Goal: Communication & Community: Answer question/provide support

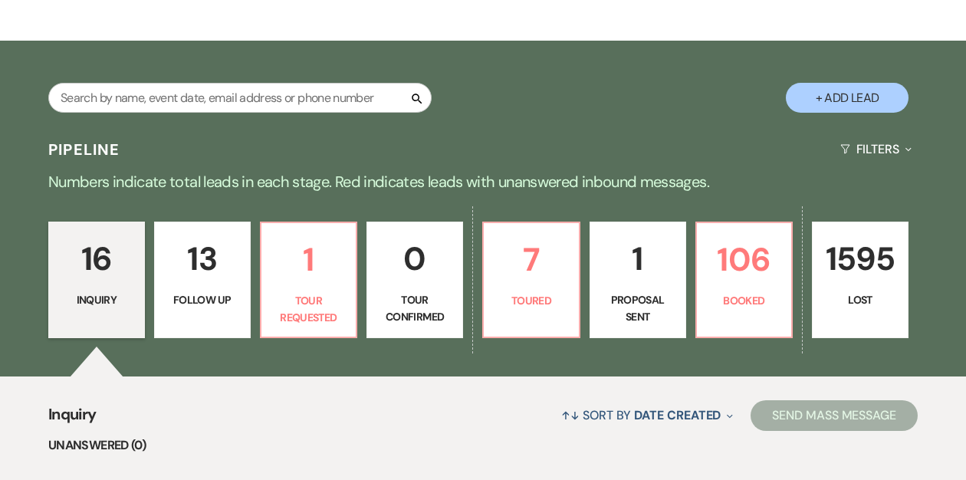
scroll to position [215, 0]
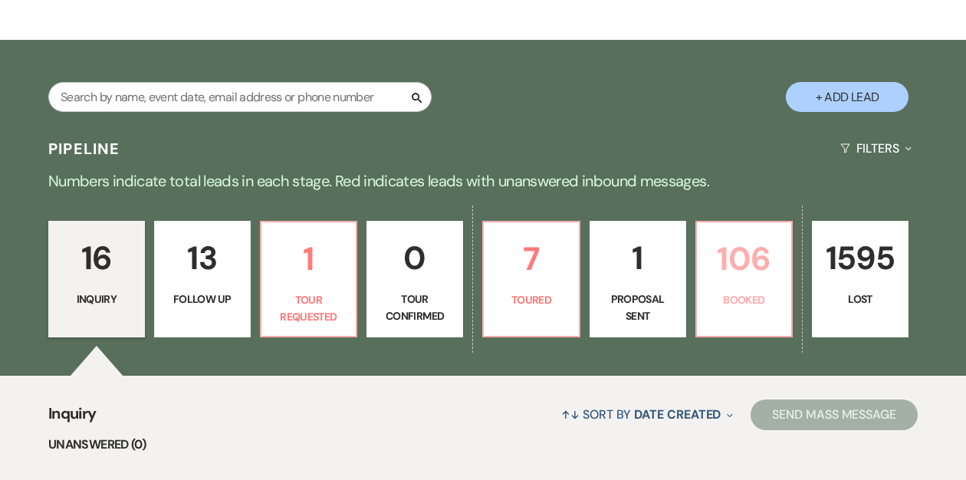
click at [758, 283] on p "106" at bounding box center [744, 258] width 77 height 51
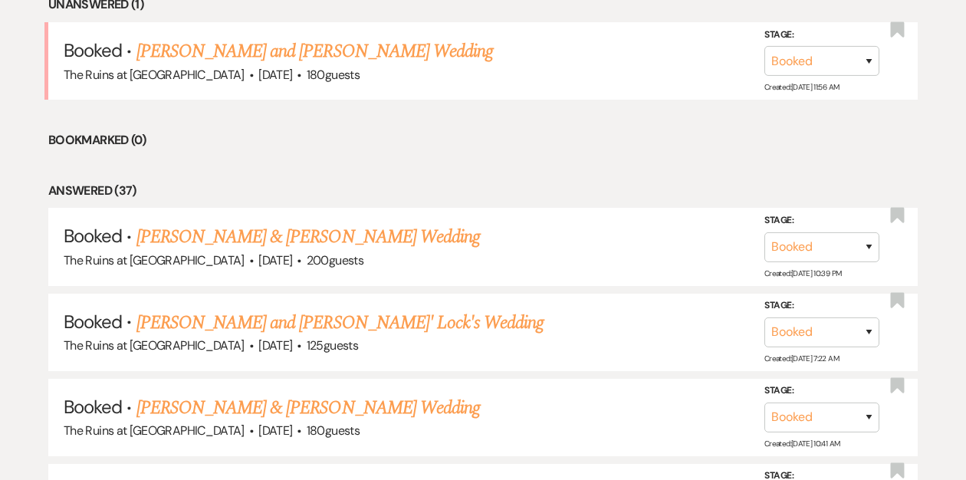
scroll to position [679, 0]
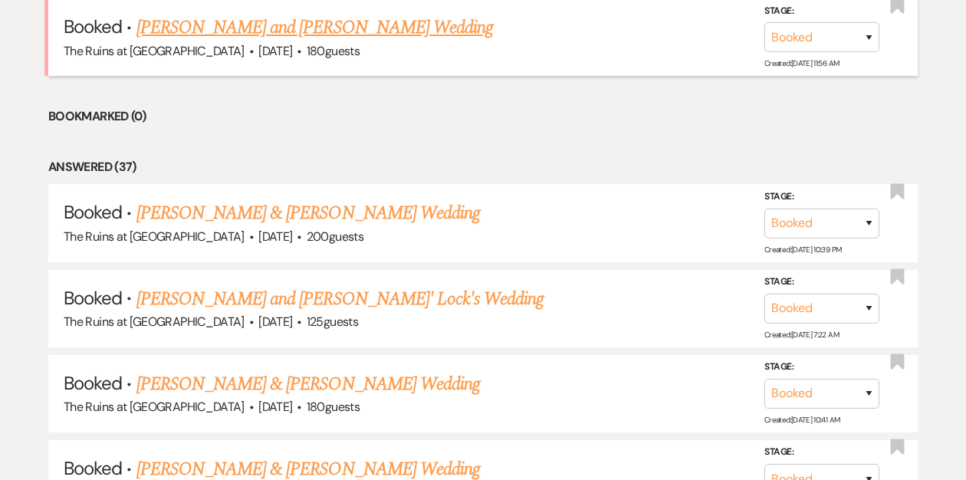
click at [430, 27] on link "[PERSON_NAME] and [PERSON_NAME] Wedding" at bounding box center [314, 28] width 357 height 28
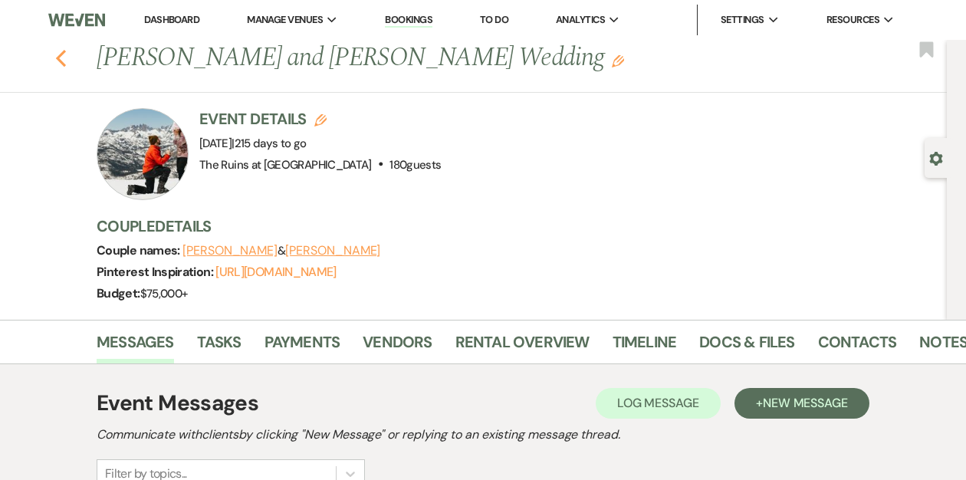
click at [59, 60] on use "button" at bounding box center [61, 58] width 10 height 17
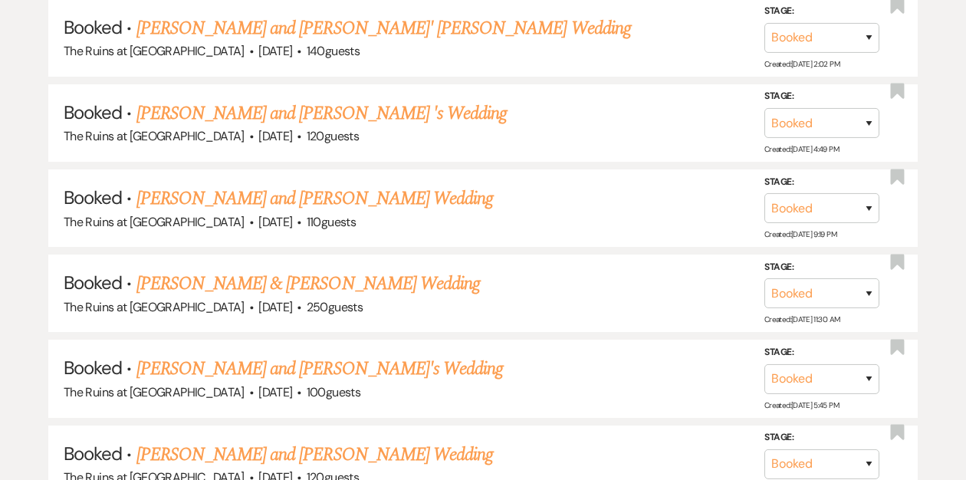
scroll to position [2826, 0]
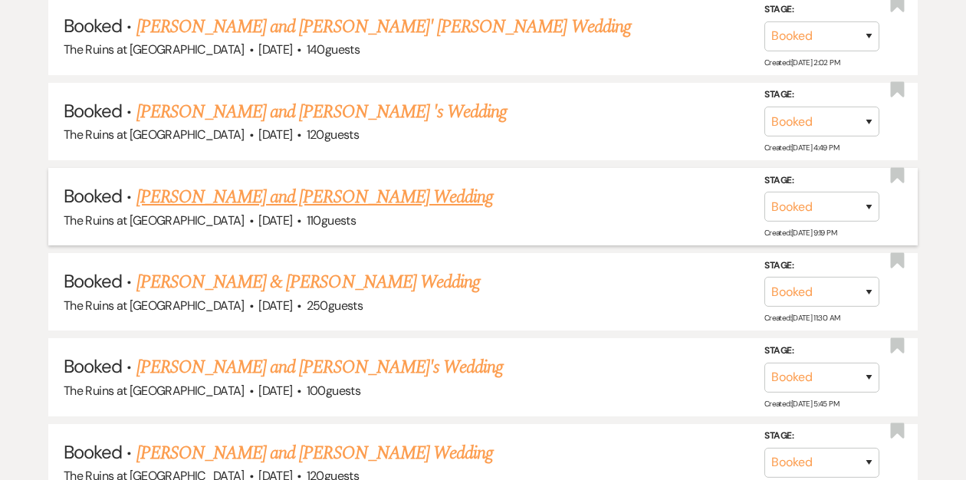
click at [250, 183] on link "[PERSON_NAME] and [PERSON_NAME] Wedding" at bounding box center [314, 197] width 357 height 28
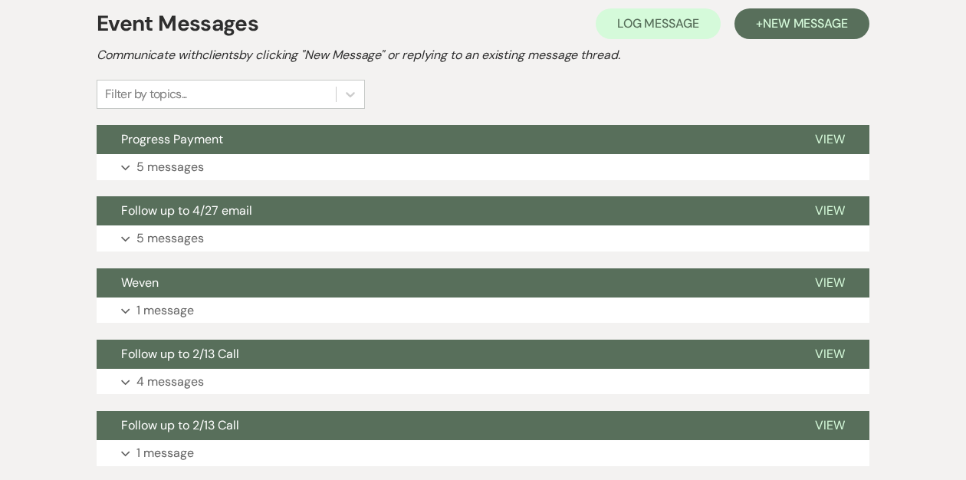
scroll to position [346, 0]
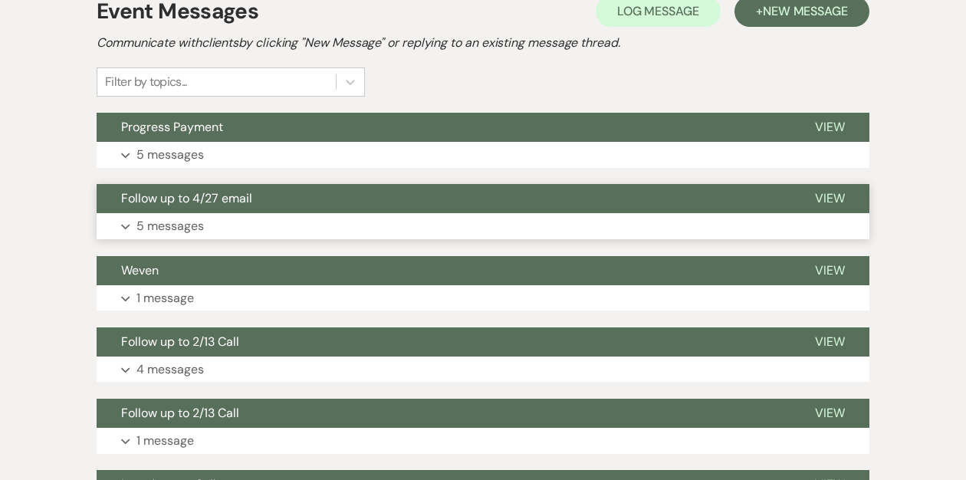
click at [245, 199] on span "Follow up to 4/27 email" at bounding box center [186, 198] width 131 height 16
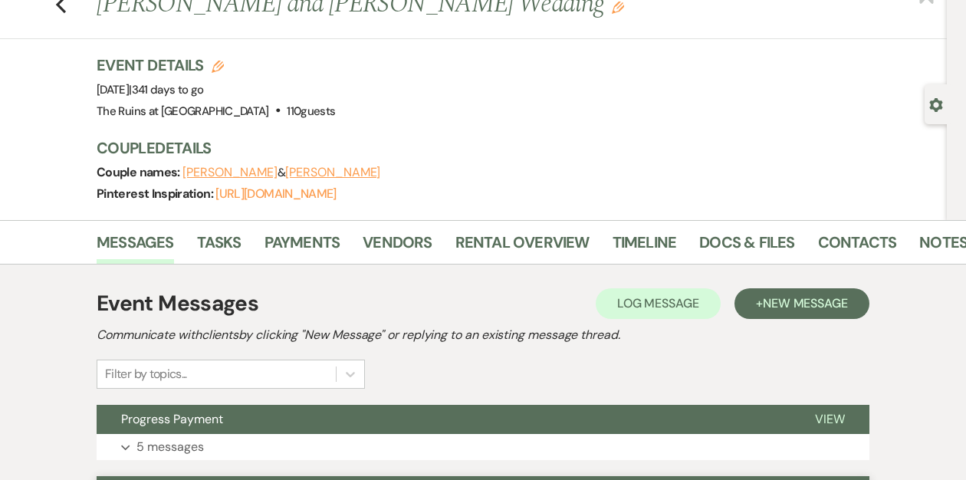
scroll to position [0, 0]
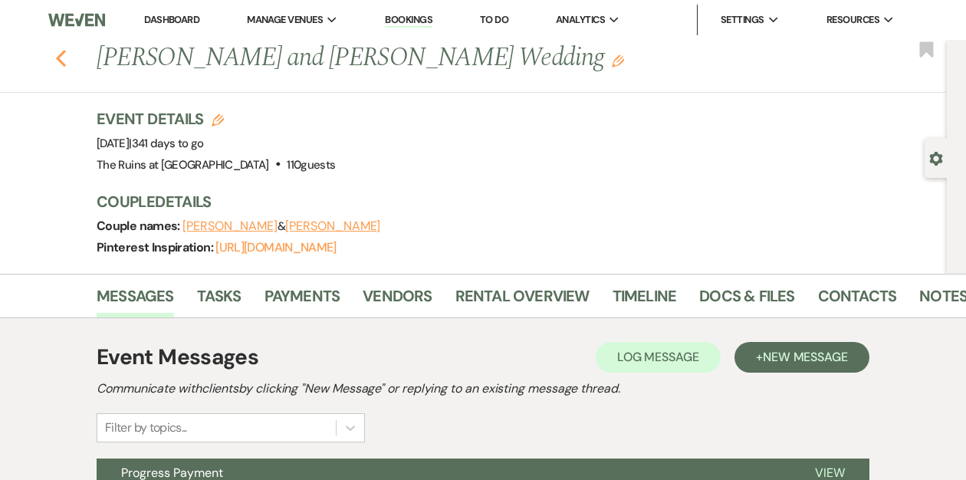
click at [60, 58] on icon "Previous" at bounding box center [61, 58] width 12 height 18
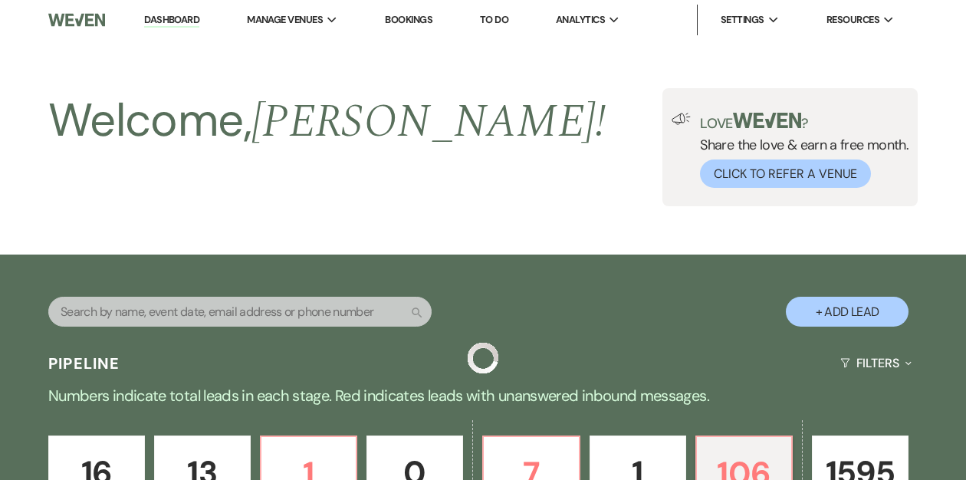
scroll to position [2826, 0]
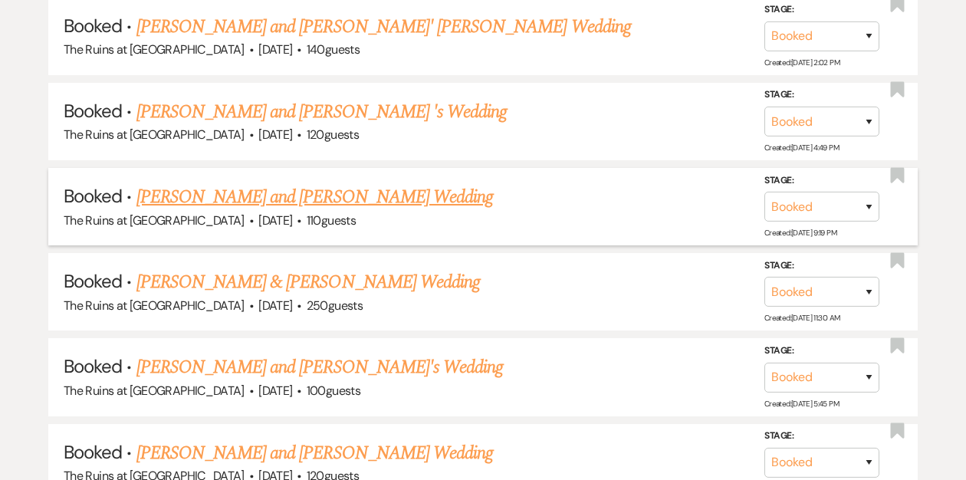
click at [186, 183] on link "[PERSON_NAME] and [PERSON_NAME] Wedding" at bounding box center [314, 197] width 357 height 28
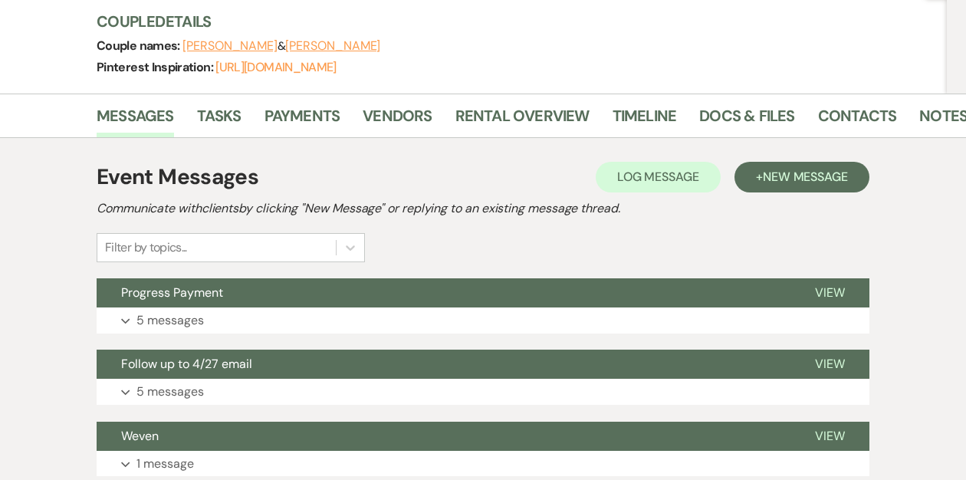
scroll to position [314, 0]
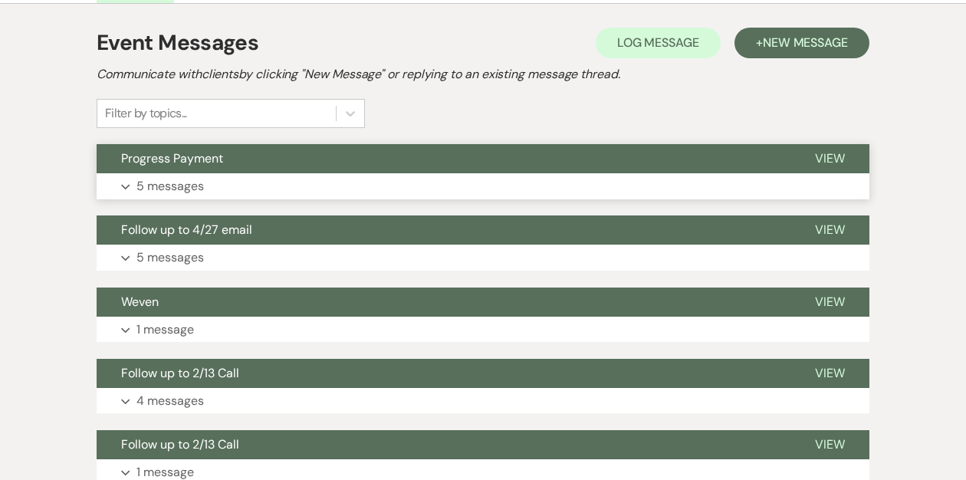
click at [191, 154] on span "Progress Payment" at bounding box center [172, 158] width 102 height 16
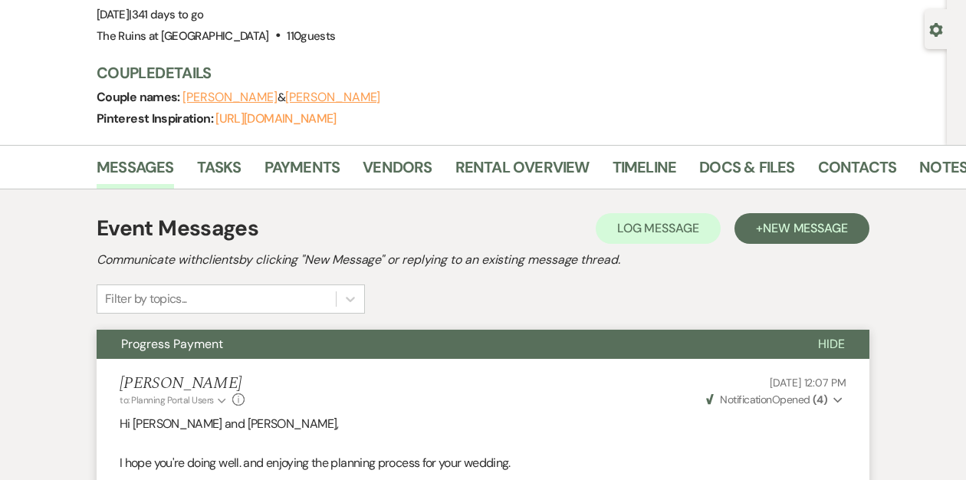
scroll to position [0, 0]
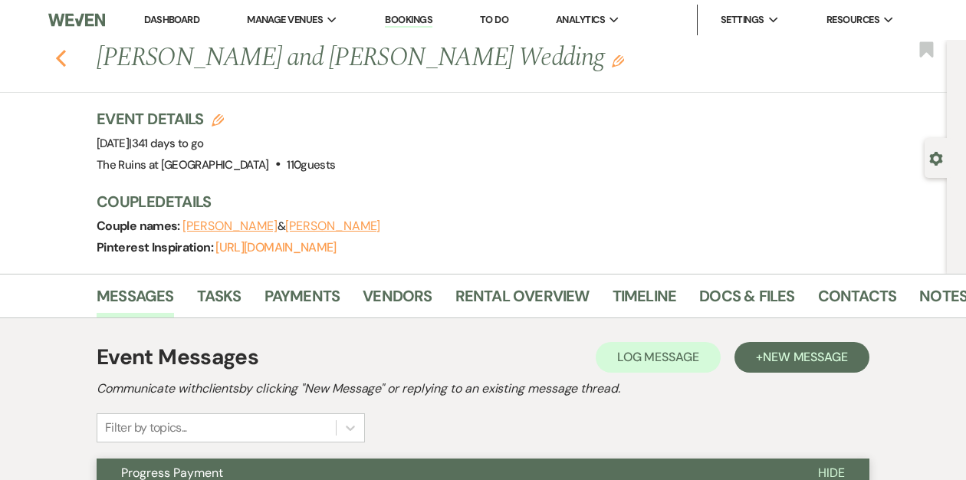
click at [58, 58] on use "button" at bounding box center [61, 58] width 10 height 17
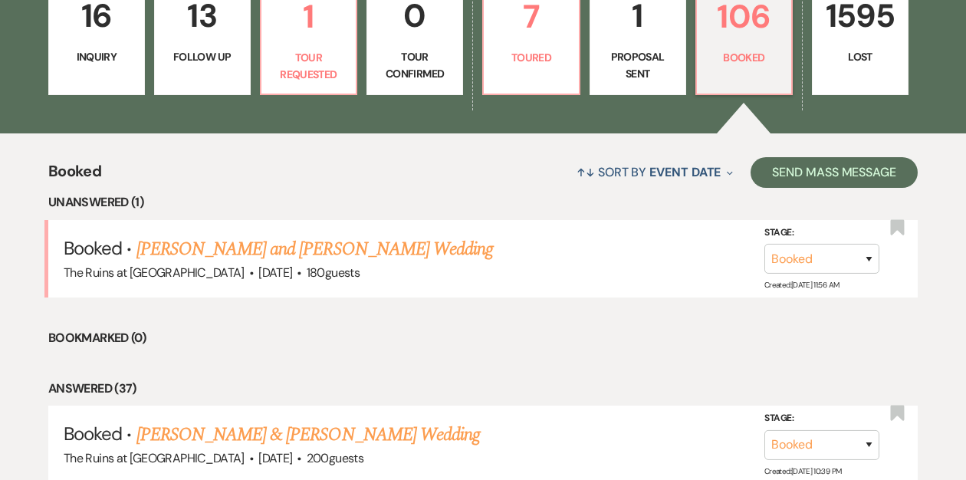
scroll to position [456, 0]
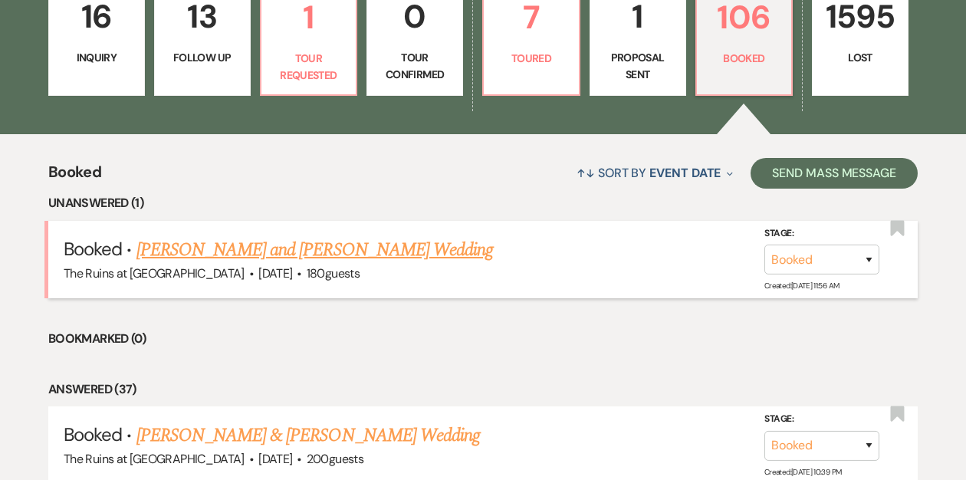
click at [196, 251] on link "[PERSON_NAME] and [PERSON_NAME] Wedding" at bounding box center [314, 250] width 357 height 28
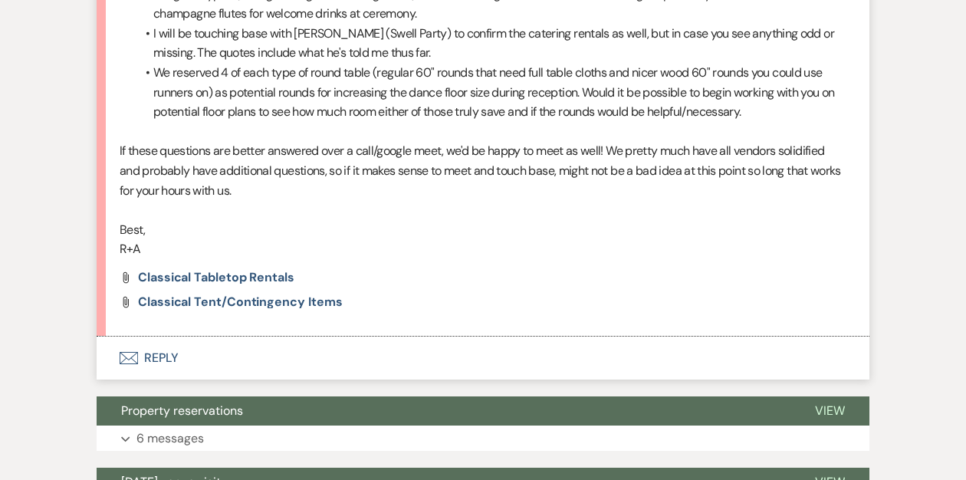
scroll to position [1011, 0]
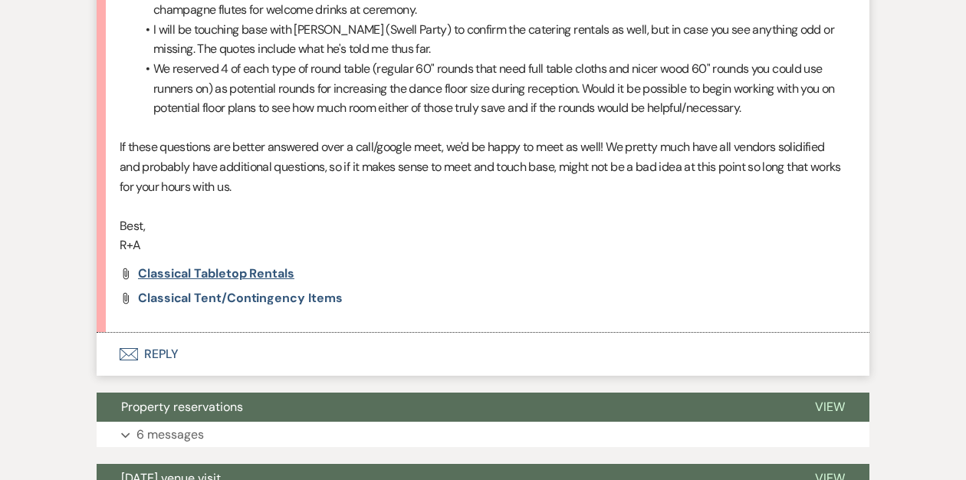
click at [223, 268] on span "Classical Tabletop Rentals" at bounding box center [216, 273] width 156 height 16
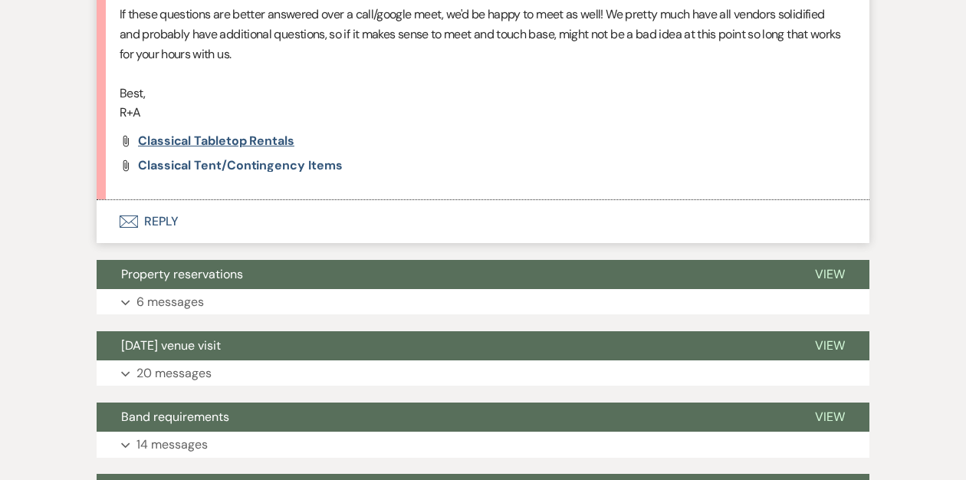
scroll to position [1147, 0]
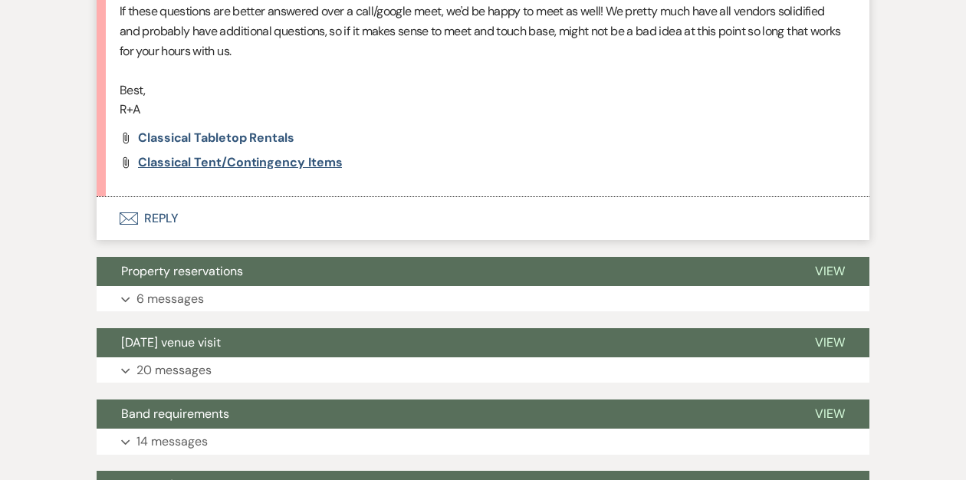
click at [202, 163] on span "Classical Tent/Contingency Items" at bounding box center [240, 162] width 204 height 16
click at [165, 215] on button "Envelope Reply" at bounding box center [483, 218] width 773 height 43
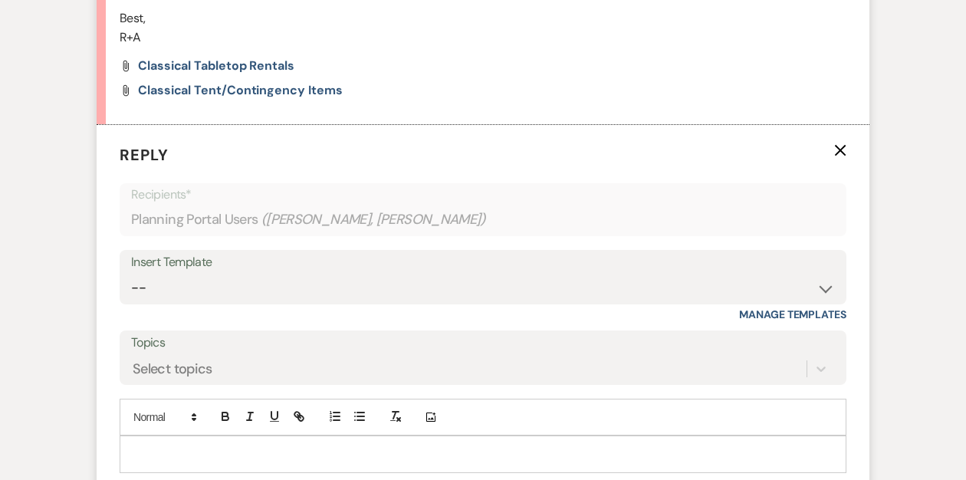
scroll to position [1263, 0]
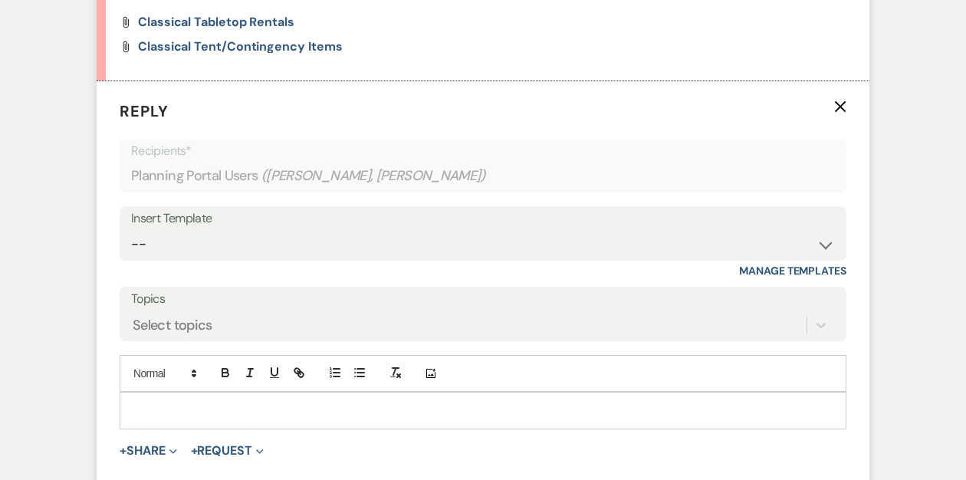
click at [193, 403] on p at bounding box center [483, 410] width 702 height 17
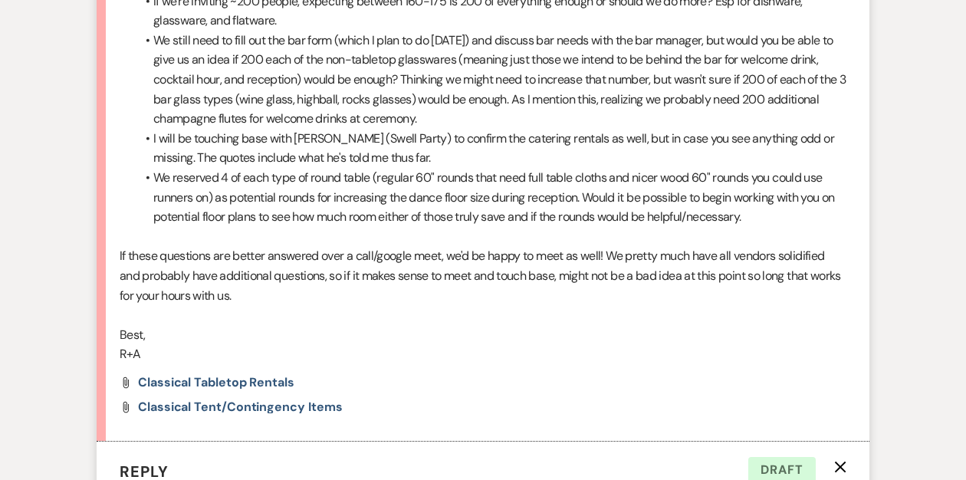
scroll to position [151, 0]
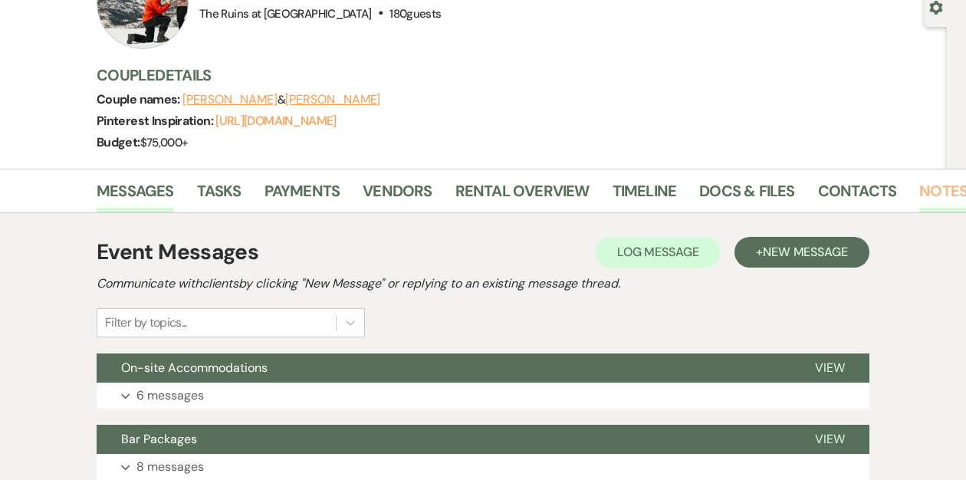
click at [935, 187] on link "Notes" at bounding box center [943, 196] width 48 height 34
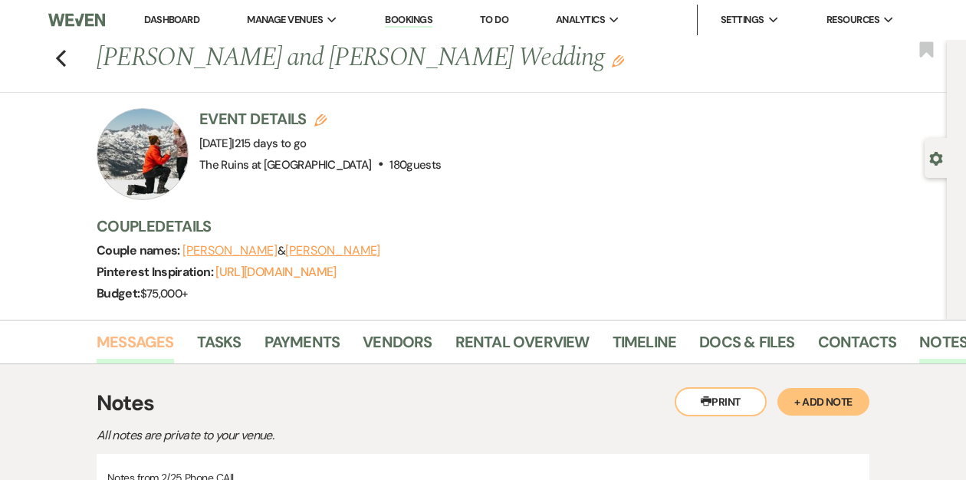
click at [144, 342] on link "Messages" at bounding box center [135, 347] width 77 height 34
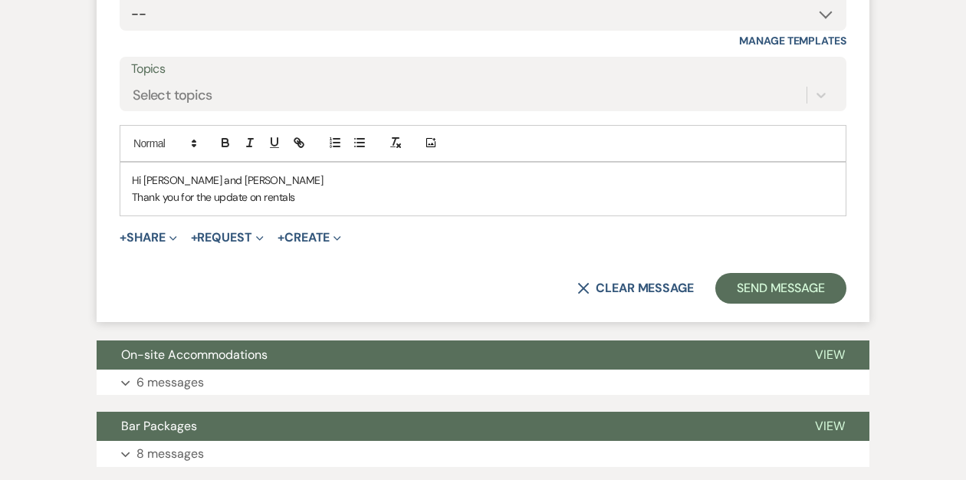
scroll to position [1353, 0]
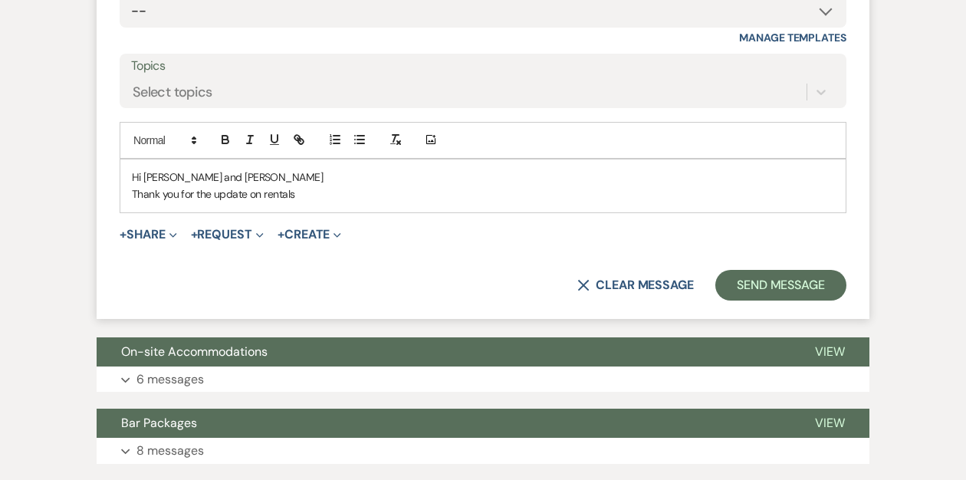
click at [308, 188] on p "Thank you for the update on rentals" at bounding box center [483, 194] width 702 height 17
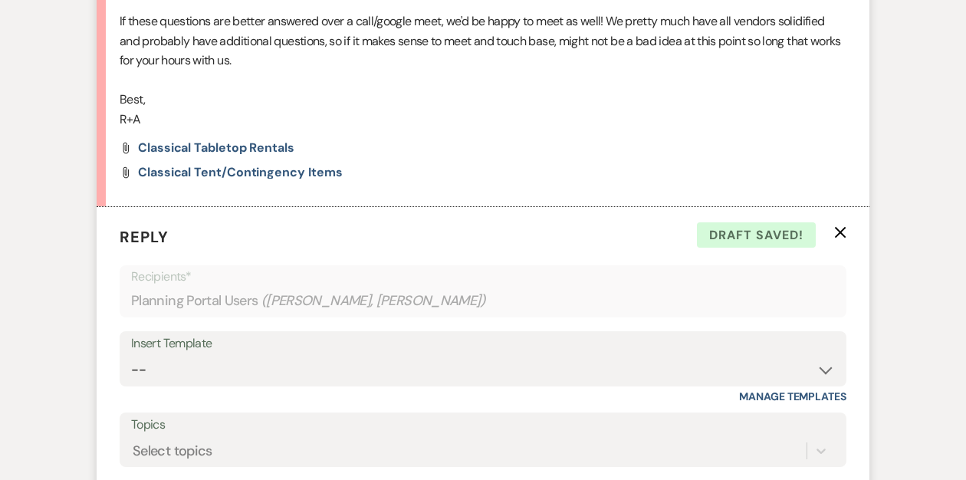
scroll to position [1316, 0]
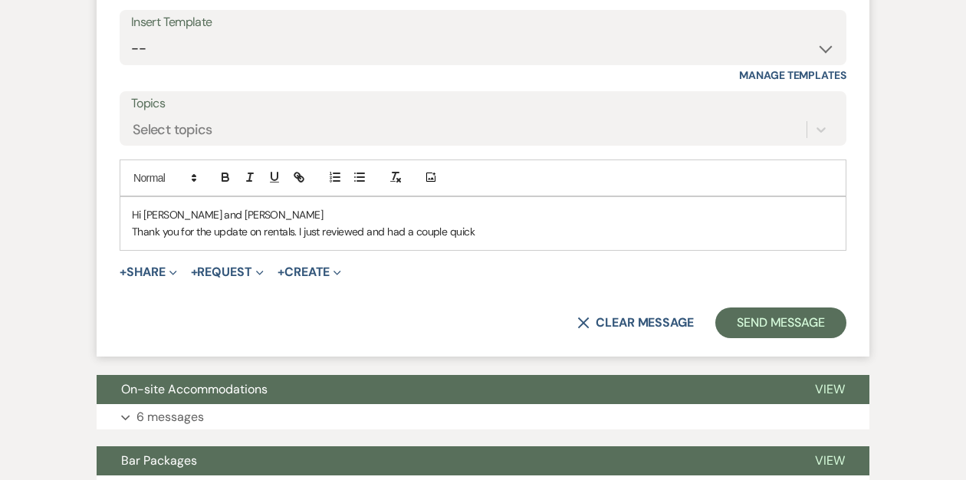
drag, startPoint x: 364, startPoint y: 232, endPoint x: 392, endPoint y: 228, distance: 27.8
click at [366, 232] on p "Thank you for the update on rentals. I just reviewed and had a couple quick" at bounding box center [483, 231] width 702 height 17
click at [624, 223] on p "Thank you for the update on rentals. I just reviewed the quotes from Classical …" at bounding box center [483, 231] width 702 height 17
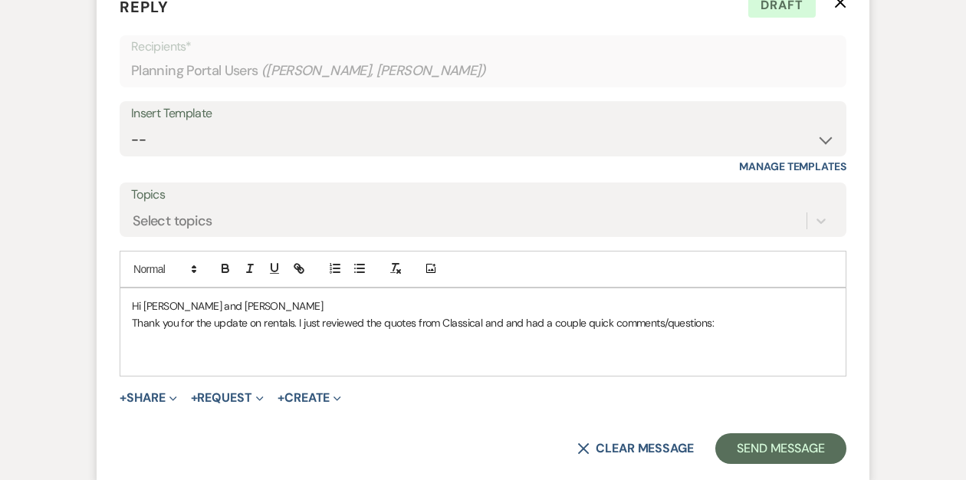
scroll to position [1327, 0]
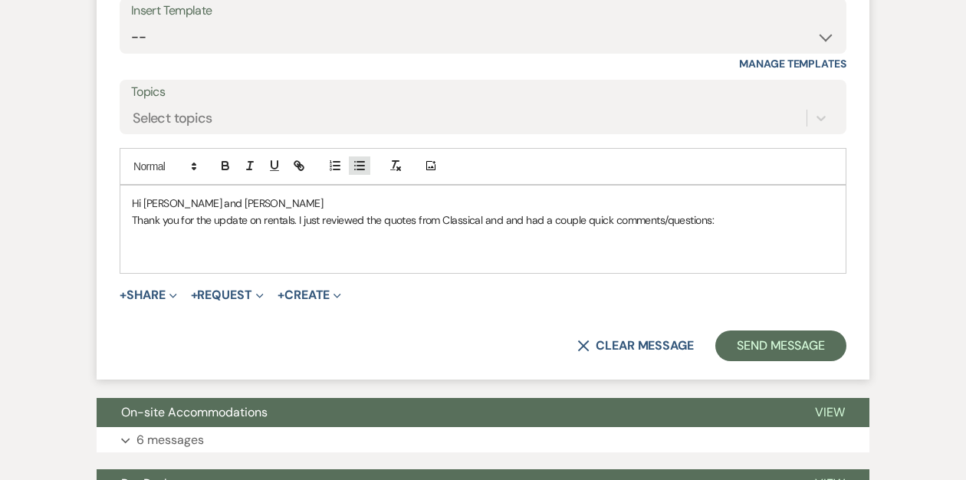
click at [357, 170] on icon "button" at bounding box center [360, 166] width 14 height 14
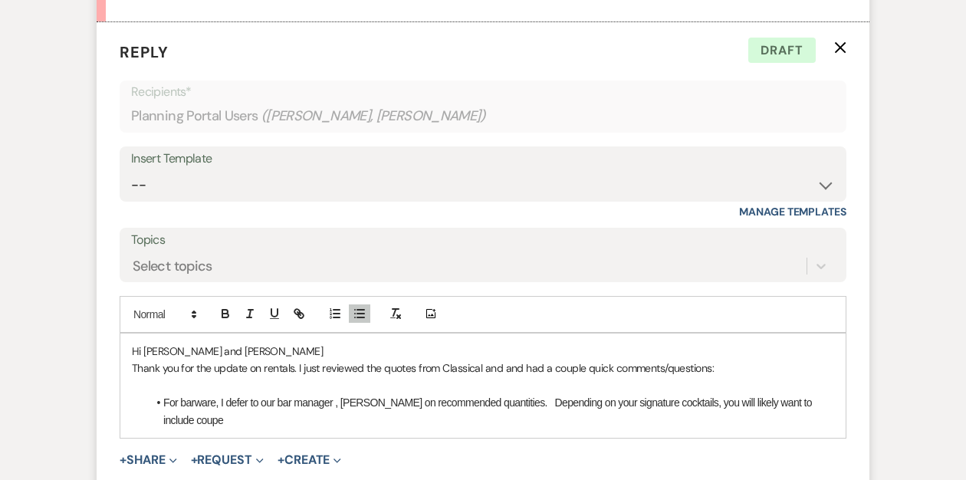
scroll to position [1315, 0]
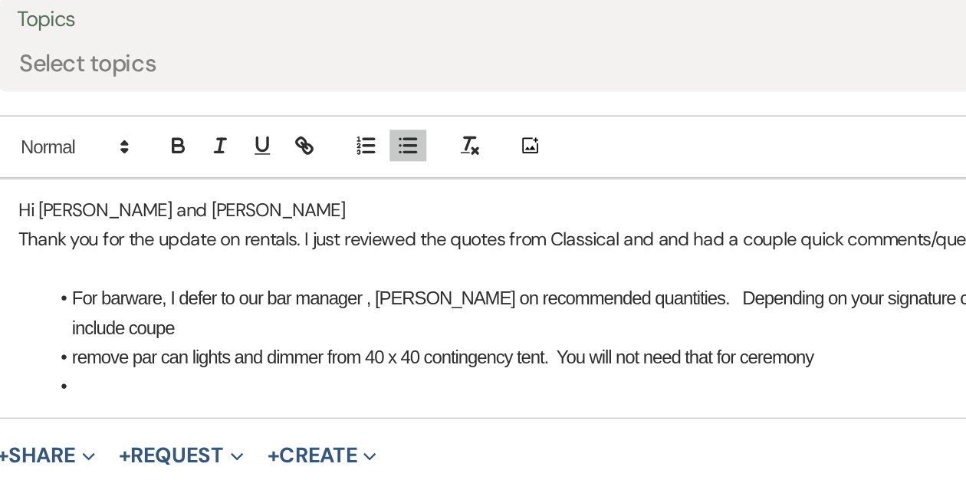
click at [226, 265] on li "For barware, I defer to our bar manager , [PERSON_NAME] on recommended quantiti…" at bounding box center [490, 275] width 687 height 35
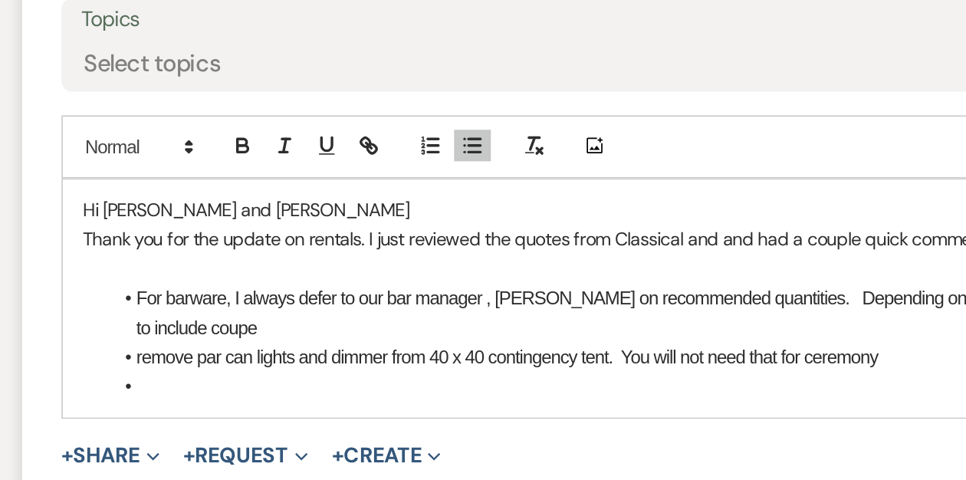
click at [202, 283] on li "For barware, I always defer to our bar manager , [PERSON_NAME] on recommended q…" at bounding box center [490, 275] width 687 height 35
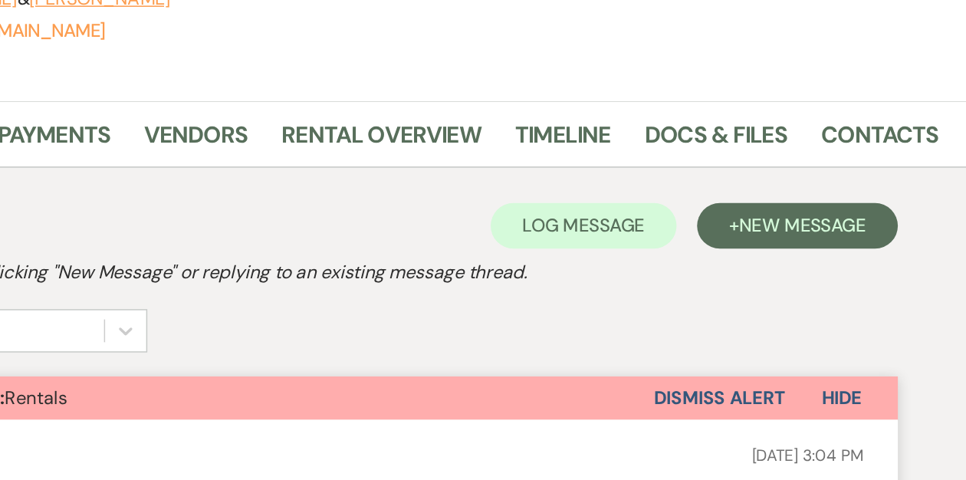
scroll to position [95, 0]
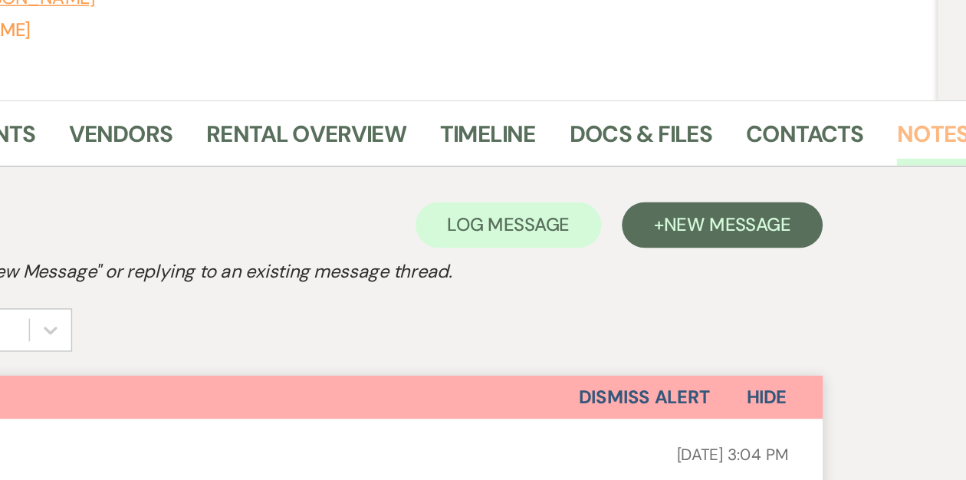
click at [925, 242] on link "Notes" at bounding box center [943, 252] width 48 height 34
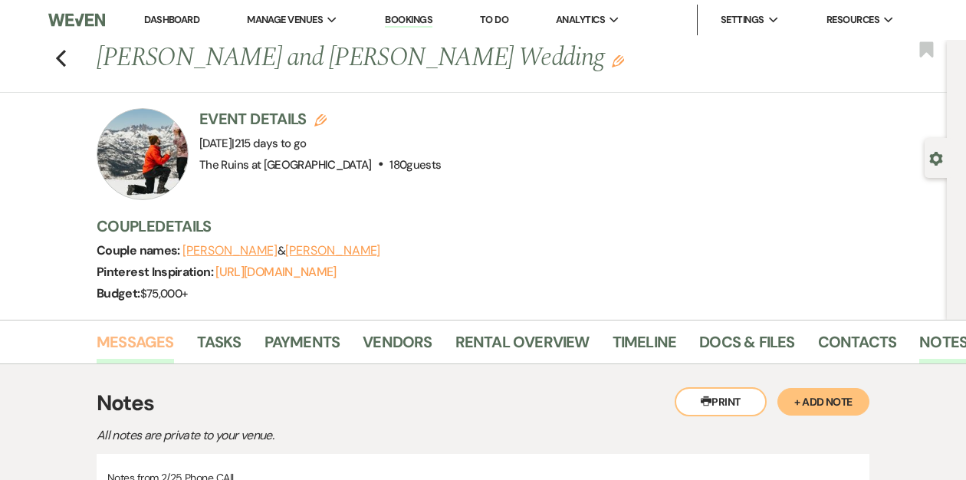
click at [142, 341] on link "Messages" at bounding box center [135, 347] width 77 height 34
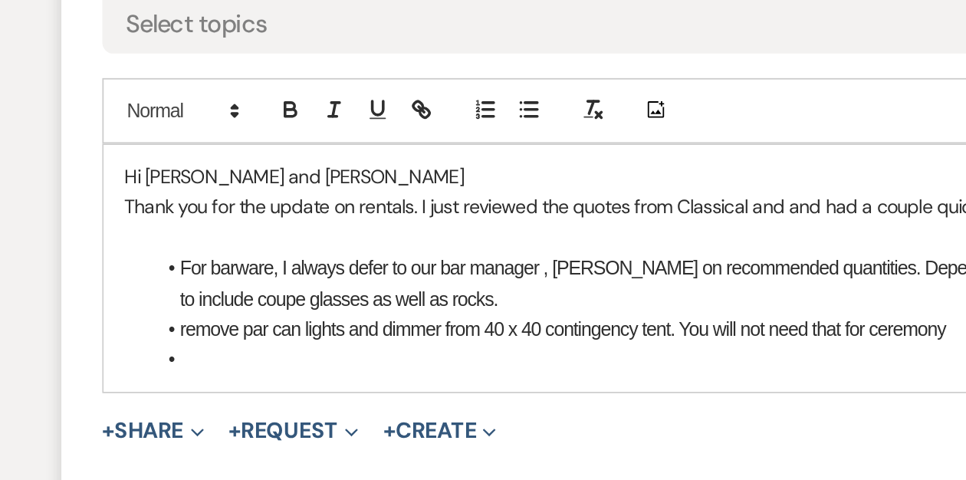
scroll to position [1421, 0]
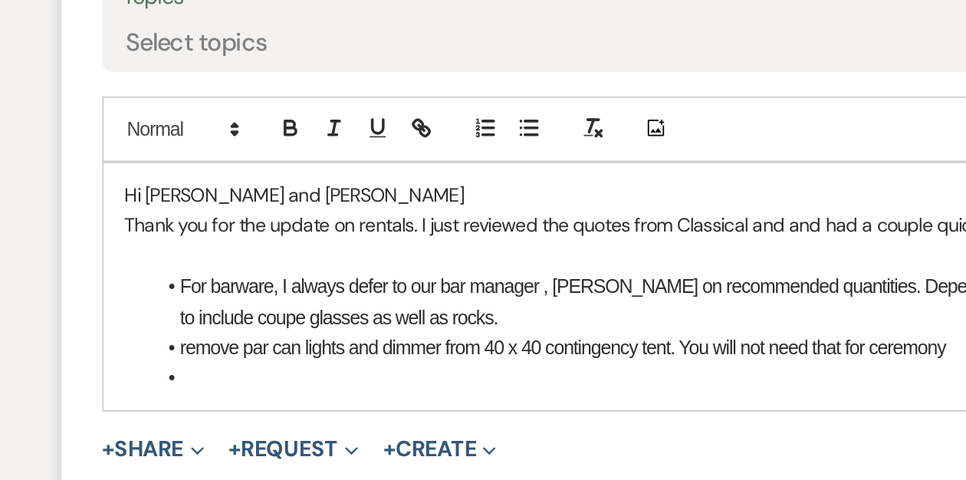
click at [312, 178] on li "For barware, I always defer to our bar manager , [PERSON_NAME] on recommended q…" at bounding box center [490, 170] width 687 height 35
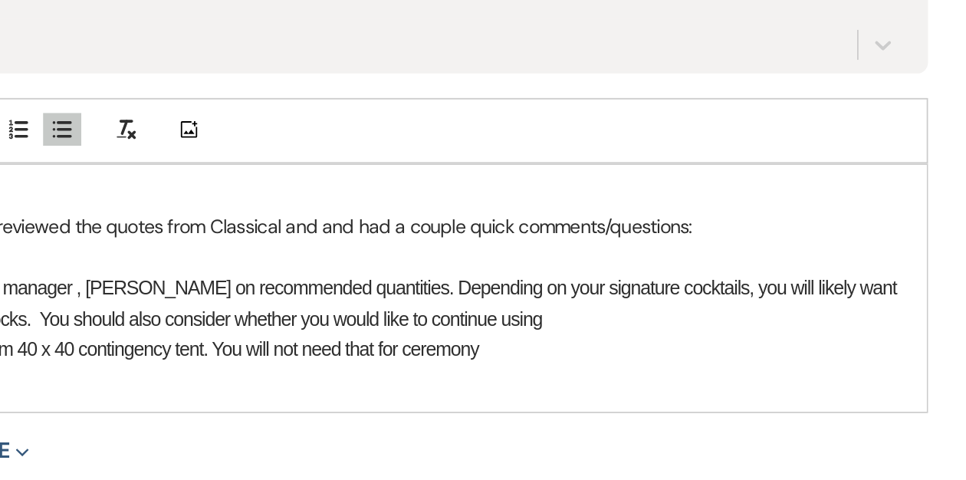
scroll to position [1420, 0]
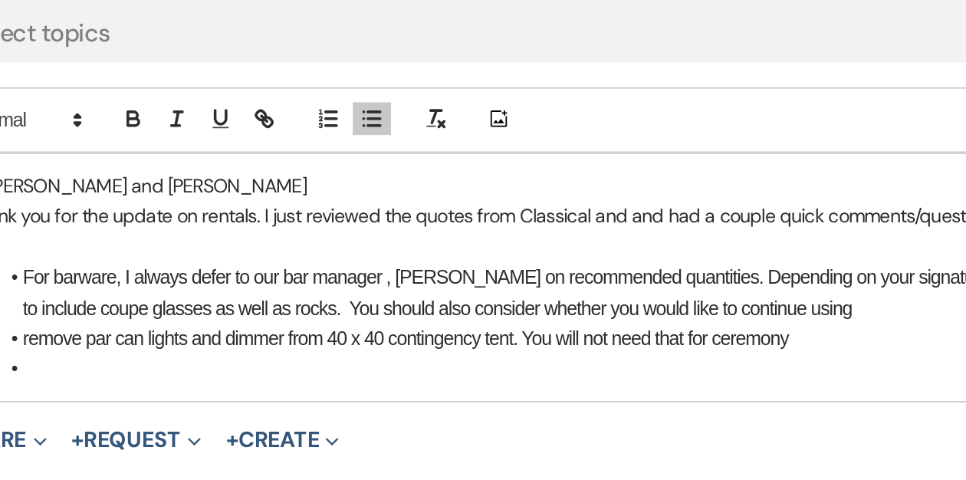
click at [523, 160] on li "For barware, I always defer to our bar manager , [PERSON_NAME] on recommended q…" at bounding box center [490, 170] width 687 height 35
click at [604, 181] on li "For barware, I always defer to our bar manager , [PERSON_NAME] on recommended q…" at bounding box center [490, 170] width 687 height 35
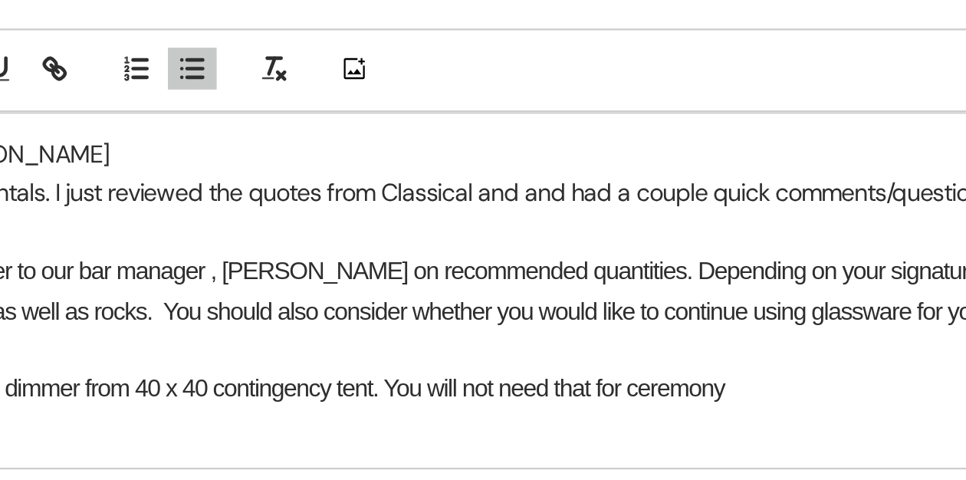
click at [523, 162] on li "For barware, I always defer to our bar manager , [PERSON_NAME] on recommended q…" at bounding box center [490, 178] width 687 height 51
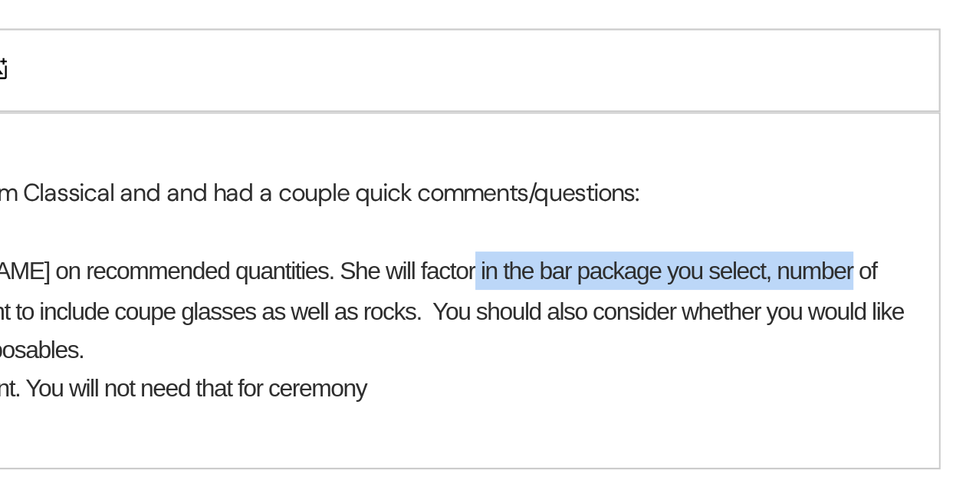
drag, startPoint x: 790, startPoint y: 163, endPoint x: 618, endPoint y: 159, distance: 171.8
click at [618, 159] on li "For barware, I always defer to our bar manager , [PERSON_NAME] on recommended q…" at bounding box center [490, 178] width 687 height 51
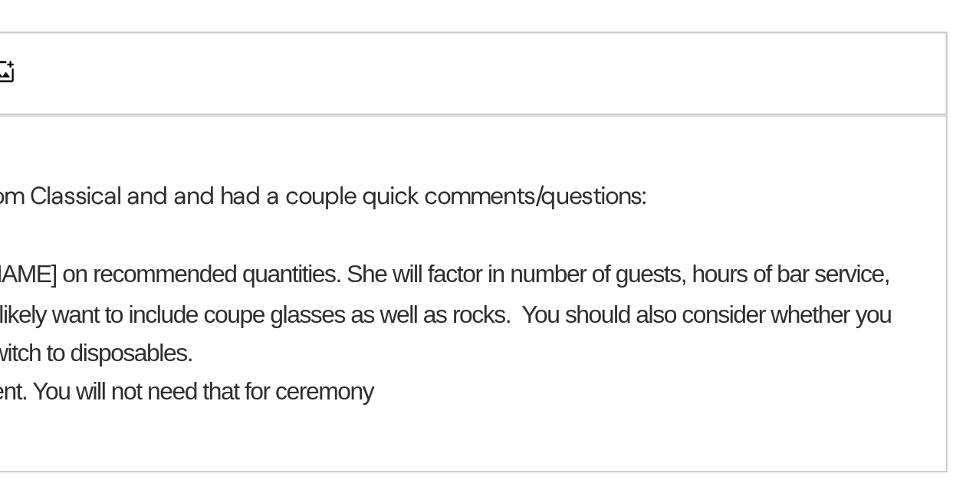
click at [674, 162] on li "For barware, I always defer to our bar manager , [PERSON_NAME] on recommended q…" at bounding box center [490, 178] width 687 height 51
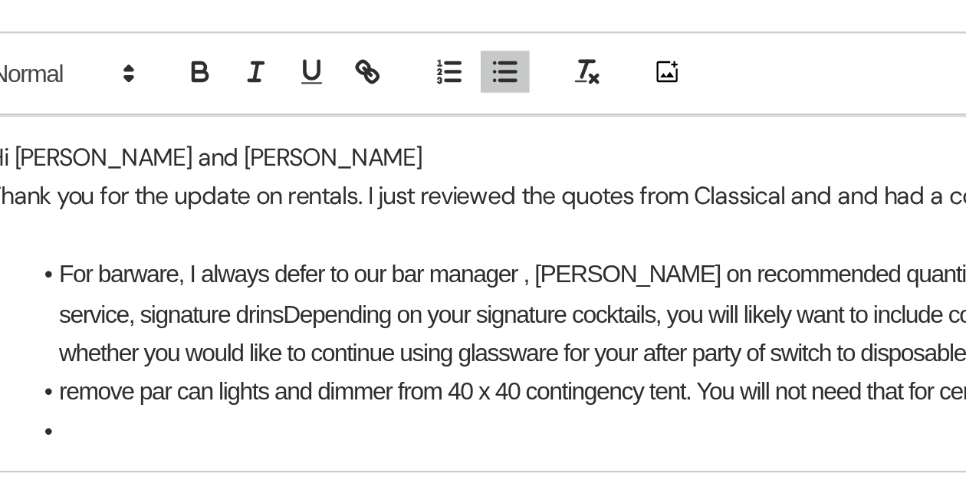
click at [184, 179] on li "For barware, I always defer to our bar manager , [PERSON_NAME] on recommended q…" at bounding box center [490, 178] width 687 height 51
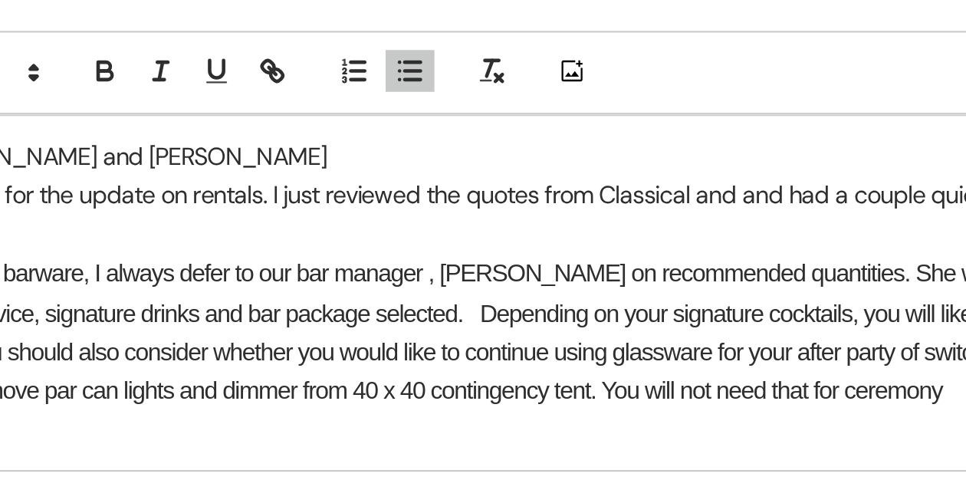
drag, startPoint x: 316, startPoint y: 178, endPoint x: 524, endPoint y: 181, distance: 207.8
click at [524, 181] on li "For barware, I always defer to our bar manager , [PERSON_NAME] on recommended q…" at bounding box center [490, 178] width 687 height 51
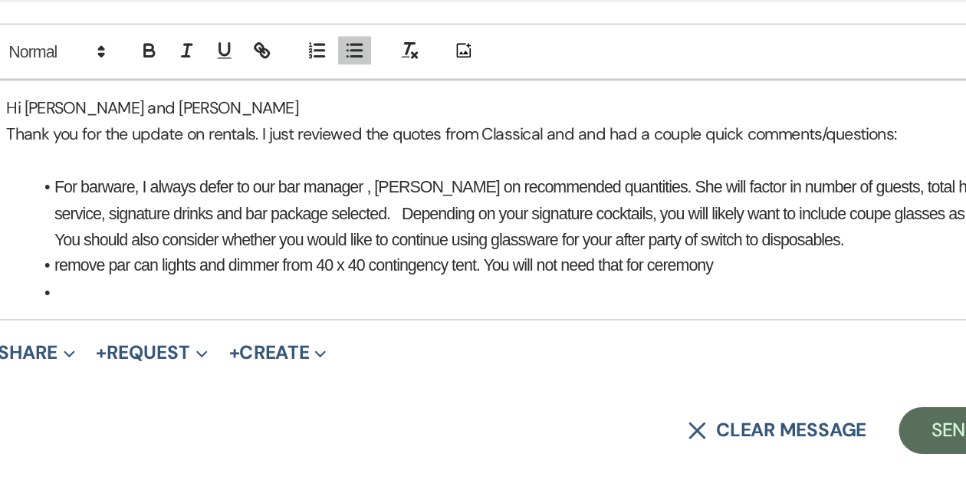
click at [316, 228] on li "For barware, I always defer to our bar manager , [PERSON_NAME] on recommended q…" at bounding box center [490, 229] width 687 height 51
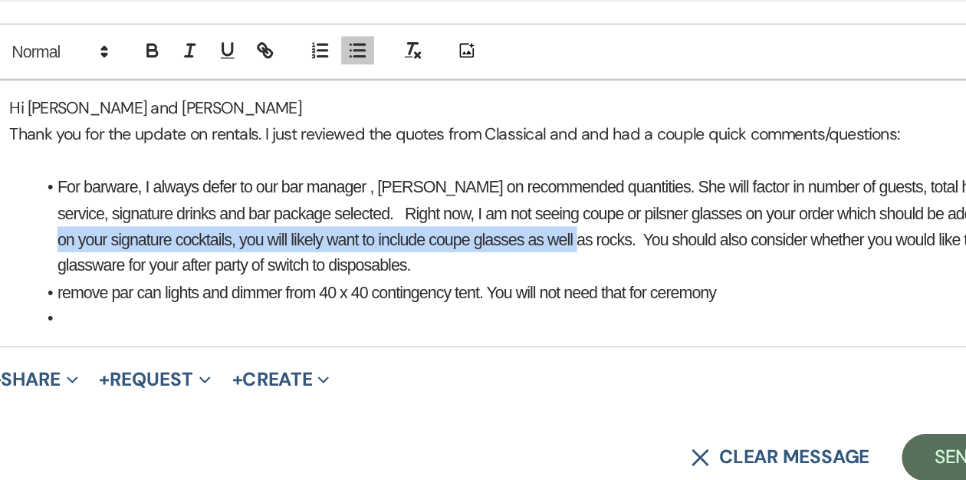
drag, startPoint x: 508, startPoint y: 248, endPoint x: 164, endPoint y: 247, distance: 343.5
click at [164, 247] on li "For barware, I always defer to our bar manager , [PERSON_NAME] on recommended q…" at bounding box center [490, 238] width 687 height 69
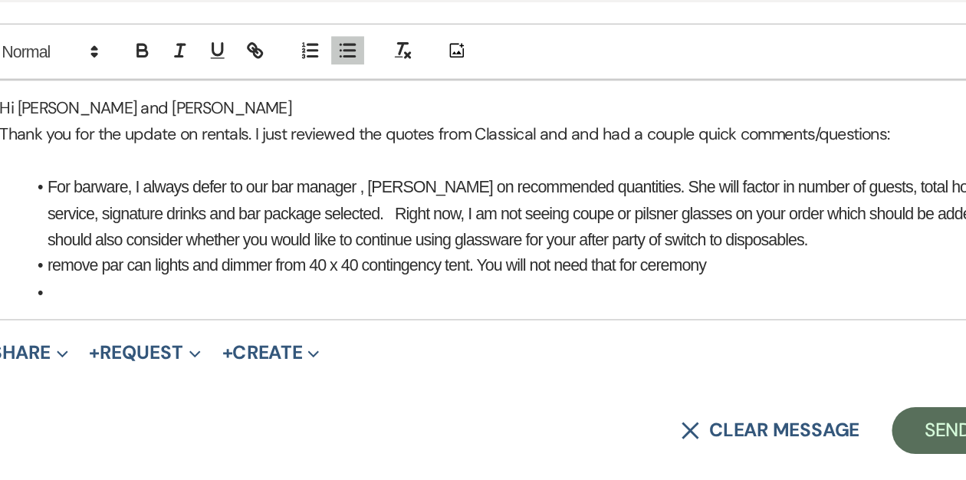
click at [220, 212] on li "For barware, I always defer to our bar manager , [PERSON_NAME] on recommended q…" at bounding box center [490, 229] width 687 height 51
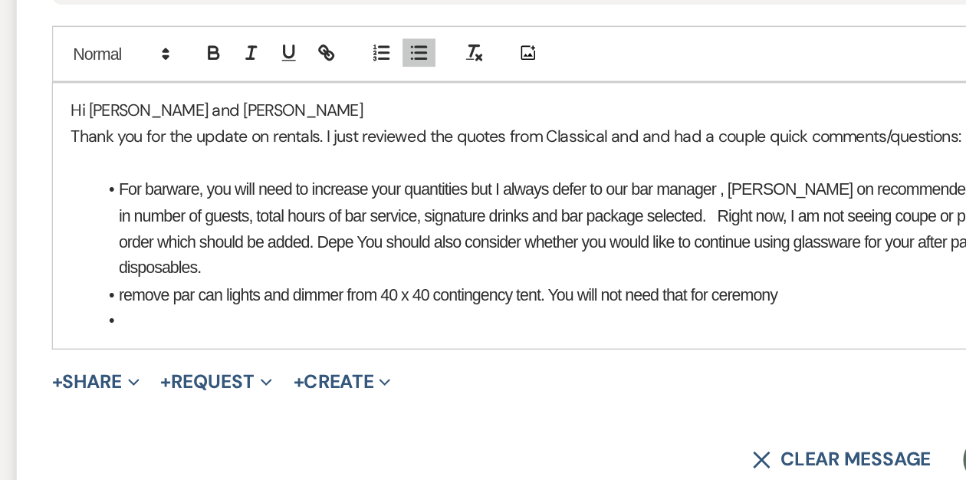
click at [238, 212] on li "For barware, you will need to increase your quantities but I always defer to ou…" at bounding box center [490, 238] width 687 height 69
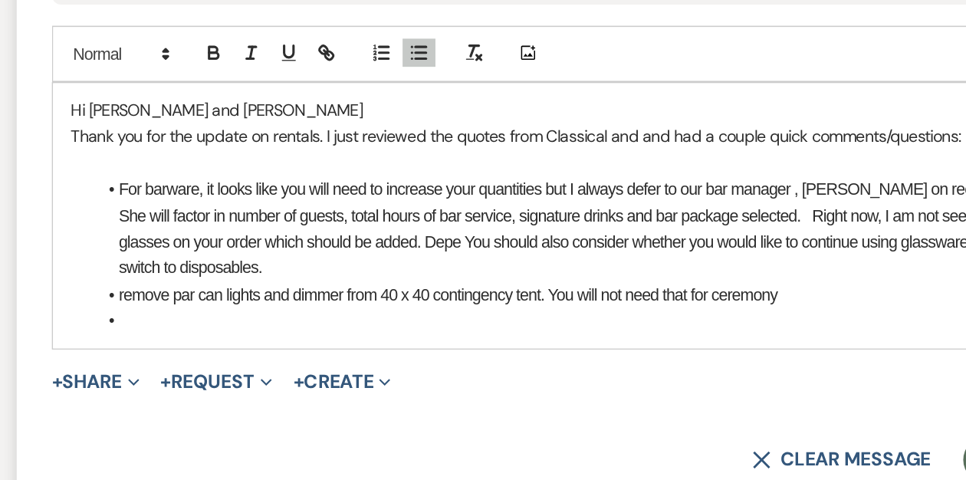
click at [455, 211] on li "For barware, it looks like you will need to increase your quantities but I alwa…" at bounding box center [490, 238] width 687 height 69
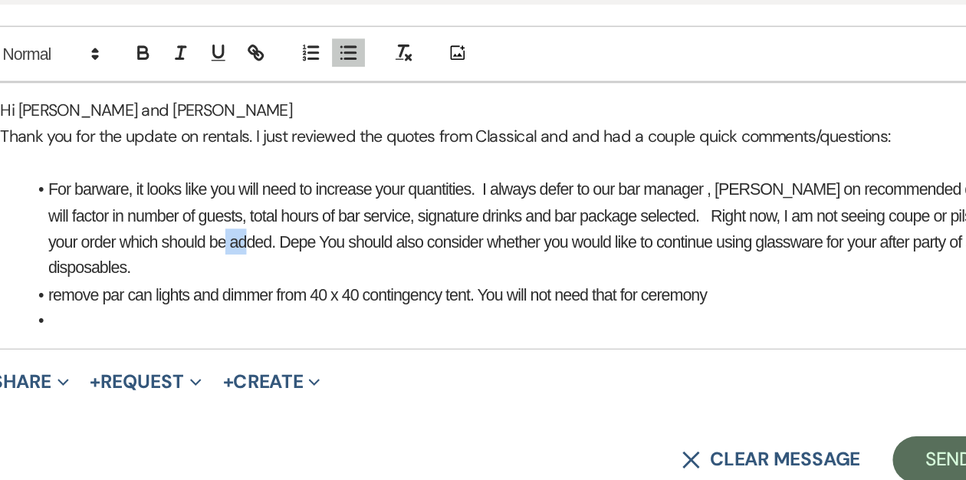
drag, startPoint x: 323, startPoint y: 248, endPoint x: 311, endPoint y: 248, distance: 11.5
click at [311, 248] on li "For barware, it looks like you will need to increase your quantities. I always …" at bounding box center [490, 238] width 687 height 69
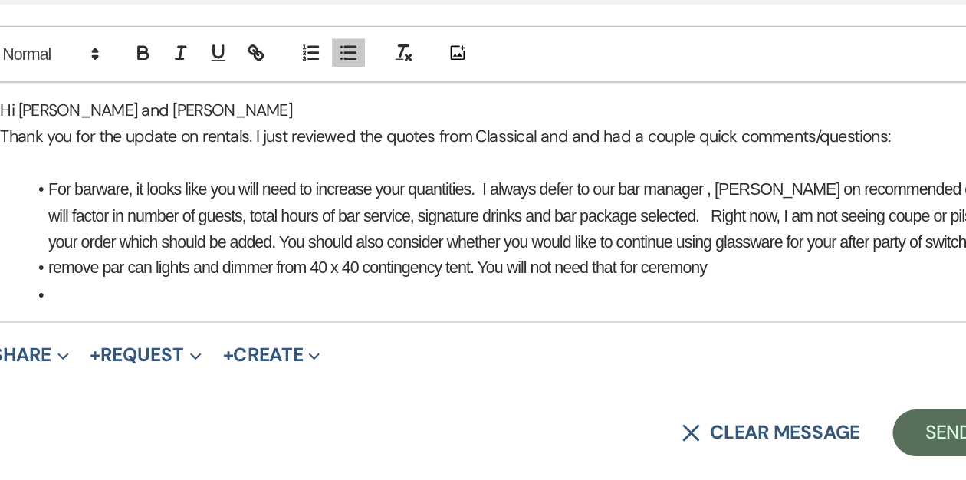
drag, startPoint x: 441, startPoint y: 211, endPoint x: 451, endPoint y: 211, distance: 10.0
click at [441, 211] on li "For barware, it looks like you will need to increase your quantities. I always …" at bounding box center [490, 229] width 687 height 51
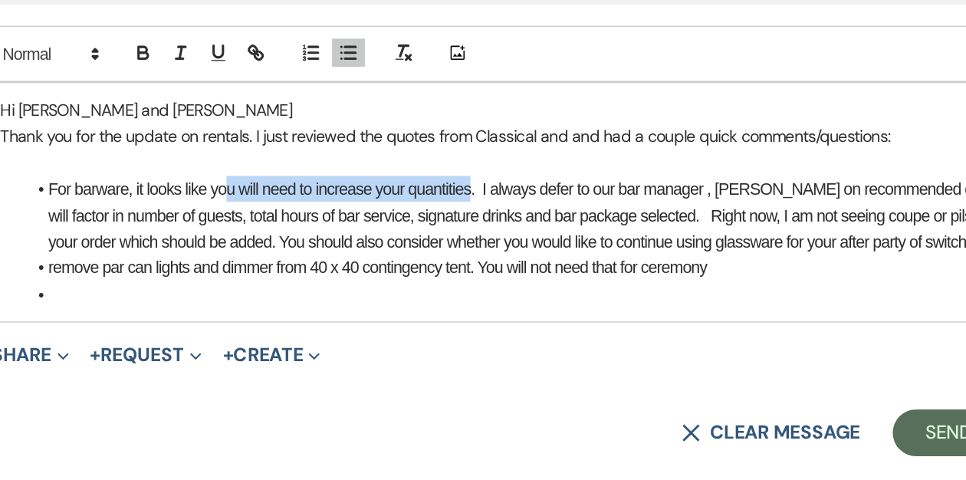
drag, startPoint x: 441, startPoint y: 212, endPoint x: 279, endPoint y: 206, distance: 161.9
click at [279, 206] on li "For barware, it looks like you will need to increase your quantities. I always …" at bounding box center [490, 229] width 687 height 51
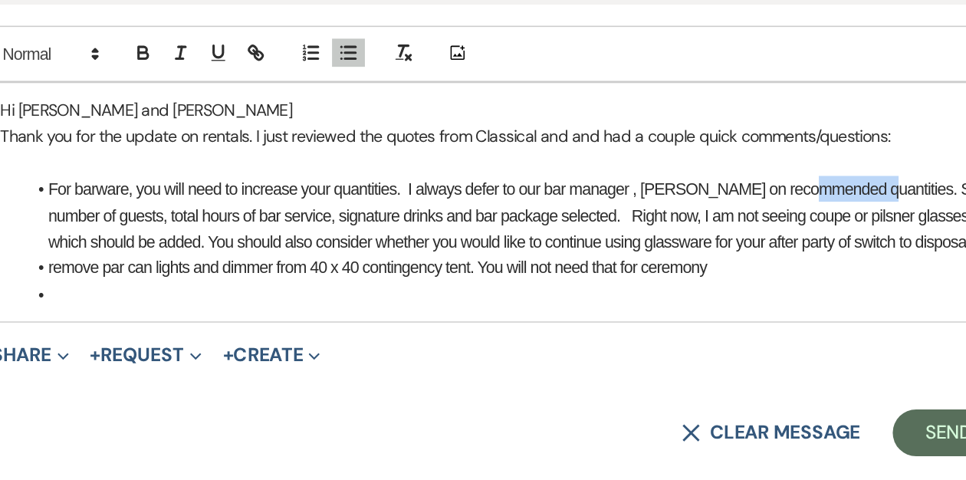
drag, startPoint x: 699, startPoint y: 212, endPoint x: 665, endPoint y: 212, distance: 33.7
click at [665, 212] on li "For barware, you will need to increase your quantities. I always defer to our b…" at bounding box center [490, 229] width 687 height 51
click at [393, 212] on li "For barware, you will need to increase your quantities. I always defer to our b…" at bounding box center [490, 229] width 687 height 51
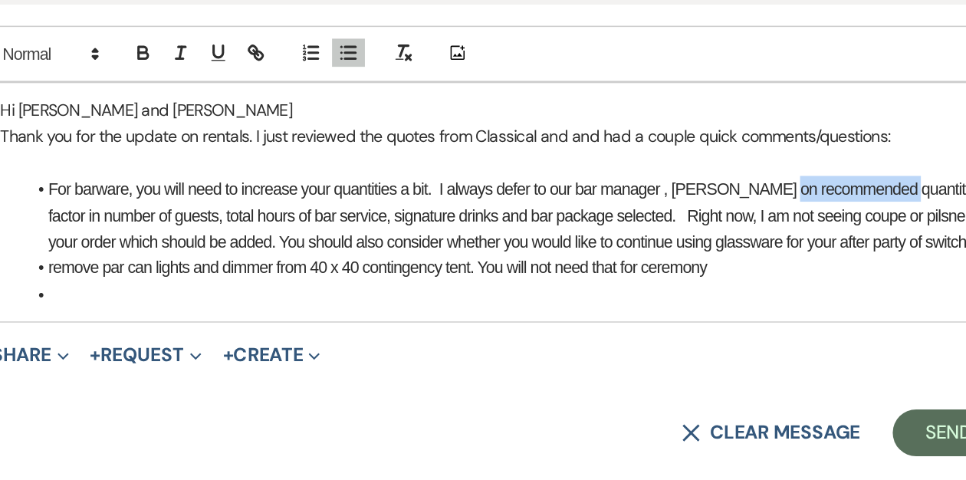
drag, startPoint x: 716, startPoint y: 210, endPoint x: 649, endPoint y: 207, distance: 66.8
click at [648, 209] on li "For barware, you will need to increase your quantities a bit. I always defer to…" at bounding box center [490, 229] width 687 height 51
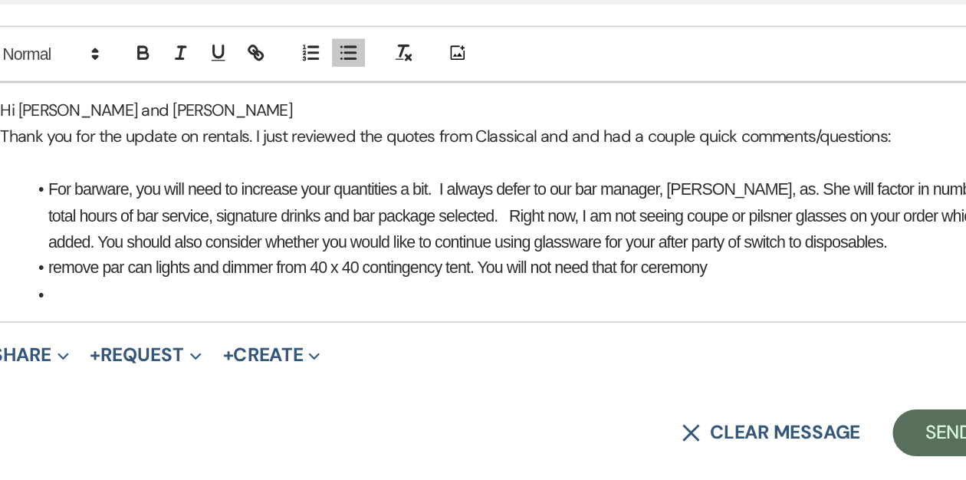
click at [613, 212] on li "For barware, you will need to increase your quantities a bit. I always defer to…" at bounding box center [490, 229] width 687 height 51
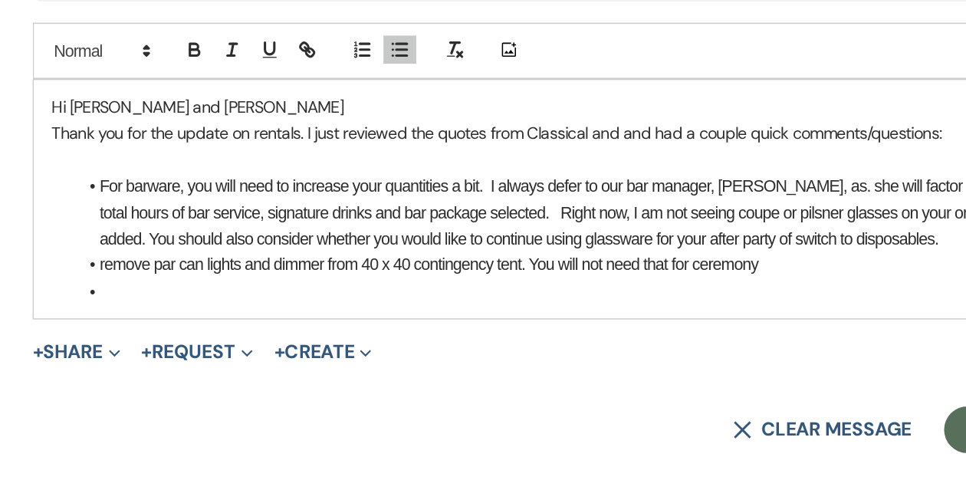
scroll to position [1300, 0]
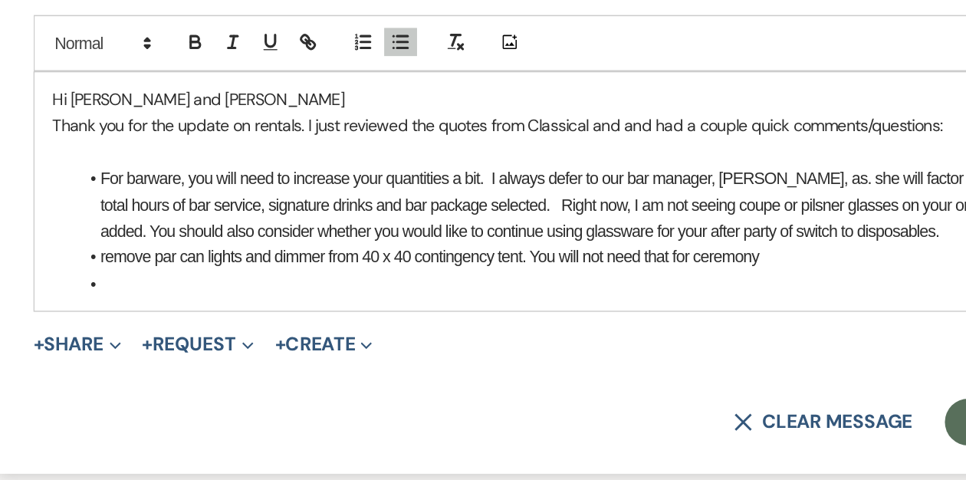
click at [187, 350] on li at bounding box center [490, 351] width 687 height 17
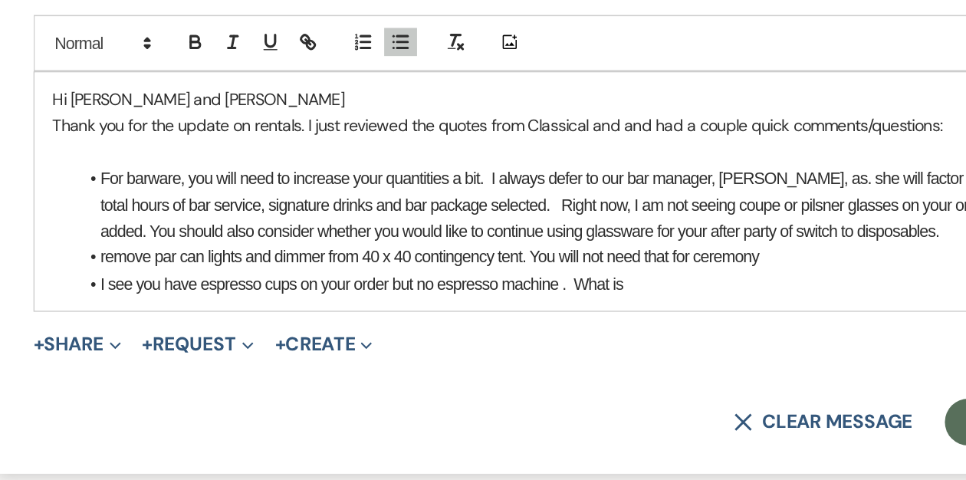
click at [423, 281] on li "For barware, you will need to increase your quantities a bit. I always defer to…" at bounding box center [490, 299] width 687 height 51
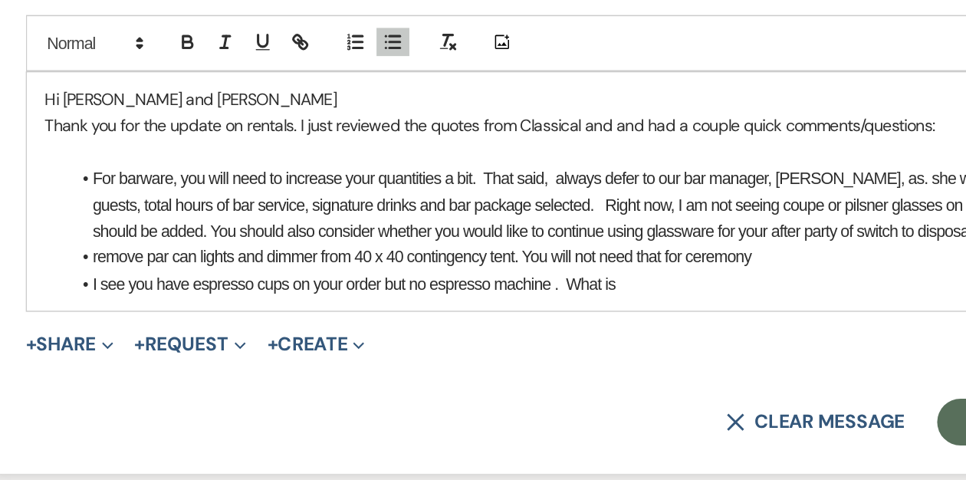
click at [511, 352] on li "I see you have espresso cups on your order but no espresso machine . What is" at bounding box center [490, 351] width 687 height 17
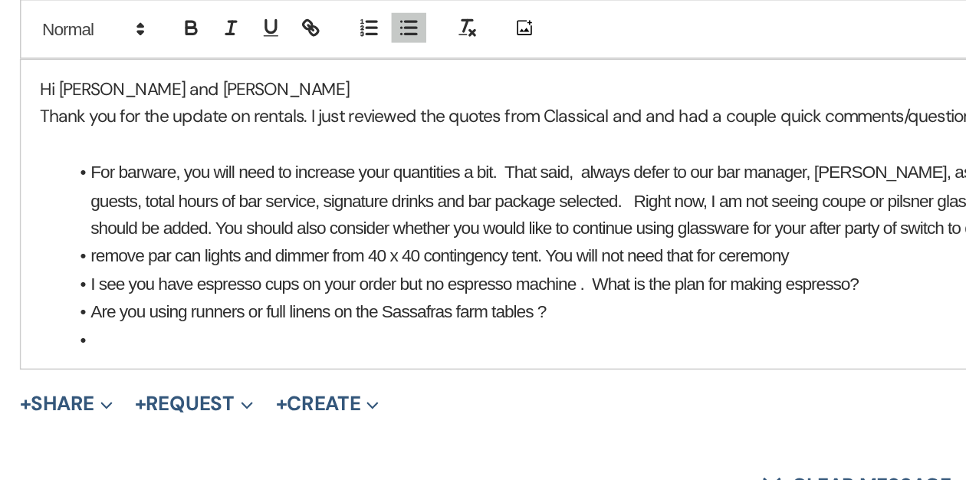
click at [459, 367] on li "Are you using runners or full linens on the Sassafras farm tables ?" at bounding box center [490, 368] width 687 height 17
click at [165, 366] on li "Are you using runners or full linens on the Sassafras farm tables ?" at bounding box center [490, 368] width 687 height 17
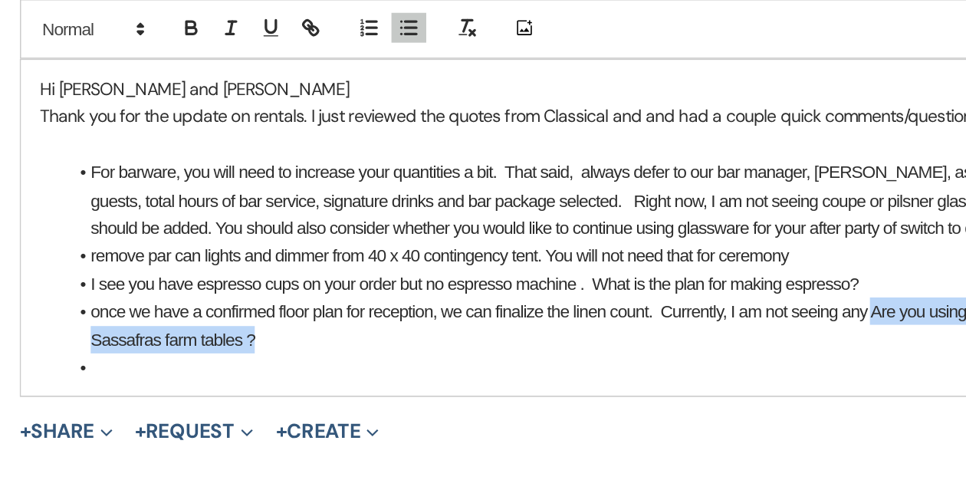
drag, startPoint x: 648, startPoint y: 368, endPoint x: 651, endPoint y: 383, distance: 14.9
click at [651, 383] on li "once we have a confirmed floor plan for reception, we can finalize the linen co…" at bounding box center [490, 377] width 687 height 35
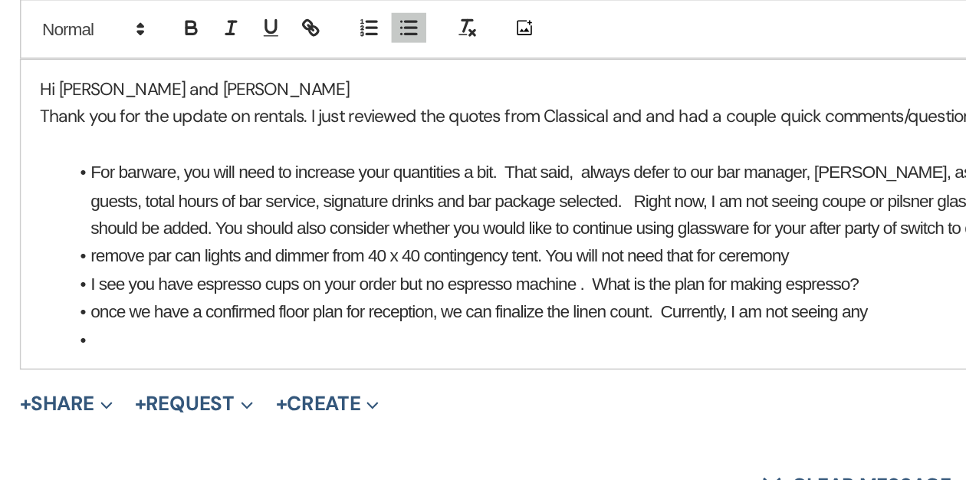
click at [511, 368] on li "once we have a confirmed floor plan for reception, we can finalize the linen co…" at bounding box center [490, 368] width 687 height 17
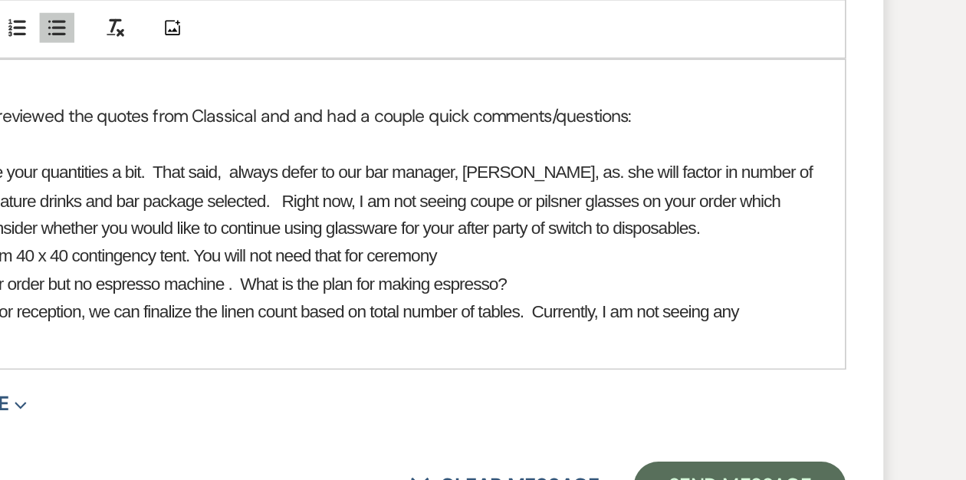
click at [794, 367] on li "once we have a confirmed floor plan for reception, we can finalize the linen co…" at bounding box center [490, 368] width 687 height 17
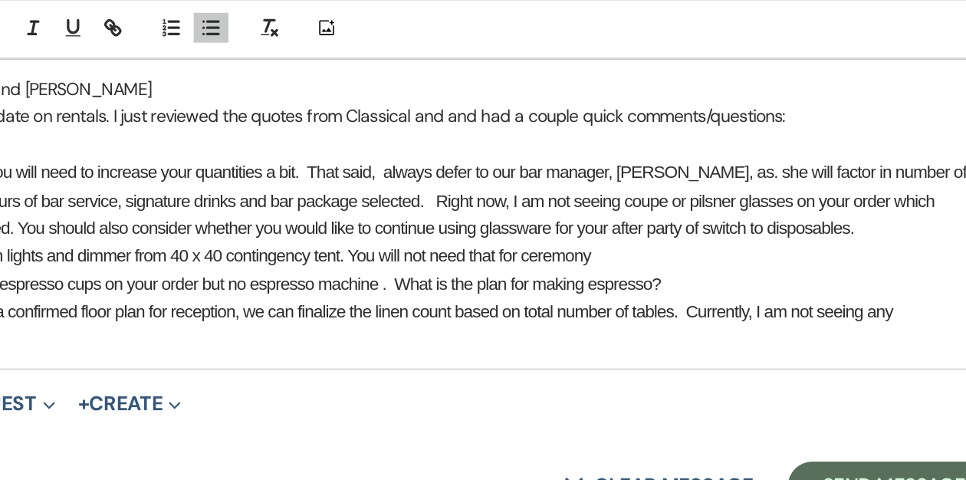
drag, startPoint x: 790, startPoint y: 367, endPoint x: 687, endPoint y: 365, distance: 102.8
click at [684, 368] on li "once we have a confirmed floor plan for reception, we can finalize the linen co…" at bounding box center [490, 368] width 687 height 17
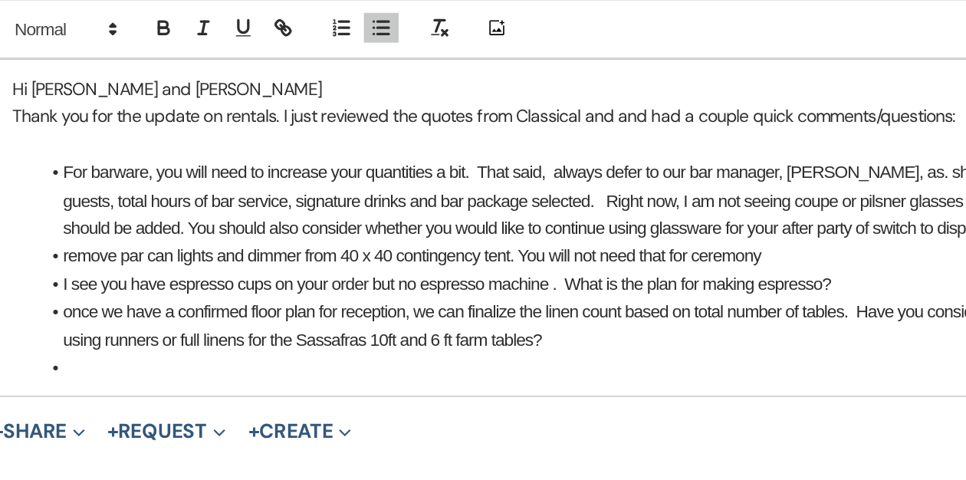
click at [166, 331] on li "remove par can lights and dimmer from 40 x 40 contingency tent. You will not ne…" at bounding box center [490, 333] width 687 height 17
click at [167, 368] on li "once we have a confirmed floor plan for reception, we can finalize the linen co…" at bounding box center [490, 377] width 687 height 35
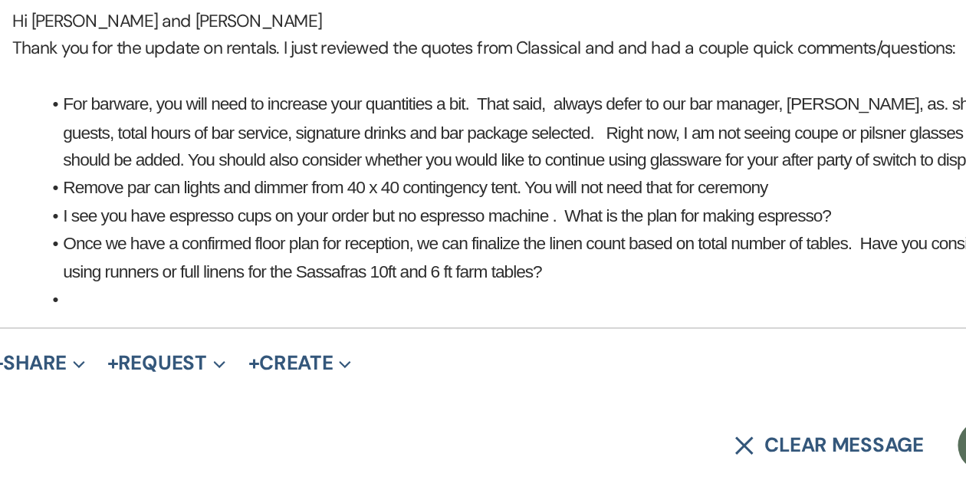
scroll to position [1335, 0]
click at [179, 367] on li at bounding box center [490, 367] width 687 height 17
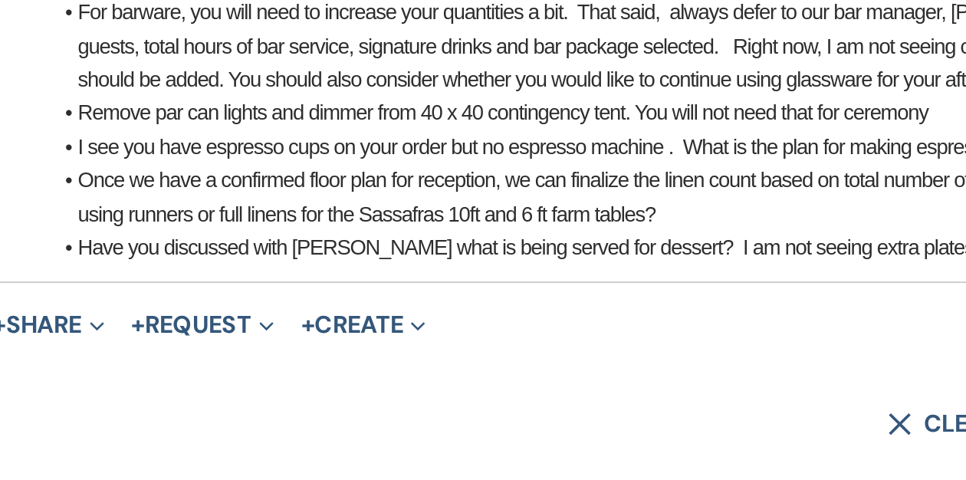
scroll to position [1345, 0]
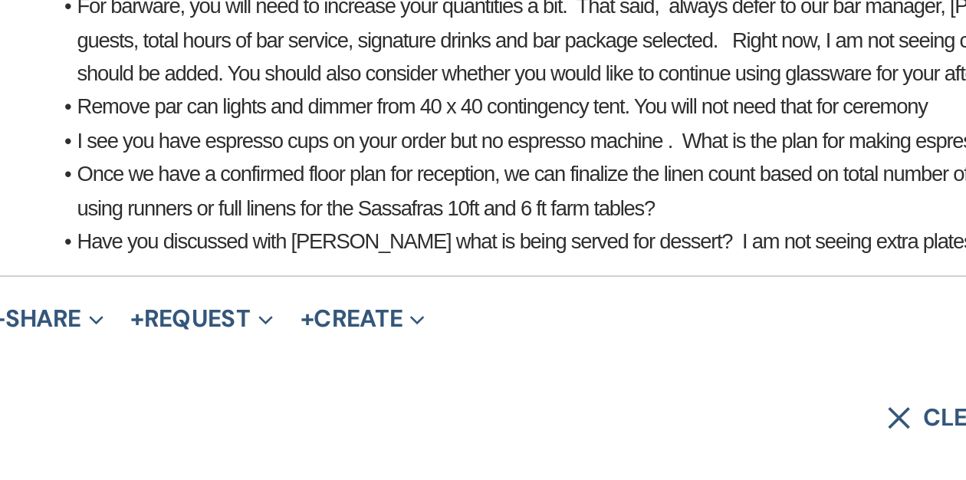
click at [485, 336] on li "Once we have a confirmed floor plan for reception, we can finalize the linen co…" at bounding box center [490, 331] width 687 height 35
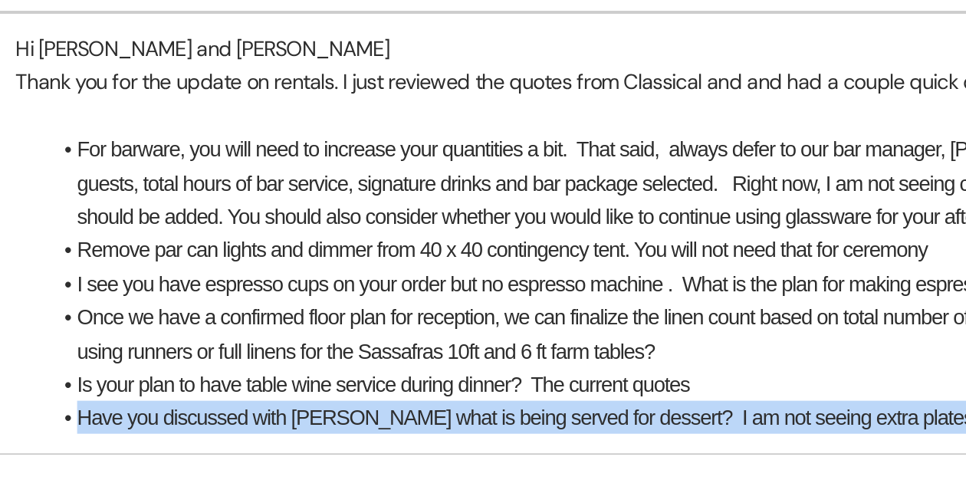
drag, startPoint x: 164, startPoint y: 373, endPoint x: 182, endPoint y: 388, distance: 23.5
click at [182, 388] on div "Hi [PERSON_NAME] and [PERSON_NAME] Thank you for the update on rentals. I just …" at bounding box center [482, 280] width 725 height 225
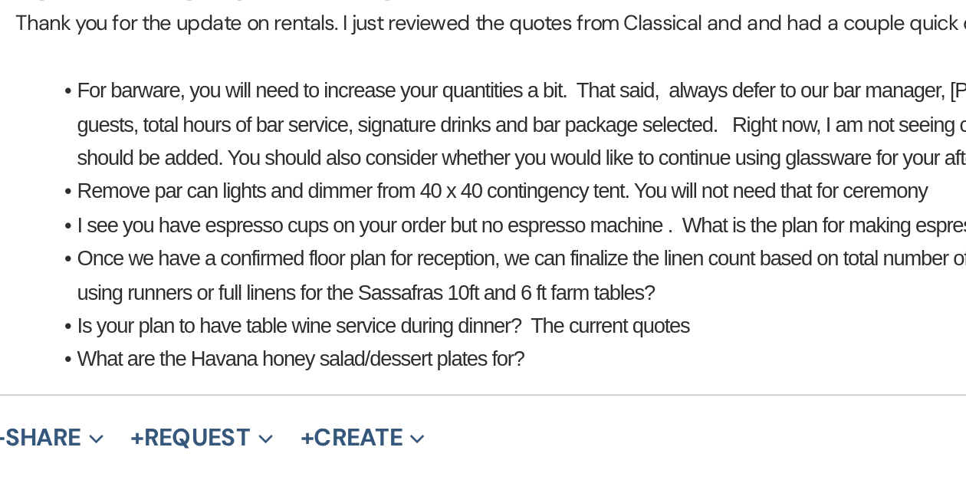
click at [424, 215] on p at bounding box center [483, 220] width 702 height 17
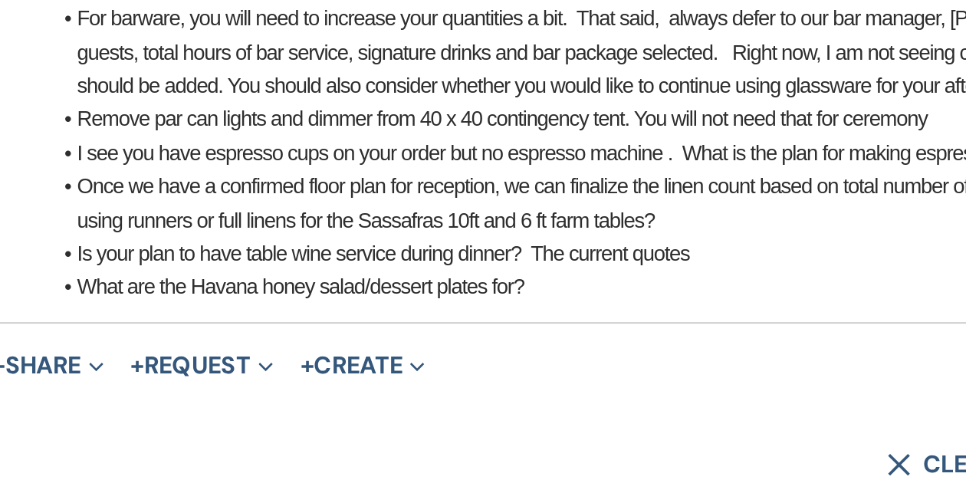
drag, startPoint x: 294, startPoint y: 356, endPoint x: 312, endPoint y: 353, distance: 17.9
click at [294, 356] on li "Is your plan to have table wine service during dinner? The current quotes" at bounding box center [490, 357] width 687 height 17
click at [328, 360] on li "Is your plan to have table wine service during dinner? The current quotes" at bounding box center [490, 357] width 687 height 17
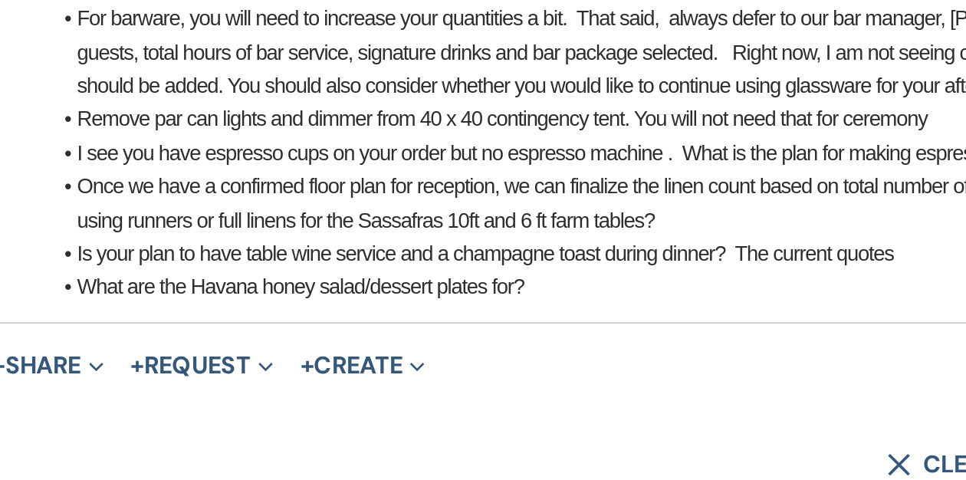
click at [585, 359] on li "Is your plan to have table wine service and a champagne toast during dinner? Th…" at bounding box center [490, 357] width 687 height 17
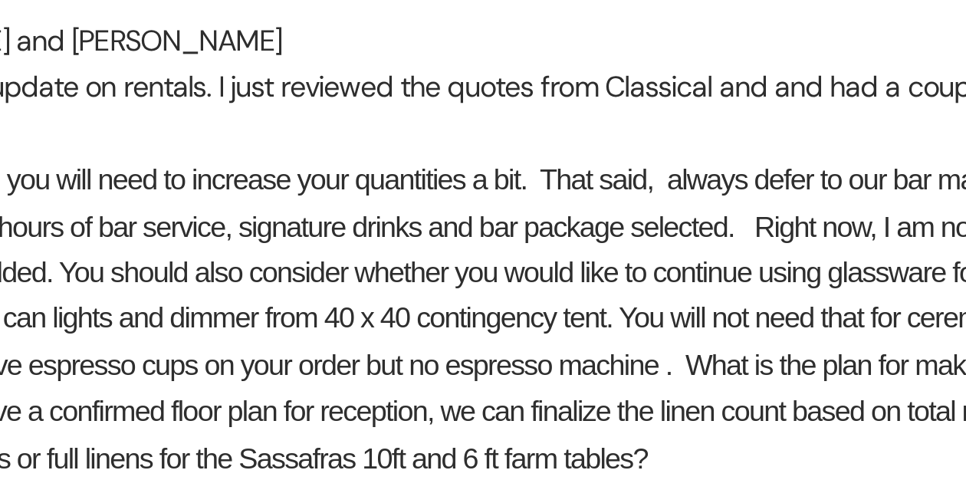
click at [466, 236] on li "For barware, you will need to increase your quantities a bit. That said, always…" at bounding box center [490, 253] width 687 height 51
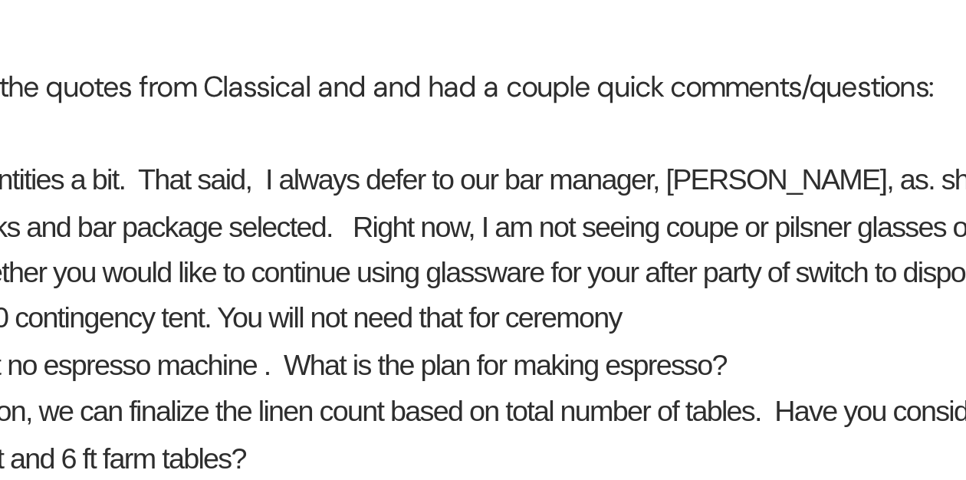
click at [621, 271] on li "For barware, you will need to increase your quantities a bit. That said, I alwa…" at bounding box center [490, 253] width 687 height 51
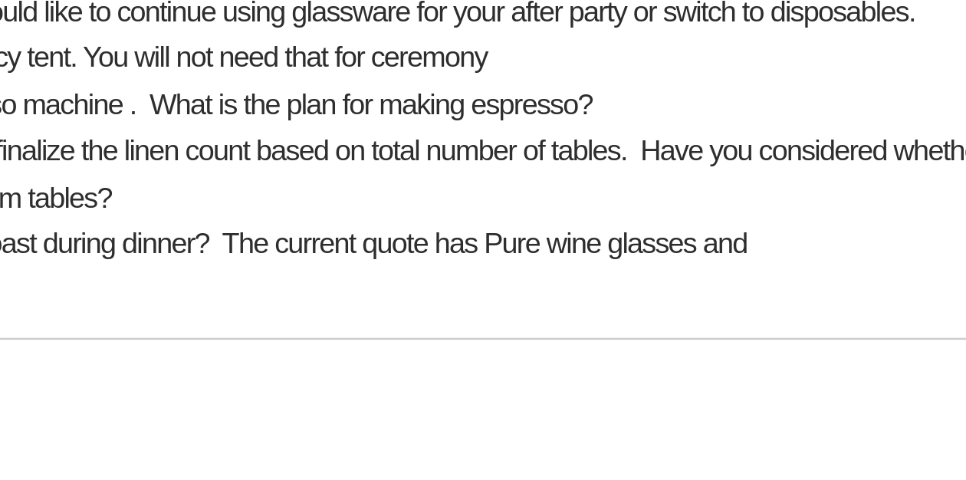
click at [710, 358] on li "Is your plan to have table wine service and a champagne toast during dinner? Th…" at bounding box center [490, 357] width 687 height 17
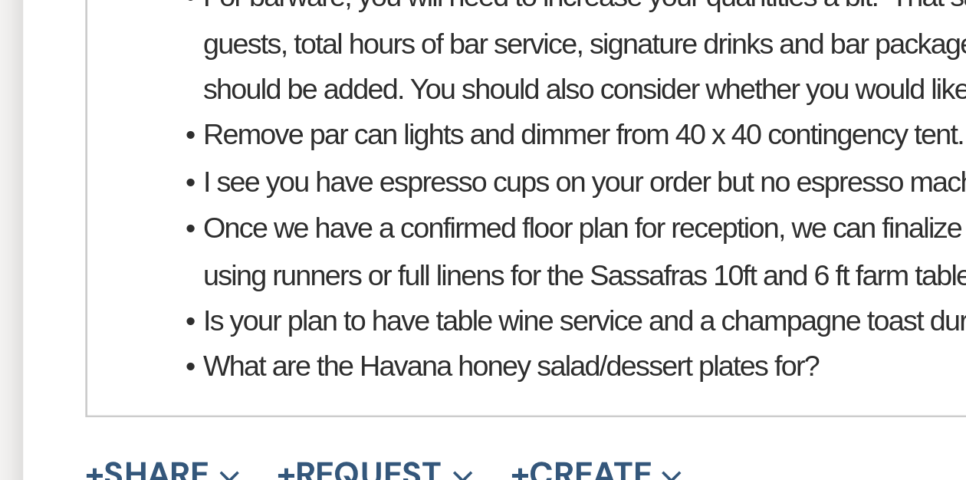
scroll to position [1284, 0]
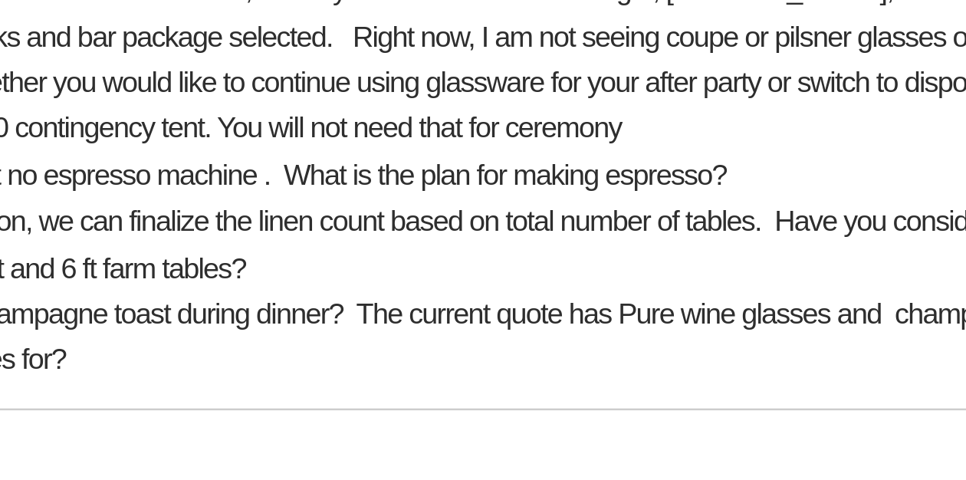
click at [505, 416] on li "Is your plan to have table wine service and a champagne toast during dinner? Th…" at bounding box center [490, 417] width 687 height 17
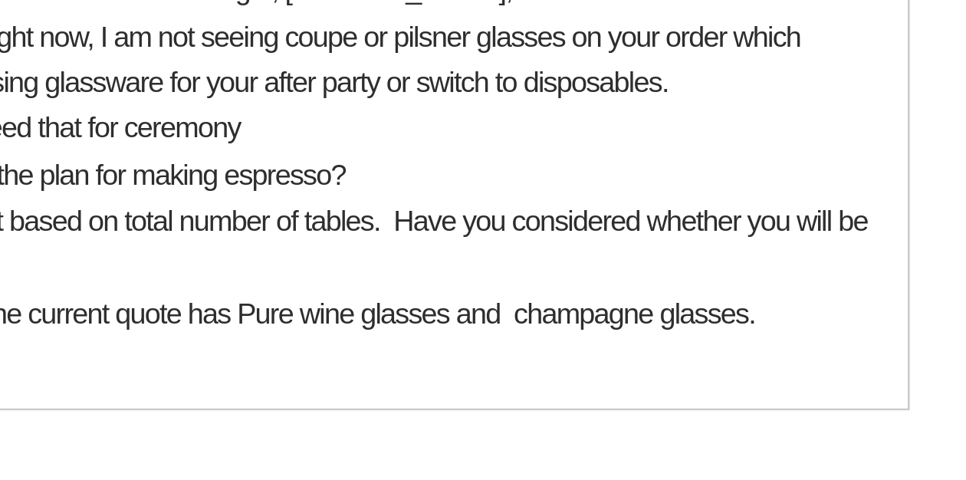
click at [804, 419] on li "Is your plan to have table wine service and a champagne toast during dinner? Th…" at bounding box center [490, 417] width 687 height 17
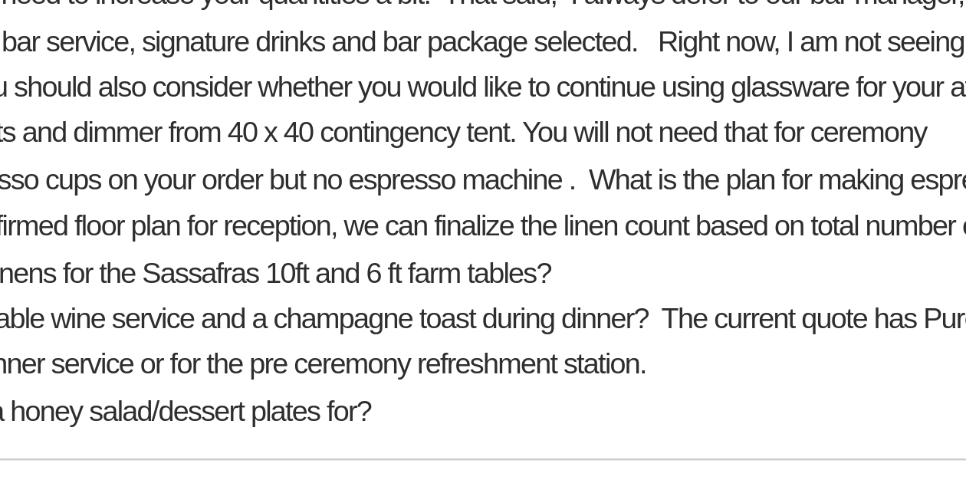
scroll to position [1340, 0]
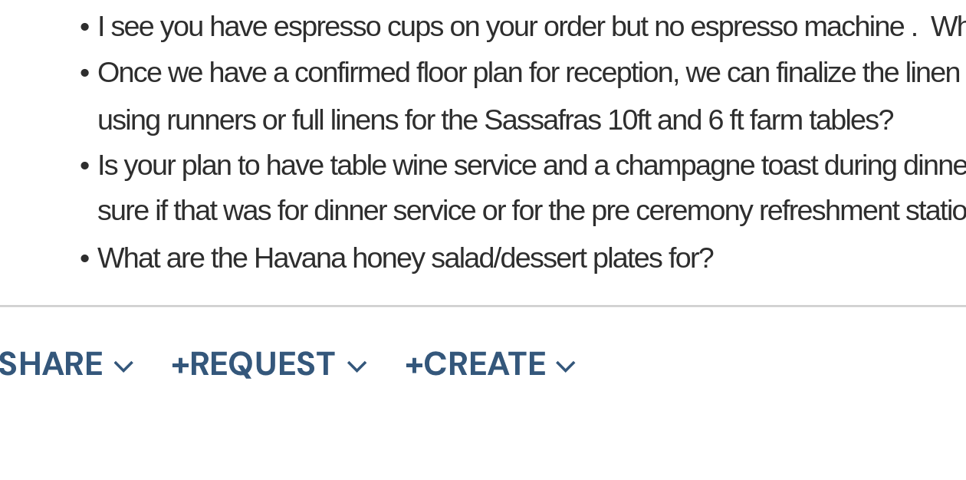
click at [396, 396] on li "What are the Havana honey salad/dessert plates for?" at bounding box center [490, 397] width 687 height 17
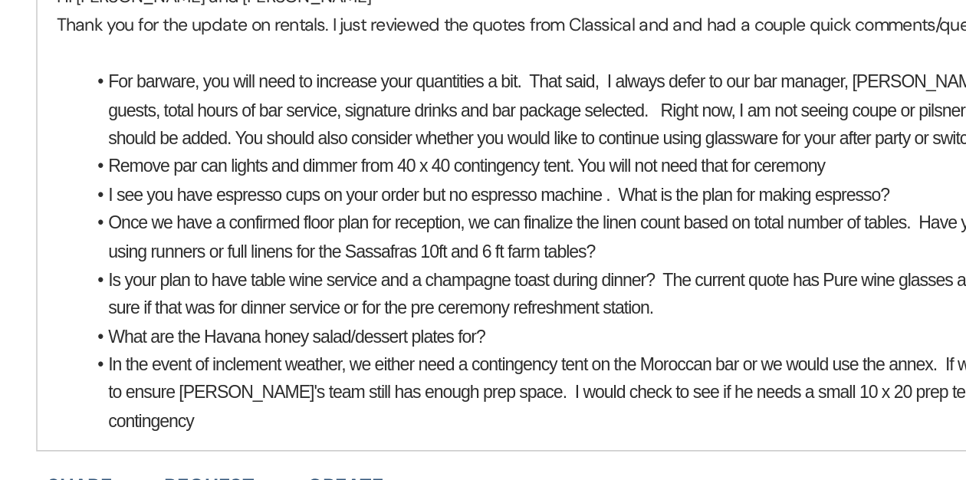
scroll to position [1343, 0]
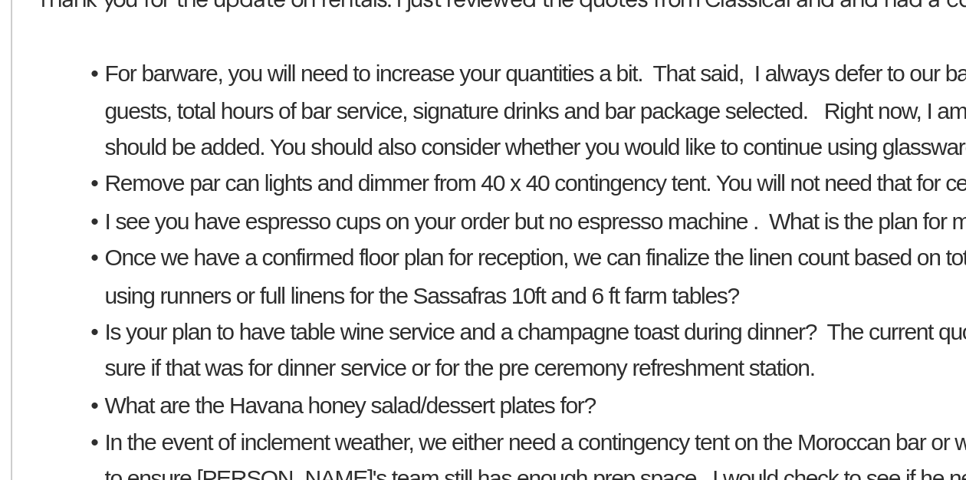
click at [399, 392] on li "What are the Havana honey salad/dessert plates for?" at bounding box center [490, 393] width 687 height 17
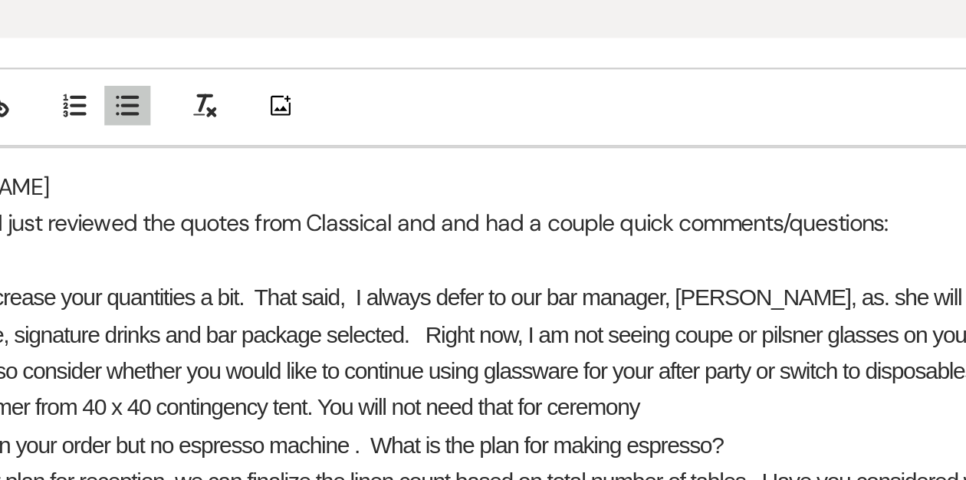
click at [716, 206] on p "Thank you for the update on rentals. I just reviewed the quotes from Classical …" at bounding box center [483, 204] width 702 height 17
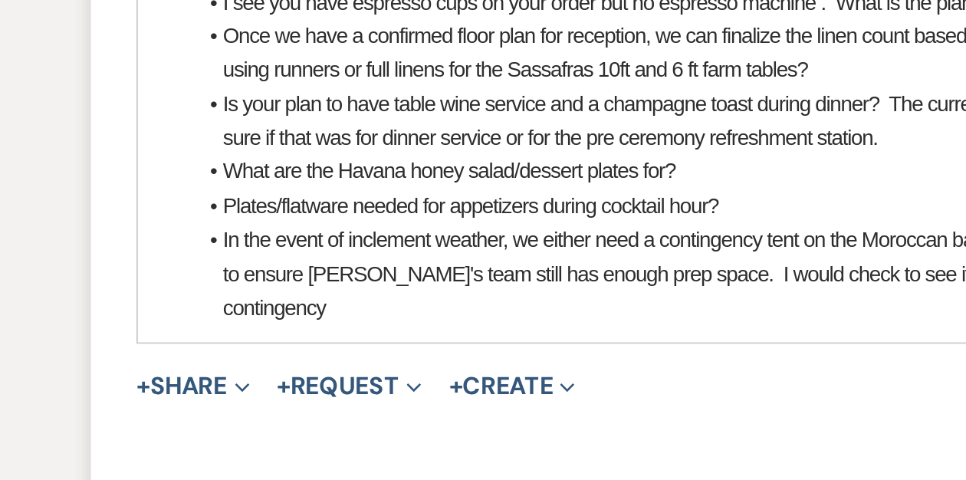
scroll to position [1447, 0]
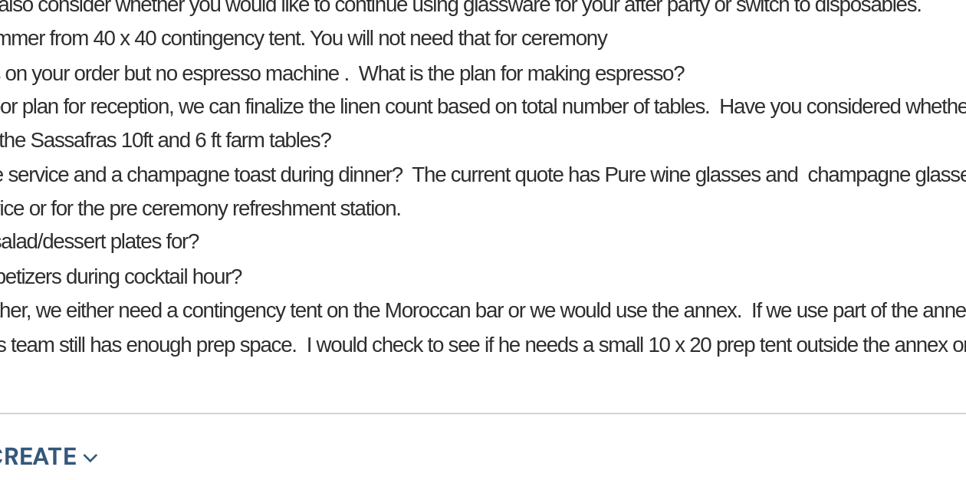
click at [668, 357] on li "In the event of inclement weather, we either need a contingency tent on the Mor…" at bounding box center [490, 375] width 687 height 51
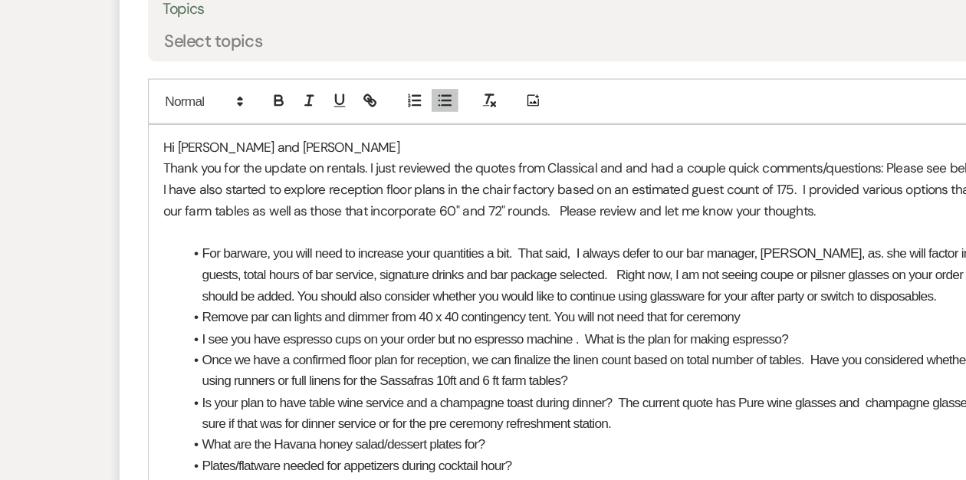
scroll to position [1335, 0]
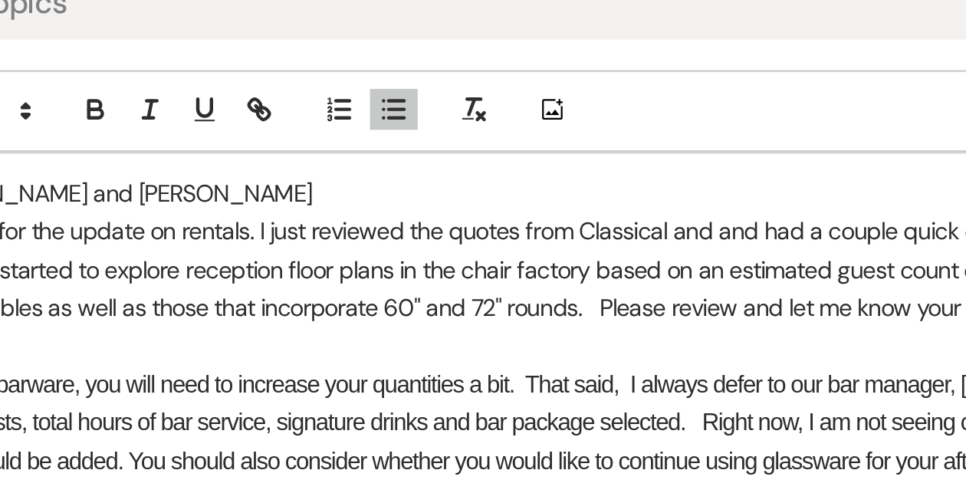
click at [356, 245] on p "I have also started to explore reception floor plans in the chair factory based…" at bounding box center [483, 239] width 702 height 35
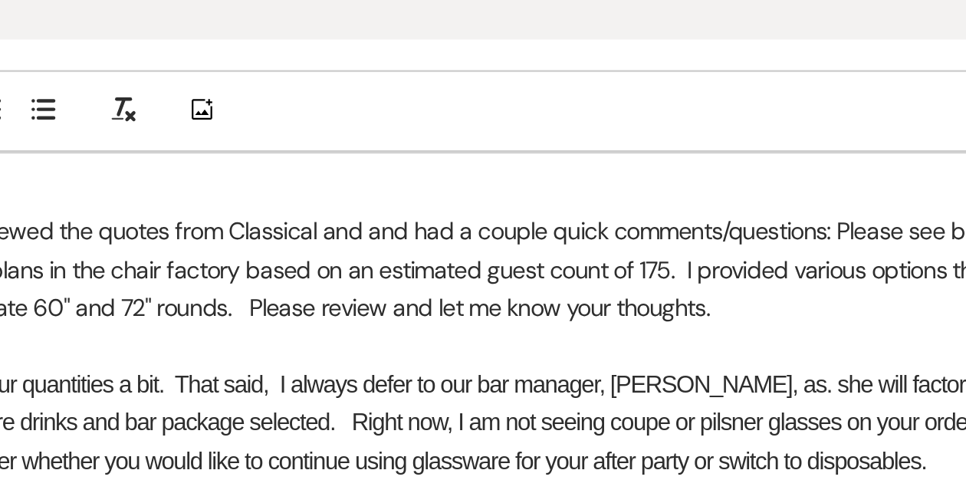
click at [662, 244] on p "I have also started to explore reception floor plans in the chair factory based…" at bounding box center [483, 239] width 702 height 35
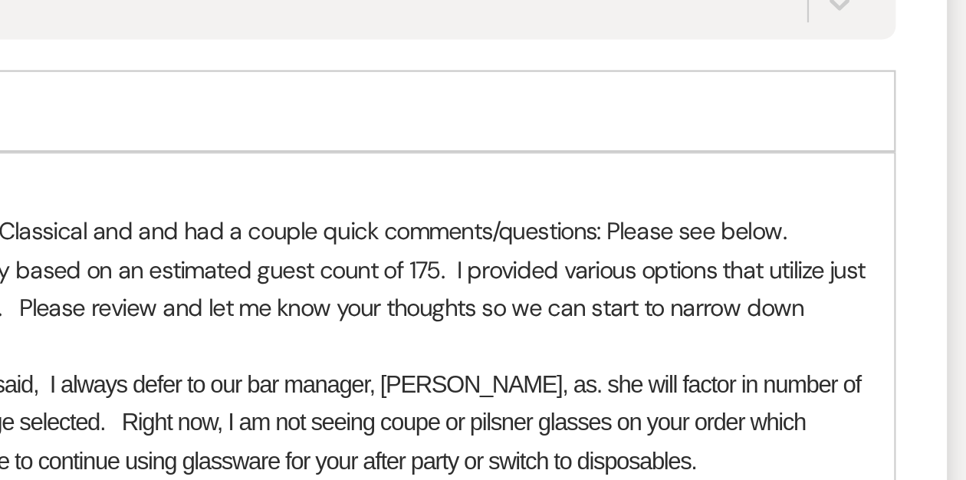
click at [775, 248] on p "I have also started to explore reception floor plans in the chair factory based…" at bounding box center [483, 239] width 702 height 35
click at [812, 245] on p "I have also started to explore reception floor plans in the chair factory based…" at bounding box center [483, 239] width 702 height 35
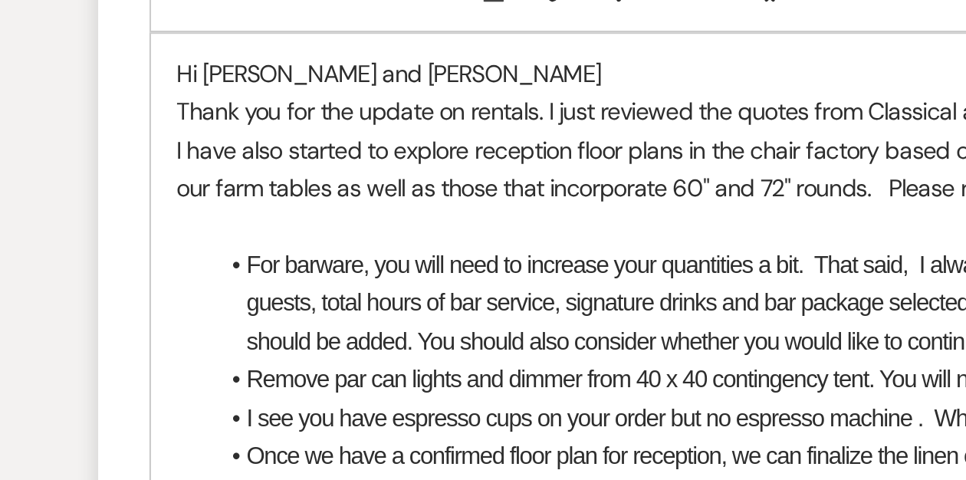
click at [245, 315] on li "For barware, you will need to increase your quantities a bit. That said, I alwa…" at bounding box center [490, 298] width 687 height 51
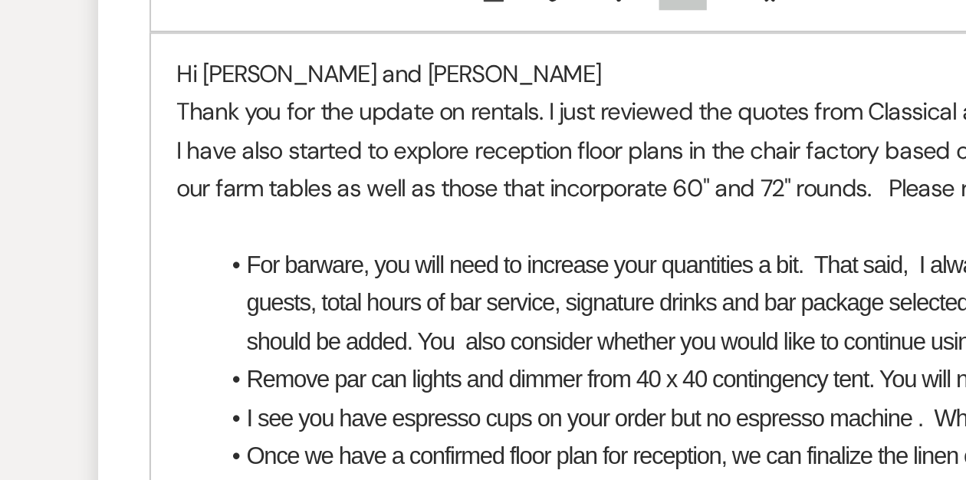
click at [240, 316] on li "For barware, you will need to increase your quantities a bit. That said, I alwa…" at bounding box center [490, 298] width 687 height 51
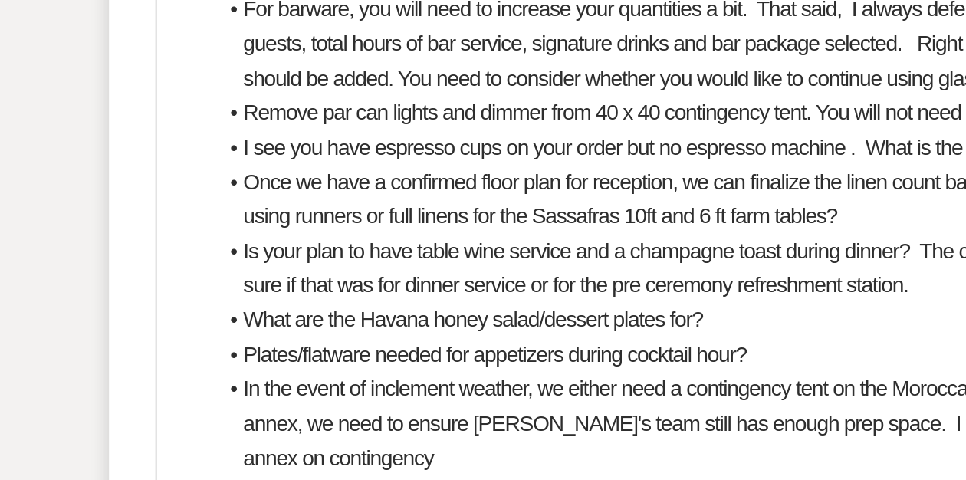
scroll to position [1545, 0]
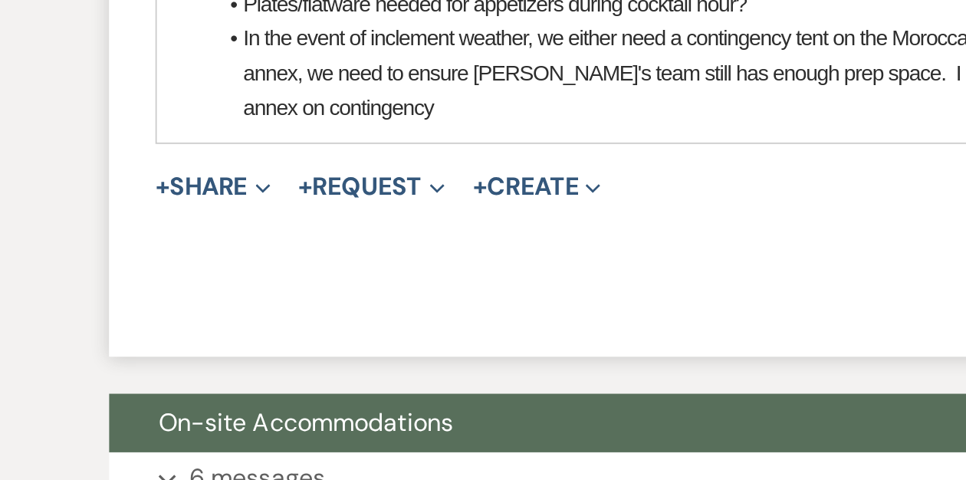
click at [242, 299] on li "In the event of inclement weather, we either need a contingency tent on the Mor…" at bounding box center [490, 276] width 687 height 51
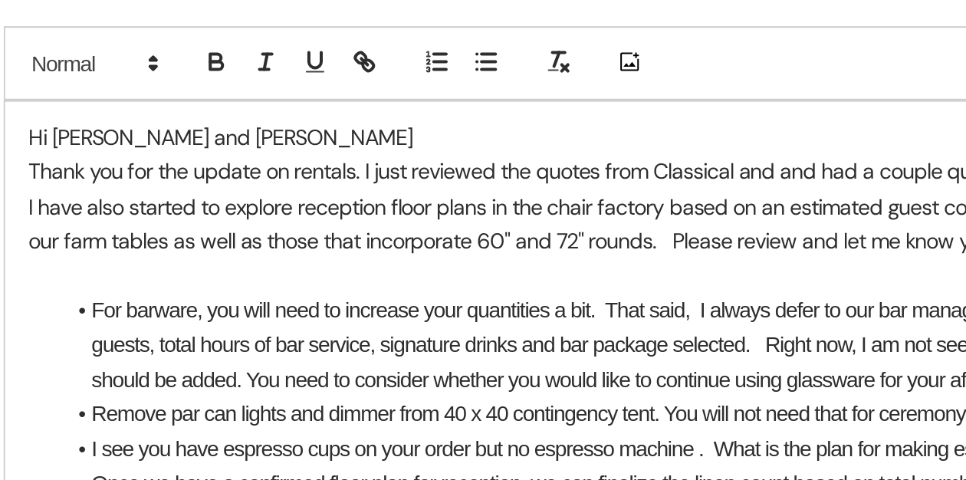
scroll to position [1422, 0]
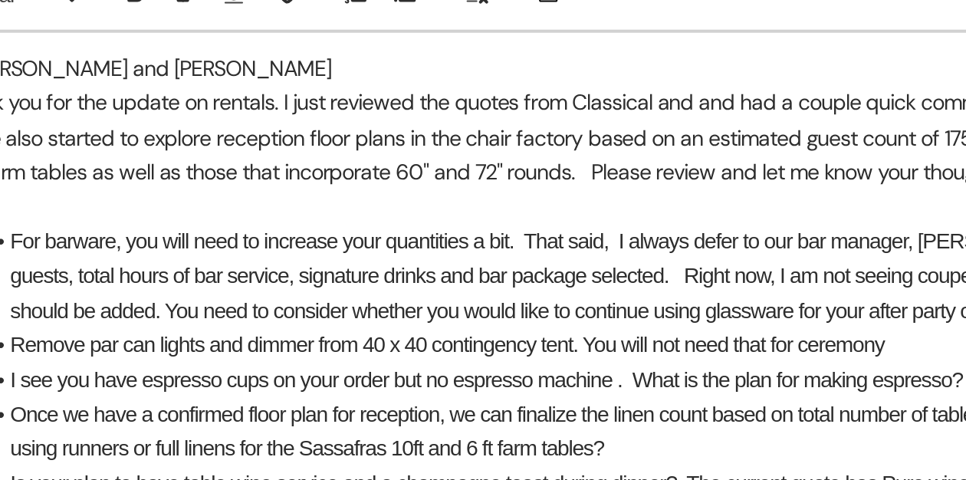
click at [413, 194] on li "For barware, you will need to increase your quantities a bit. That said, I alwa…" at bounding box center [490, 211] width 687 height 51
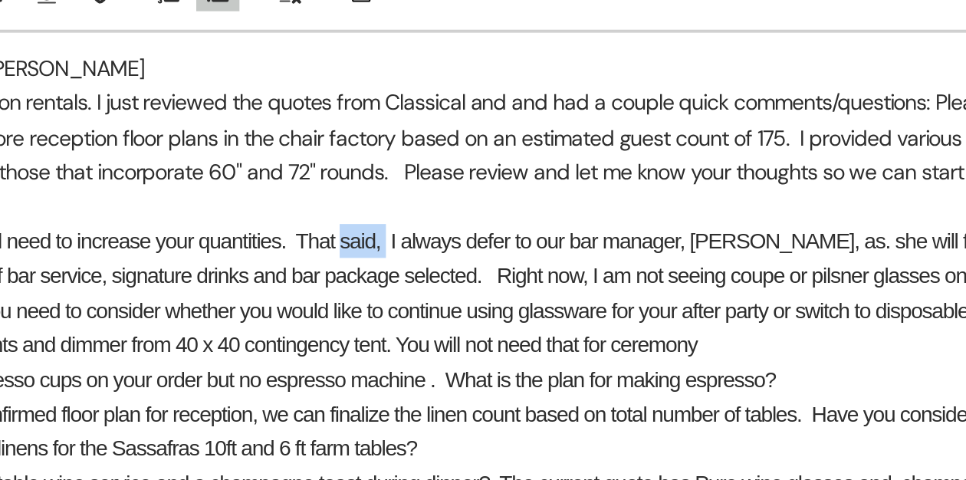
drag, startPoint x: 444, startPoint y: 194, endPoint x: 420, endPoint y: 190, distance: 24.1
click at [419, 192] on li "For barware, you will need to increase your quantities. That said, I always def…" at bounding box center [490, 211] width 687 height 51
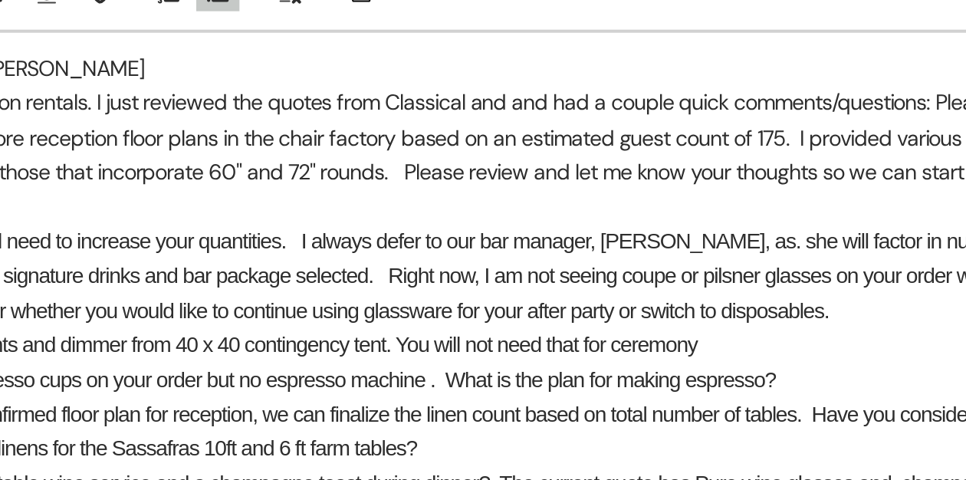
click at [547, 194] on li "For barware, you will need to increase your quantities. I always defer to our b…" at bounding box center [490, 211] width 687 height 51
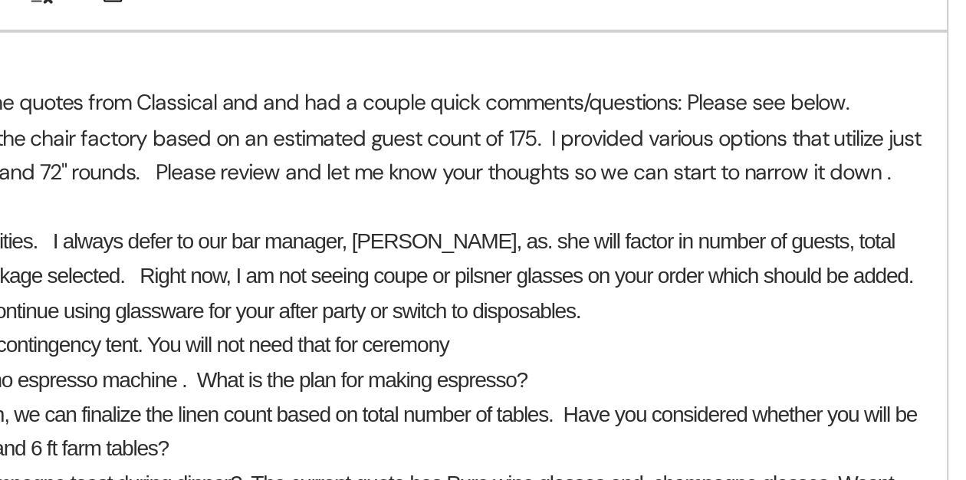
click at [590, 194] on li "For barware, you will need to increase your quantities. I always defer to our b…" at bounding box center [490, 211] width 687 height 51
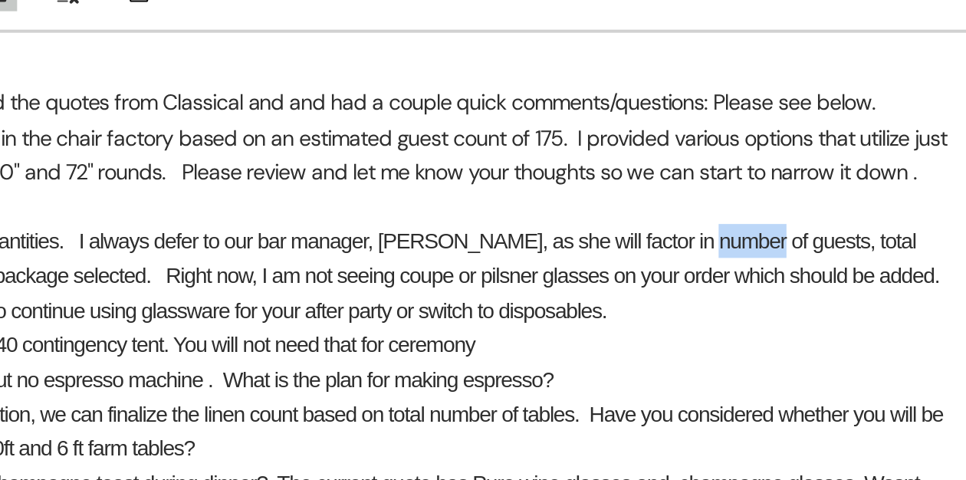
drag, startPoint x: 733, startPoint y: 194, endPoint x: 706, endPoint y: 193, distance: 26.8
click at [706, 193] on li "For barware, you will need to increase your quantities. I always defer to our b…" at bounding box center [490, 211] width 687 height 51
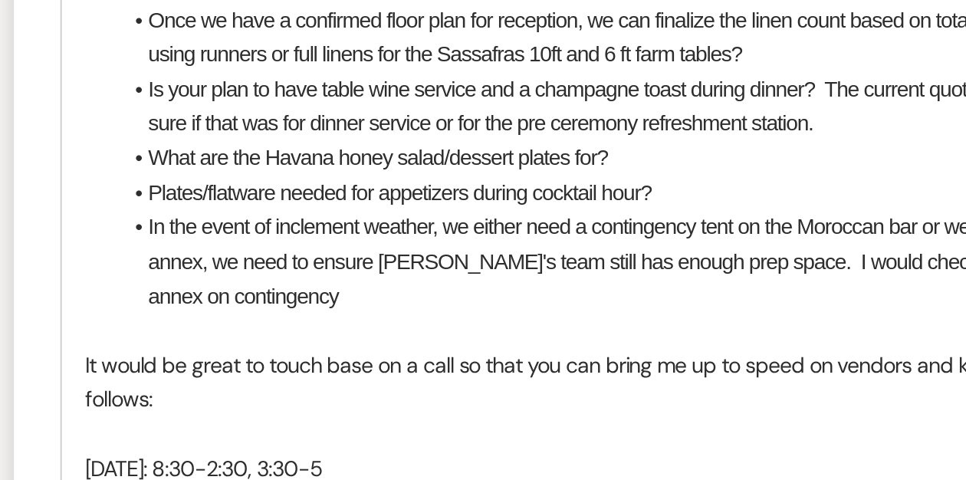
scroll to position [1466, 0]
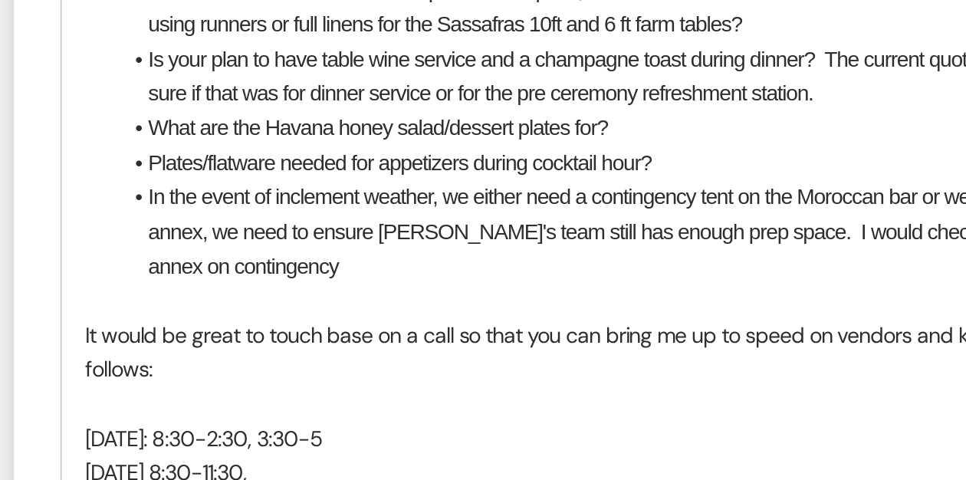
click at [227, 322] on li "Plates/flatware needed for appetizers during cocktail hour?" at bounding box center [490, 322] width 687 height 17
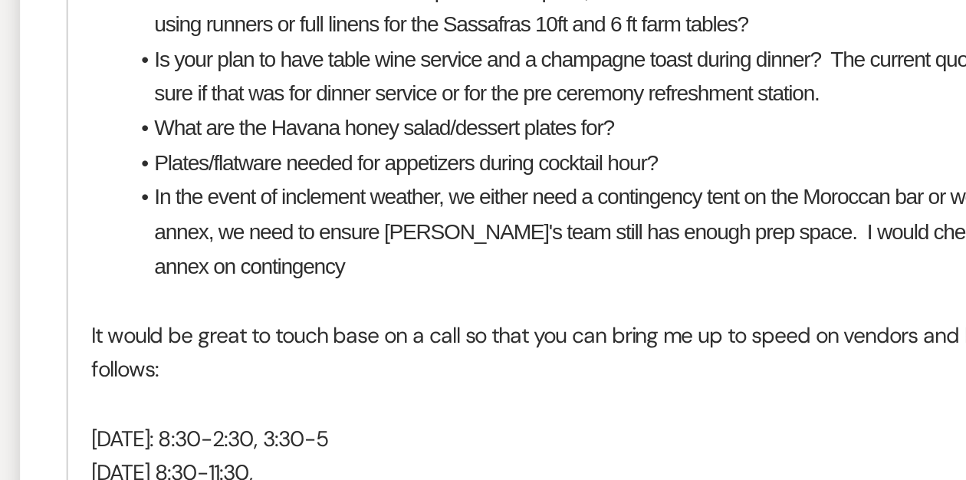
click at [220, 373] on li "In the event of inclement weather, we either need a contingency tent on the Mor…" at bounding box center [490, 355] width 687 height 51
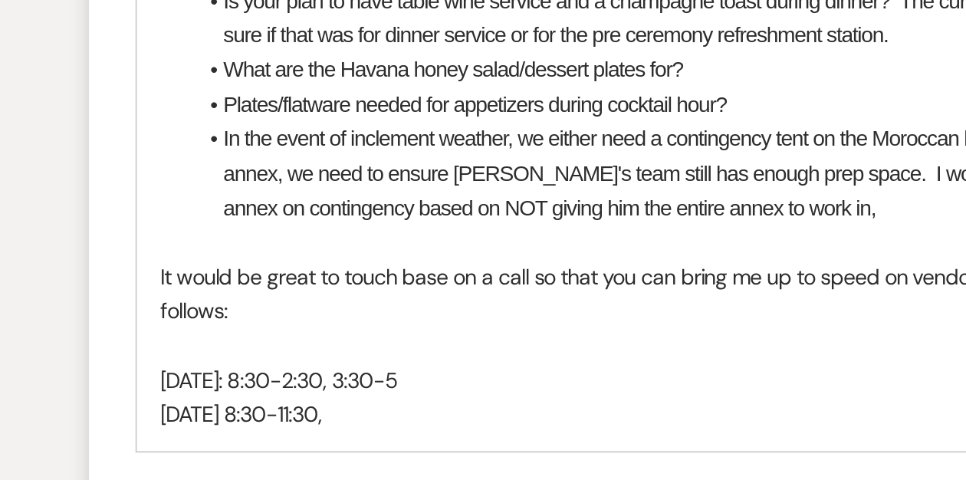
scroll to position [1520, 0]
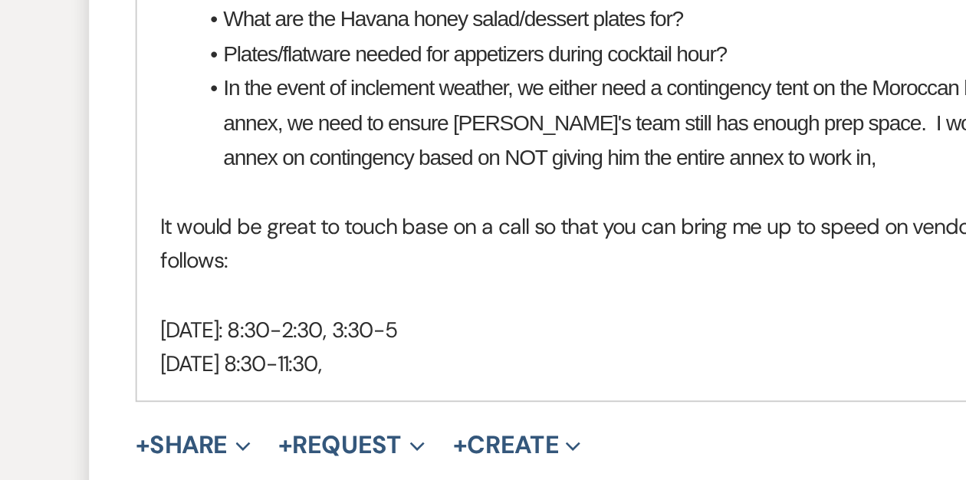
click at [245, 419] on p "[DATE] 8:30-11:30," at bounding box center [483, 421] width 702 height 17
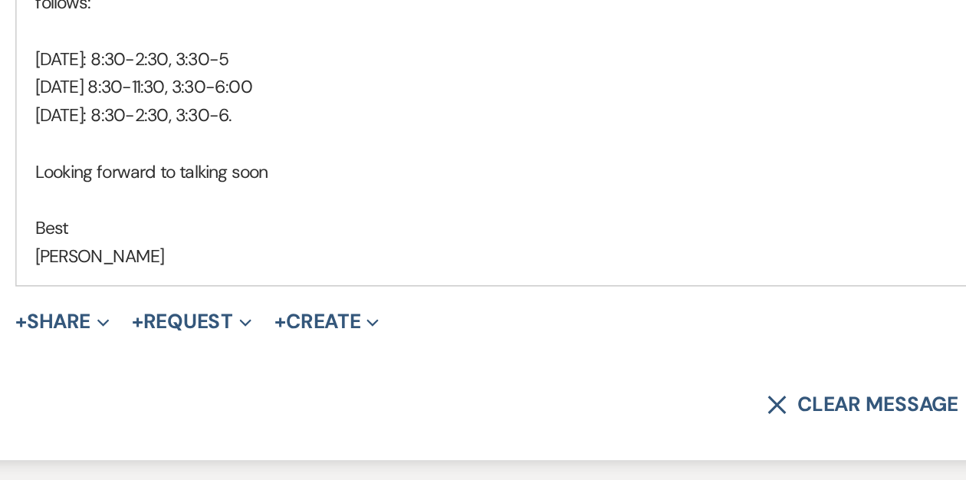
scroll to position [1722, 0]
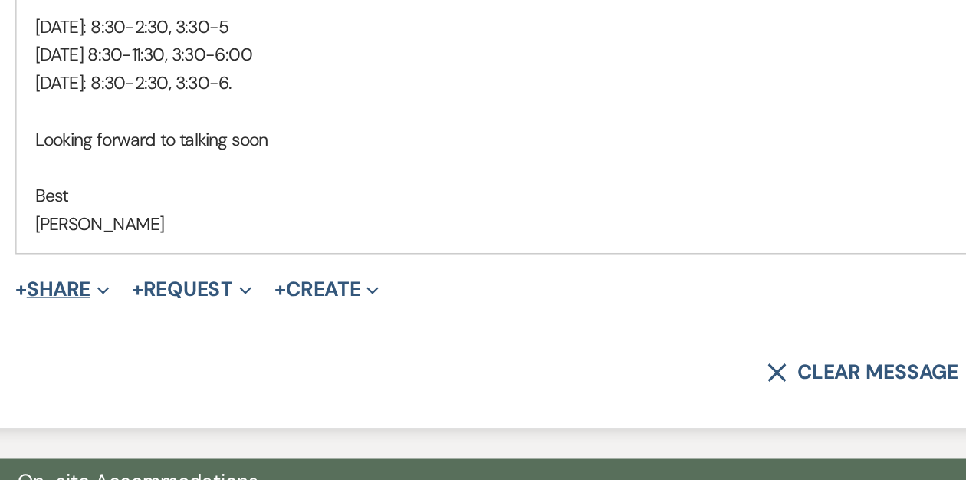
click at [151, 366] on button "+ Share Expand" at bounding box center [149, 363] width 58 height 12
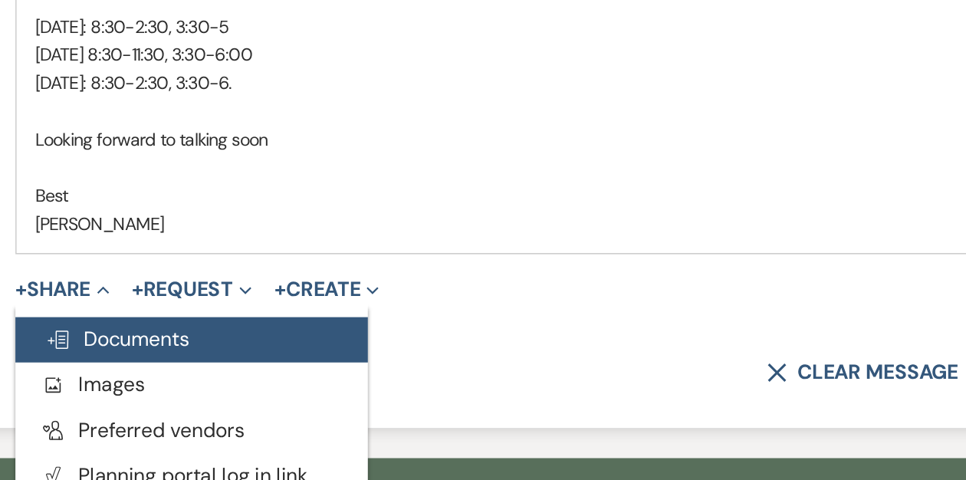
click at [183, 393] on span "Doc Upload Documents" at bounding box center [181, 394] width 87 height 16
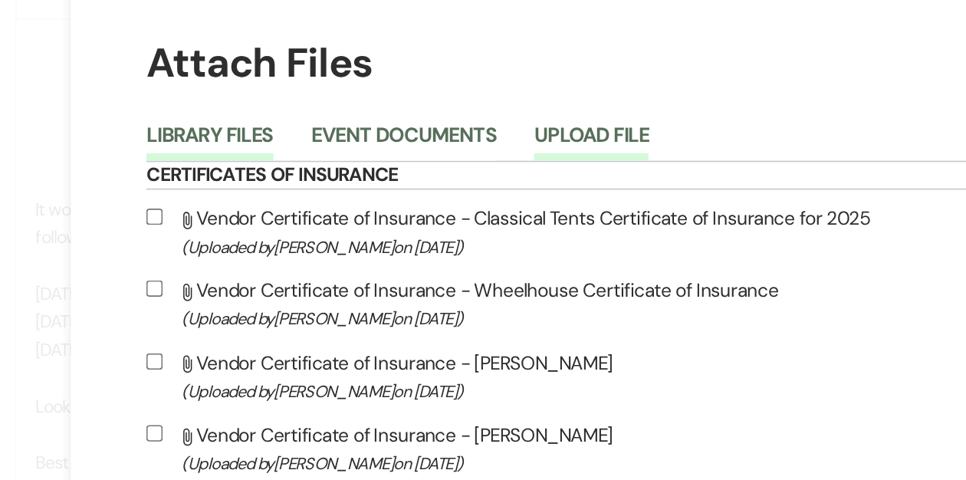
click at [505, 107] on button "Upload File" at bounding box center [471, 111] width 70 height 21
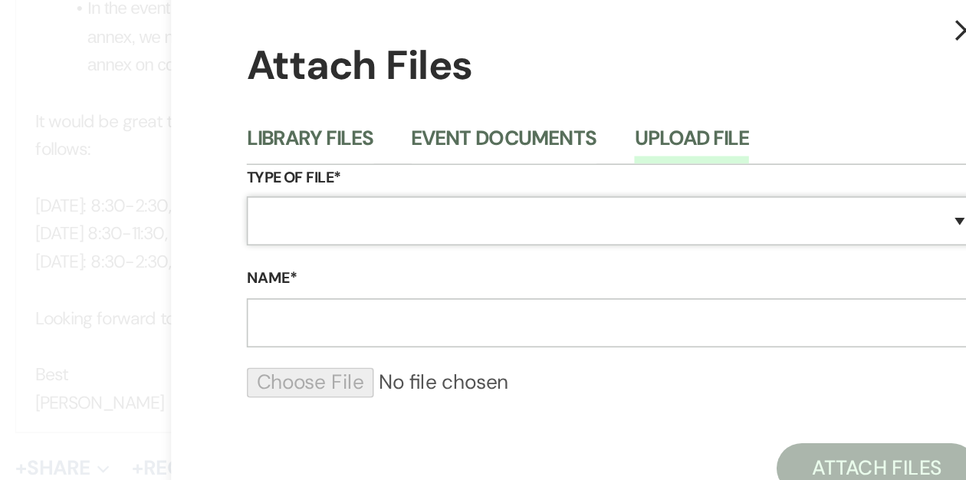
click at [336, 212] on select "Special Event Insurance Vendor Certificate of Insurance Contracts / Rental Agre…" at bounding box center [483, 213] width 445 height 30
select select "24"
click at [261, 198] on select "Special Event Insurance Vendor Certificate of Insurance Contracts / Rental Agre…" at bounding box center [483, 213] width 445 height 30
click at [292, 277] on input "Name*" at bounding box center [483, 275] width 445 height 30
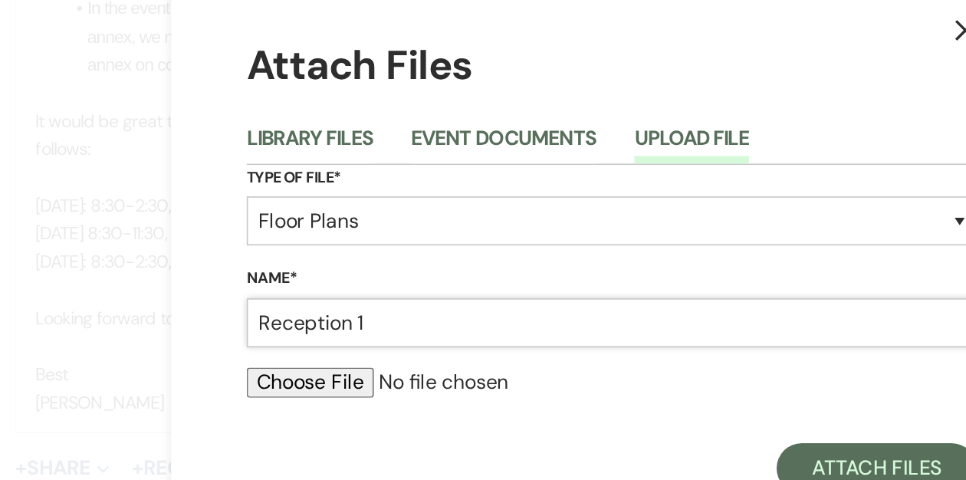
type input "Reception 1"
click at [276, 311] on input "file" at bounding box center [483, 311] width 445 height 18
type input "C:\fakepath\Reception 1 (11).pdf"
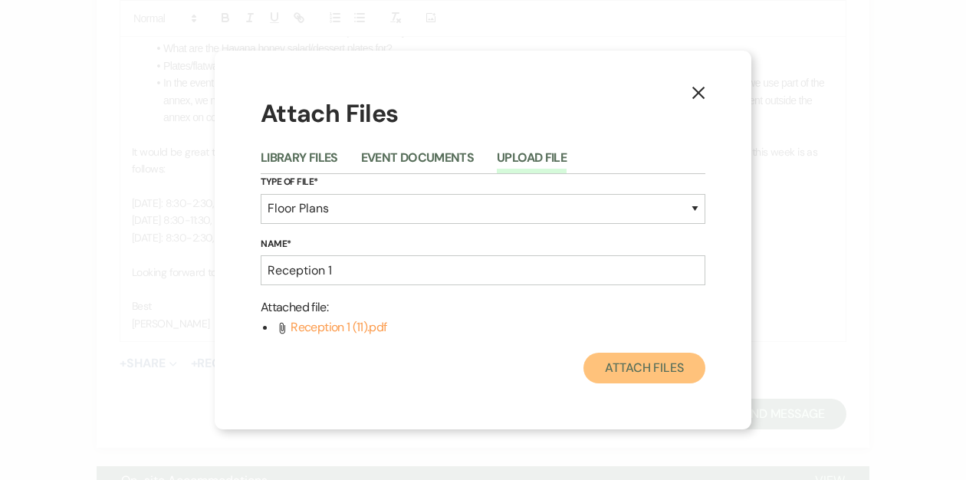
click at [615, 361] on button "Attach Files" at bounding box center [644, 368] width 122 height 31
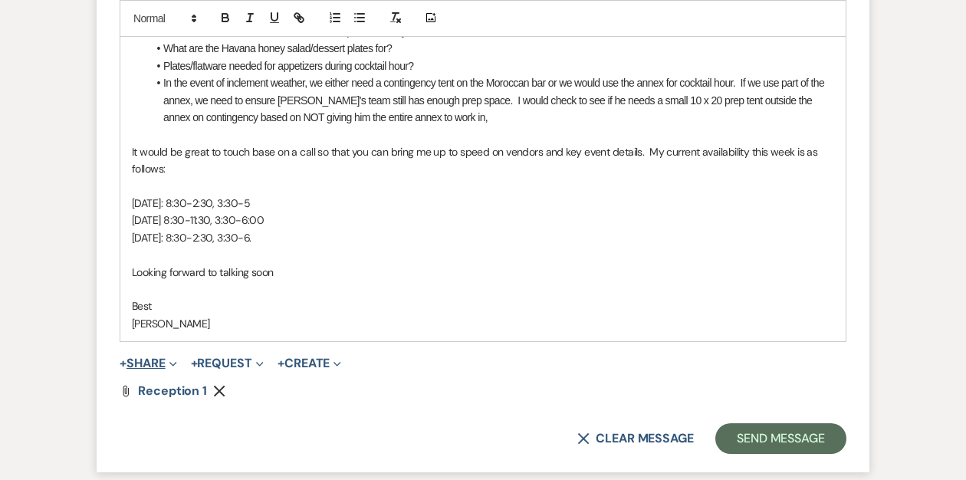
click at [140, 362] on button "+ Share Expand" at bounding box center [149, 363] width 58 height 12
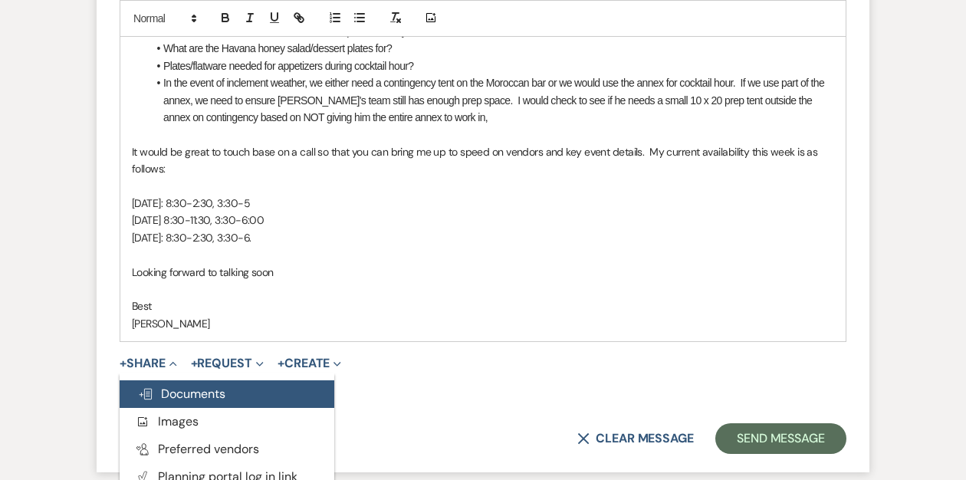
click at [166, 389] on span "Doc Upload Documents" at bounding box center [181, 394] width 87 height 16
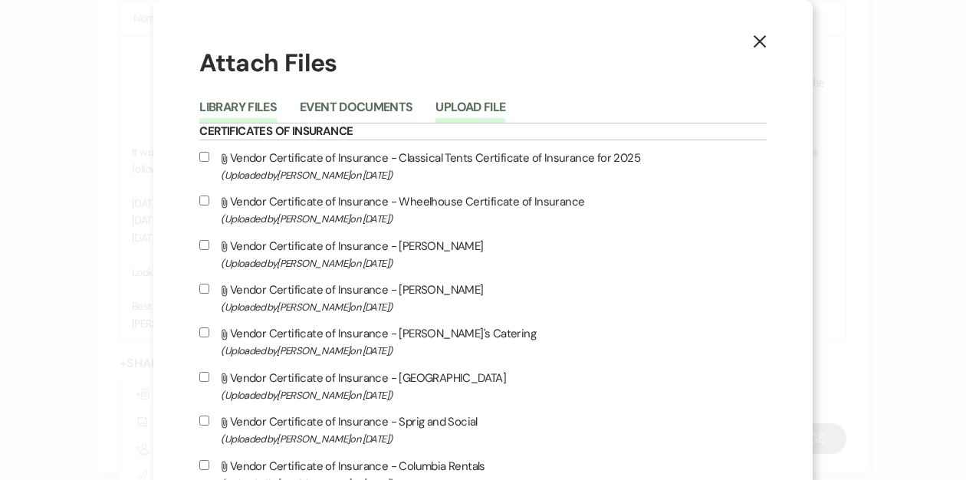
click at [501, 104] on button "Upload File" at bounding box center [471, 111] width 70 height 21
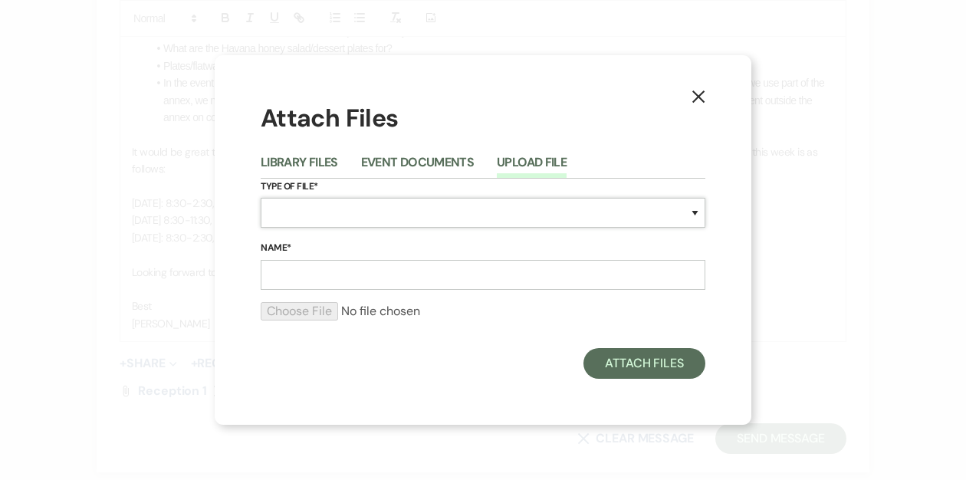
click at [299, 206] on select "Special Event Insurance Vendor Certificate of Insurance Contracts / Rental Agre…" at bounding box center [483, 213] width 445 height 30
select select "24"
click at [261, 198] on select "Special Event Insurance Vendor Certificate of Insurance Contracts / Rental Agre…" at bounding box center [483, 213] width 445 height 30
click at [294, 273] on input "Name*" at bounding box center [483, 275] width 445 height 30
type input "Reception 2"
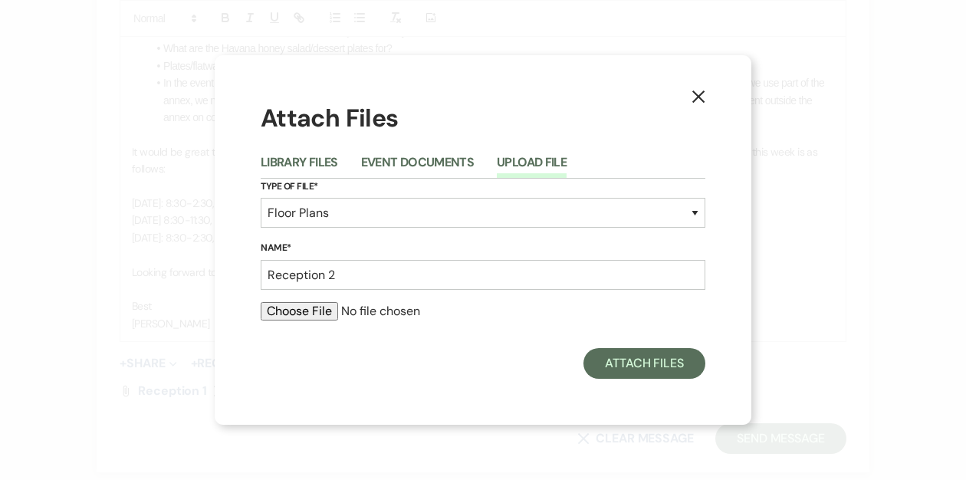
click at [290, 312] on input "file" at bounding box center [483, 311] width 445 height 18
type input "C:\fakepath\Reception 2 (8).pdf"
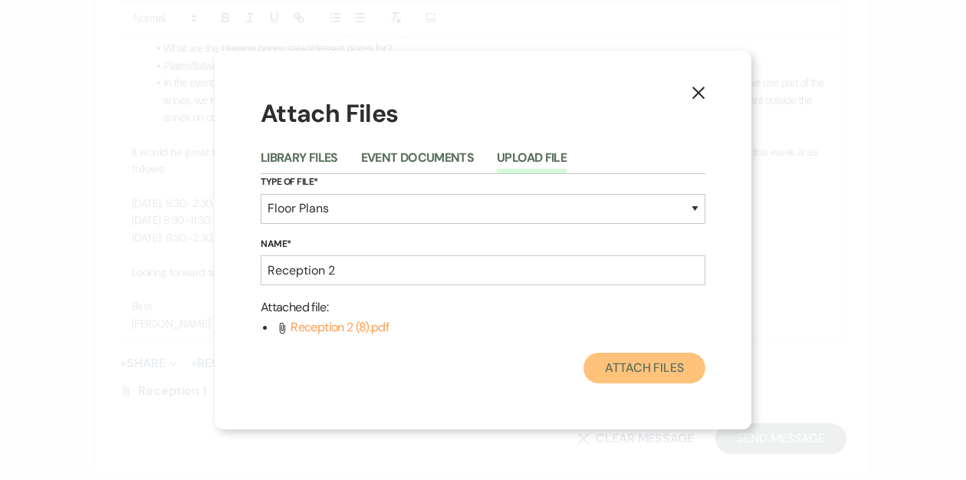
click at [626, 361] on button "Attach Files" at bounding box center [644, 368] width 122 height 31
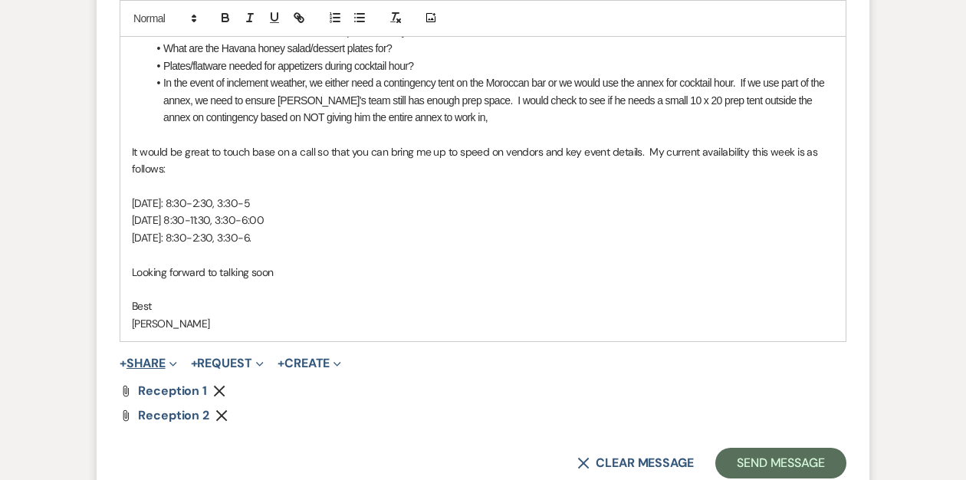
click at [158, 359] on button "+ Share Expand" at bounding box center [149, 363] width 58 height 12
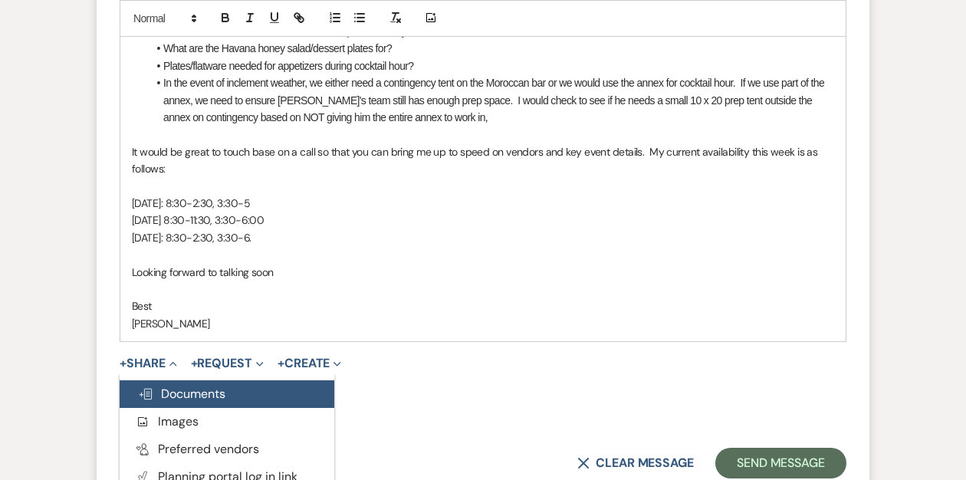
click at [188, 393] on span "Doc Upload Documents" at bounding box center [181, 394] width 87 height 16
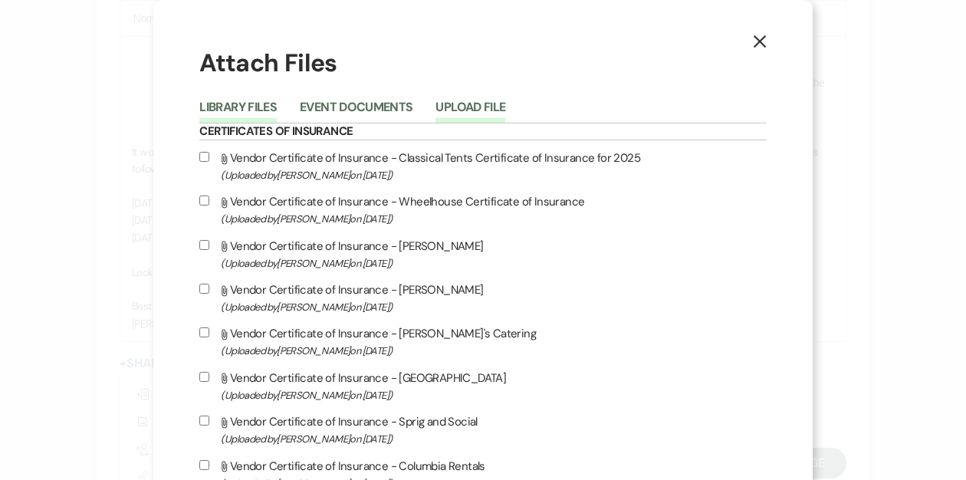
click at [505, 105] on button "Upload File" at bounding box center [471, 111] width 70 height 21
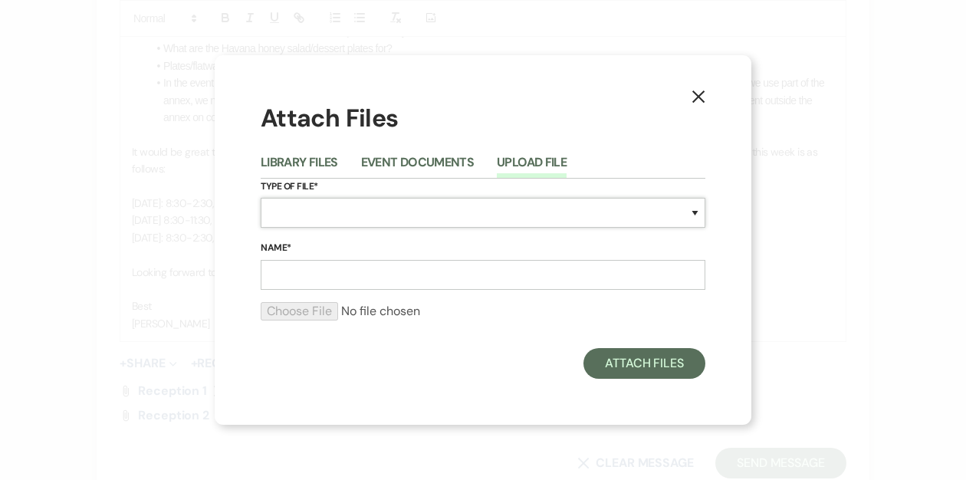
click at [339, 206] on select "Special Event Insurance Vendor Certificate of Insurance Contracts / Rental Agre…" at bounding box center [483, 213] width 445 height 30
select select "24"
click at [261, 198] on select "Special Event Insurance Vendor Certificate of Insurance Contracts / Rental Agre…" at bounding box center [483, 213] width 445 height 30
click at [316, 270] on input "Name*" at bounding box center [483, 275] width 445 height 30
type input "Reception 3"
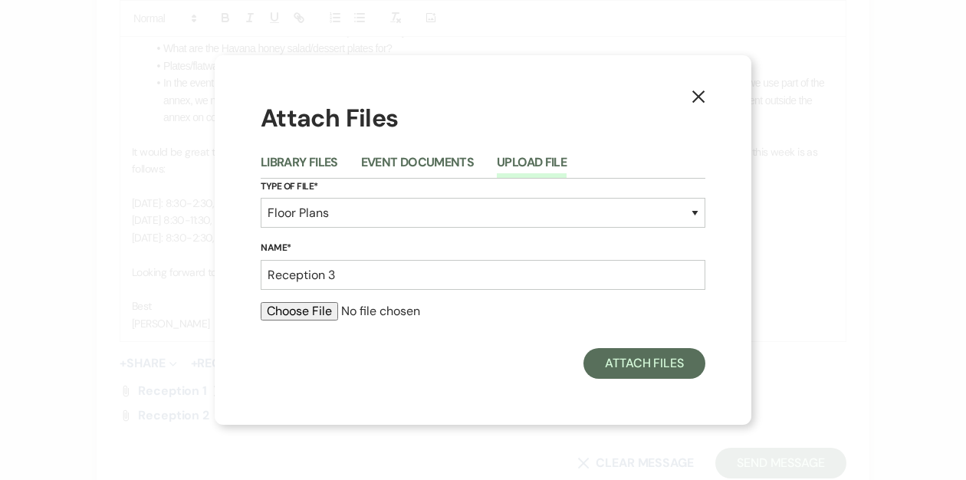
click at [296, 309] on input "file" at bounding box center [483, 311] width 445 height 18
type input "C:\fakepath\Reception 3 (3).pdf"
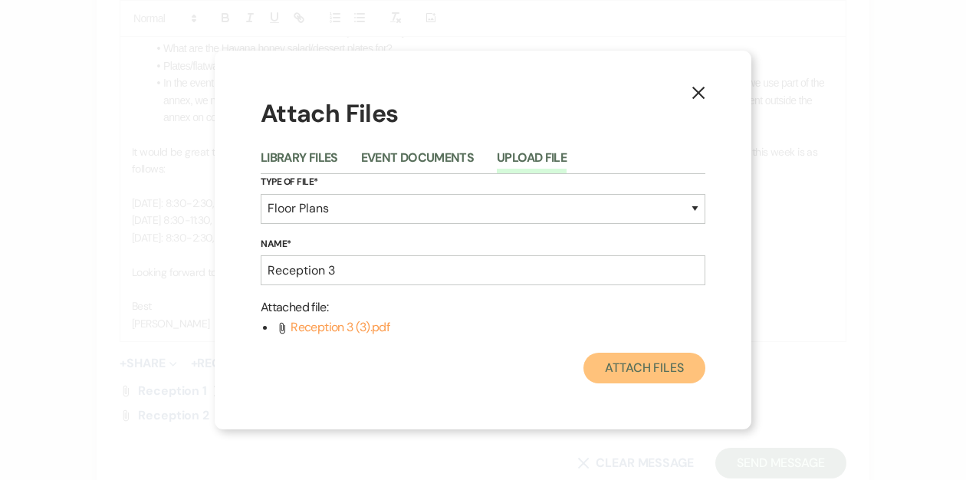
click at [620, 361] on button "Attach Files" at bounding box center [644, 368] width 122 height 31
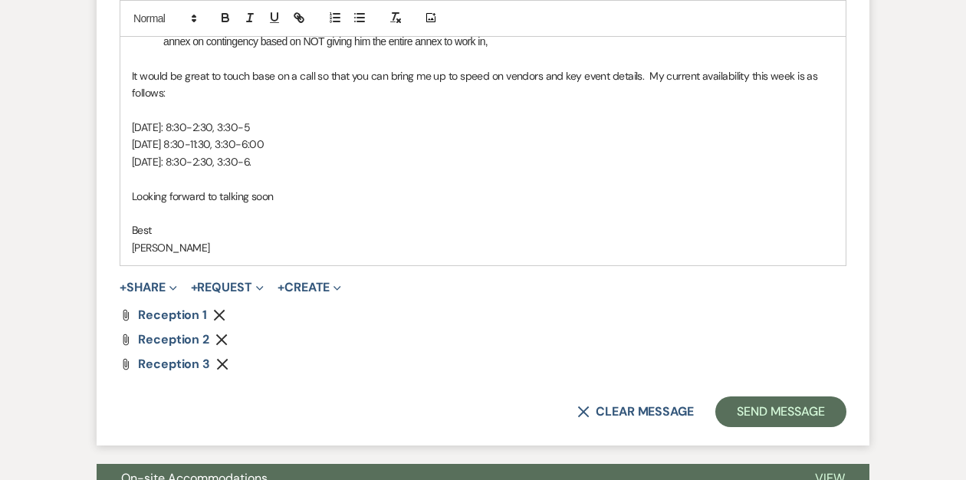
scroll to position [1799, 0]
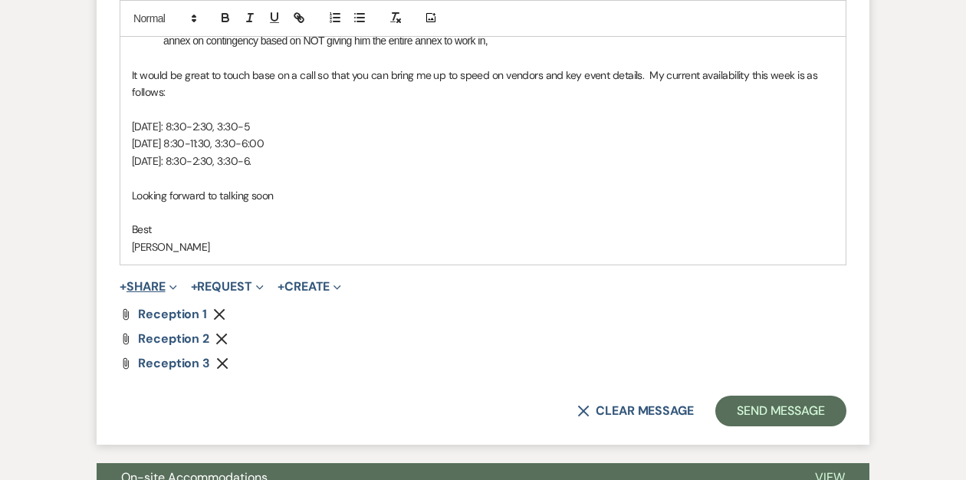
click at [160, 282] on button "+ Share Expand" at bounding box center [149, 287] width 58 height 12
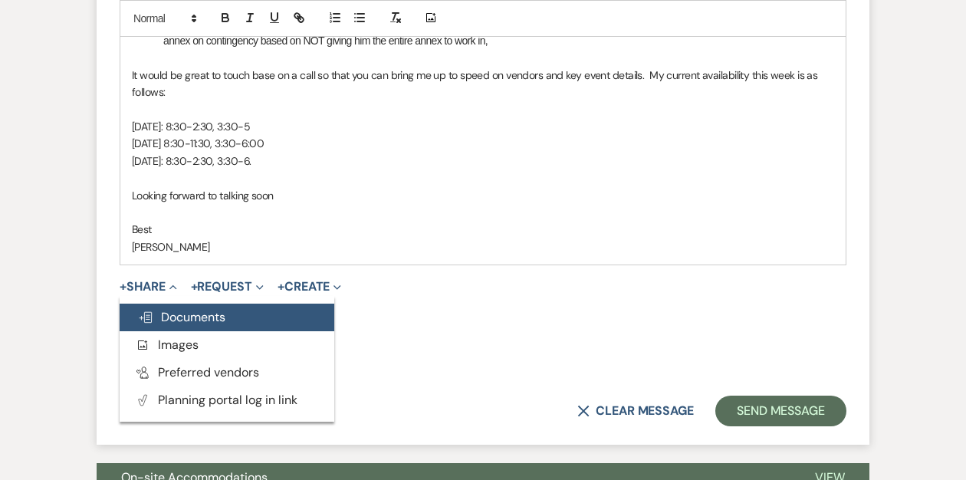
click at [185, 316] on span "Doc Upload Documents" at bounding box center [181, 317] width 87 height 16
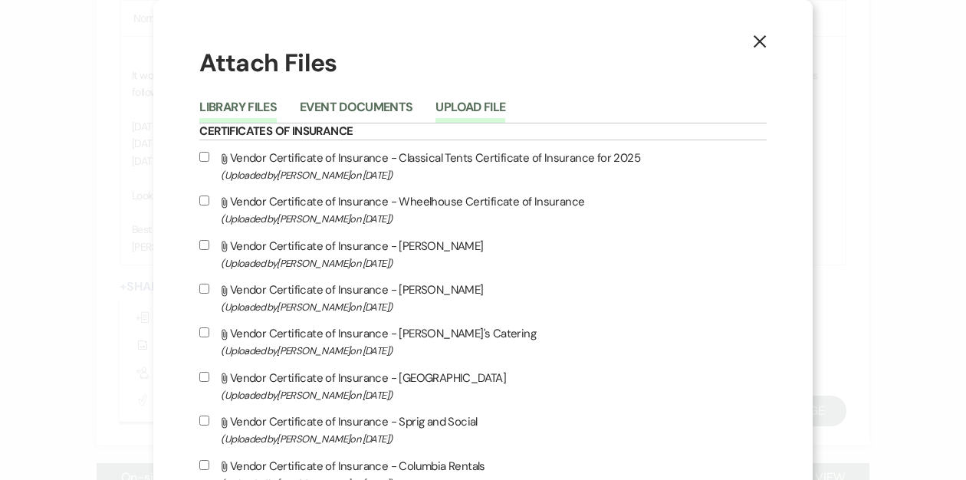
click at [505, 104] on button "Upload File" at bounding box center [471, 111] width 70 height 21
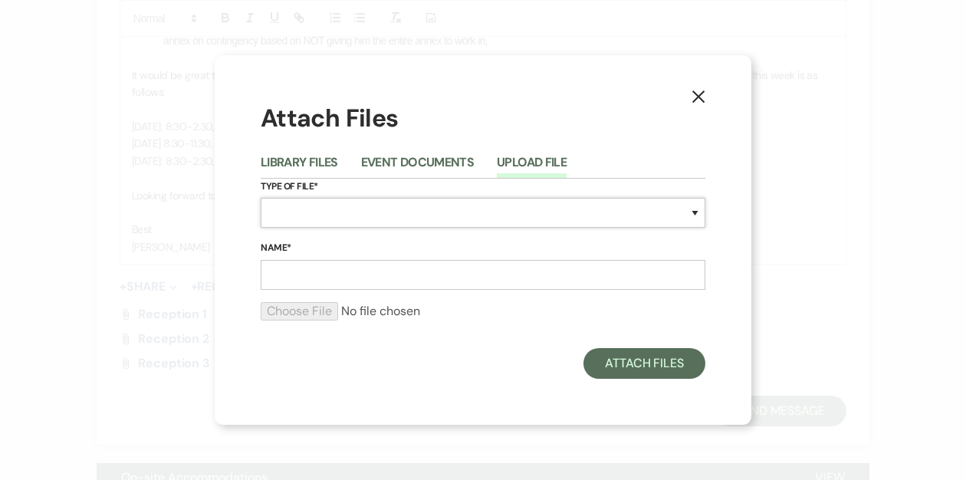
click at [356, 209] on select "Special Event Insurance Vendor Certificate of Insurance Contracts / Rental Agre…" at bounding box center [483, 213] width 445 height 30
select select "24"
click at [261, 198] on select "Special Event Insurance Vendor Certificate of Insurance Contracts / Rental Agre…" at bounding box center [483, 213] width 445 height 30
click at [324, 278] on input "Name*" at bounding box center [483, 275] width 445 height 30
type input "reception 4"
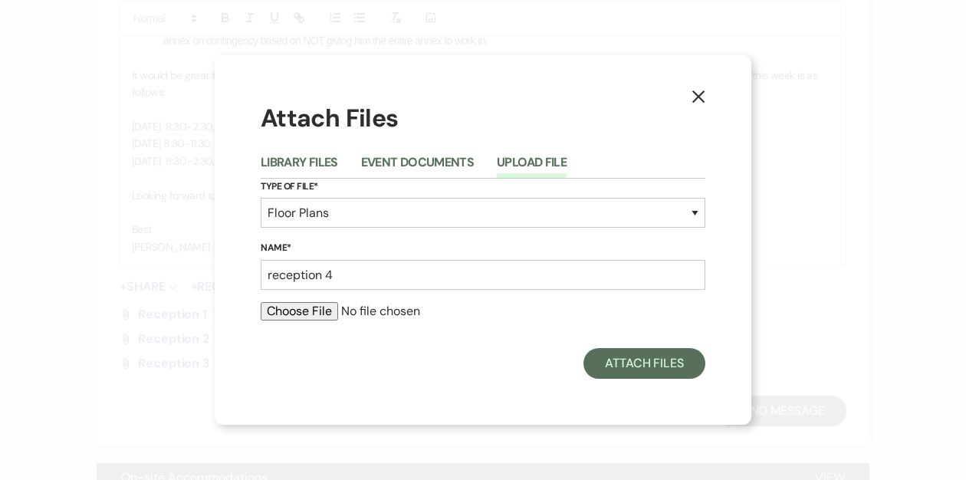
click at [314, 312] on input "file" at bounding box center [483, 311] width 445 height 18
type input "C:\fakepath\reception 4 (2).pdf"
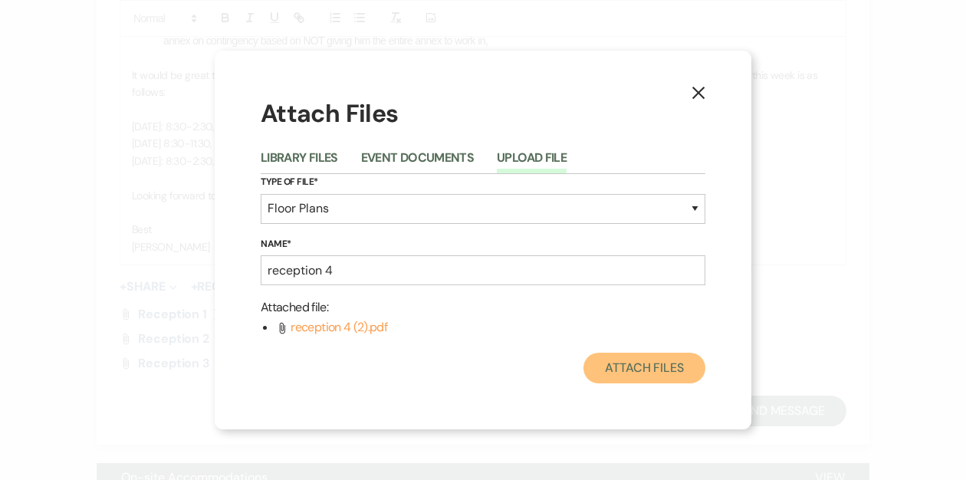
click at [635, 366] on button "Attach Files" at bounding box center [644, 368] width 122 height 31
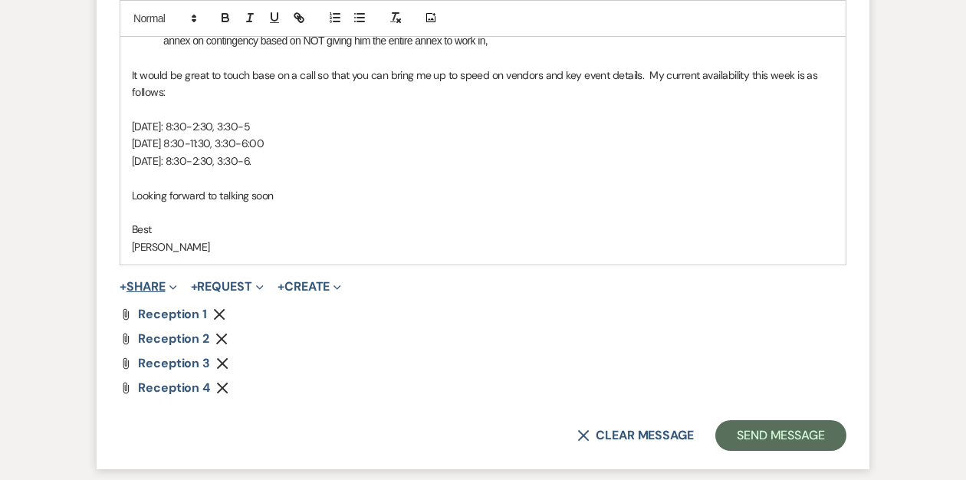
click at [150, 284] on button "+ Share Expand" at bounding box center [149, 287] width 58 height 12
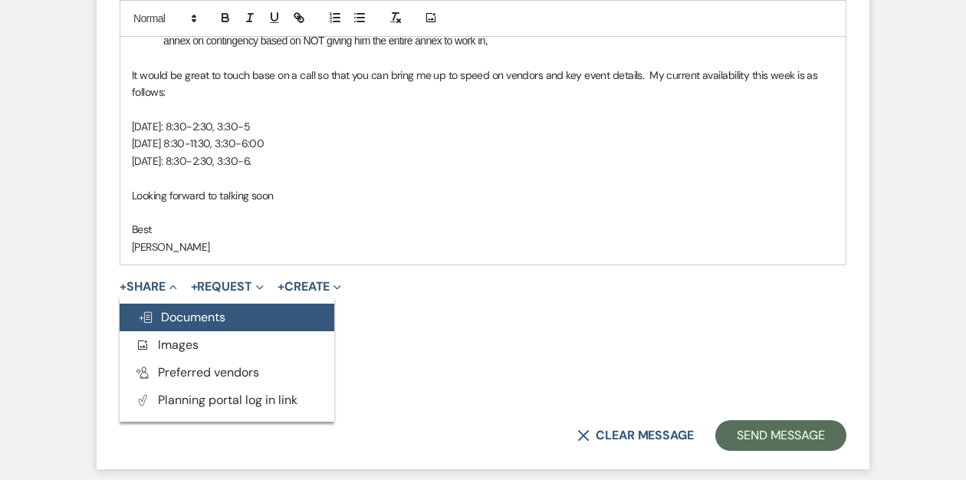
click at [164, 312] on span "Doc Upload Documents" at bounding box center [181, 317] width 87 height 16
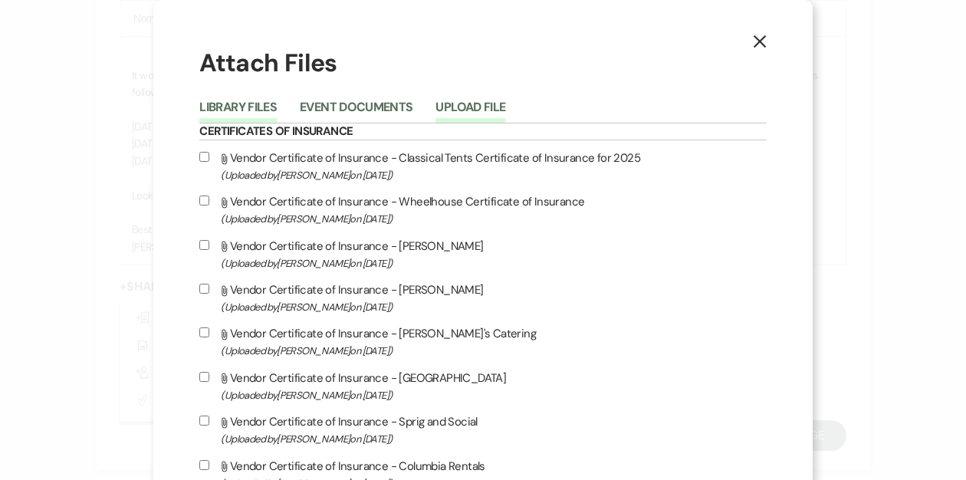
click at [505, 111] on button "Upload File" at bounding box center [471, 111] width 70 height 21
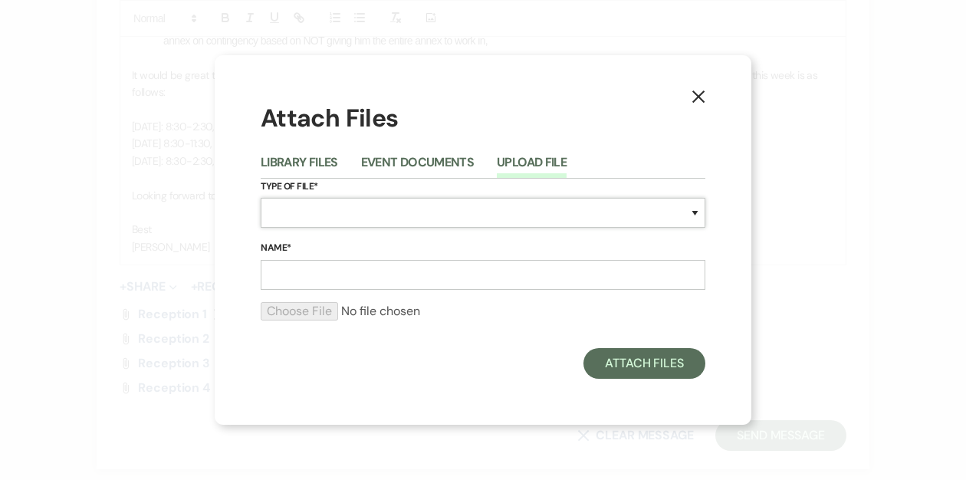
click at [366, 213] on select "Special Event Insurance Vendor Certificate of Insurance Contracts / Rental Agre…" at bounding box center [483, 213] width 445 height 30
select select "24"
click at [261, 198] on select "Special Event Insurance Vendor Certificate of Insurance Contracts / Rental Agre…" at bounding box center [483, 213] width 445 height 30
click at [323, 269] on input "Name*" at bounding box center [483, 275] width 445 height 30
type input "reception 5"
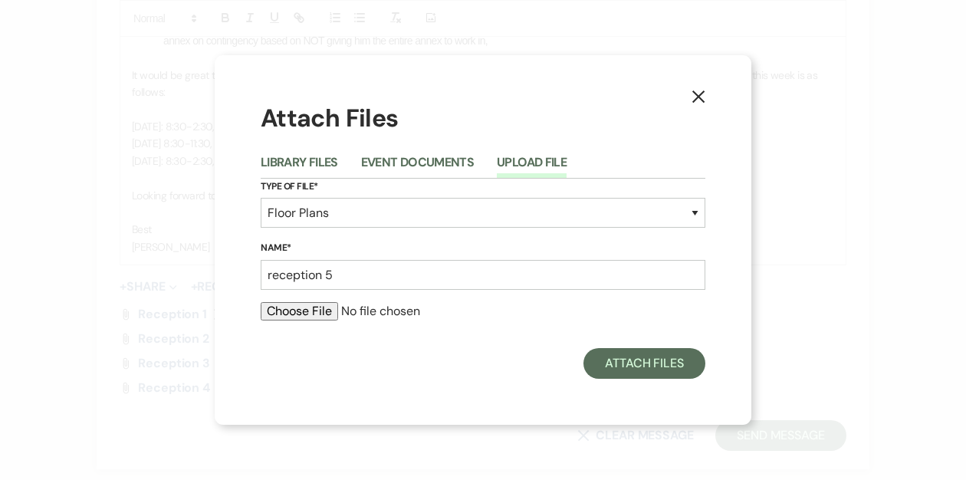
click at [298, 313] on input "file" at bounding box center [483, 311] width 445 height 18
type input "C:\fakepath\reception 5.pdf"
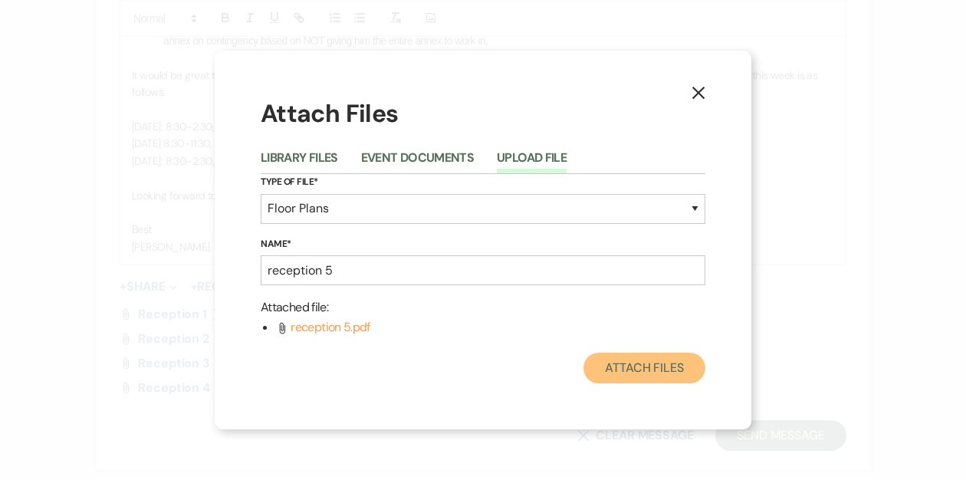
click at [629, 366] on button "Attach Files" at bounding box center [644, 368] width 122 height 31
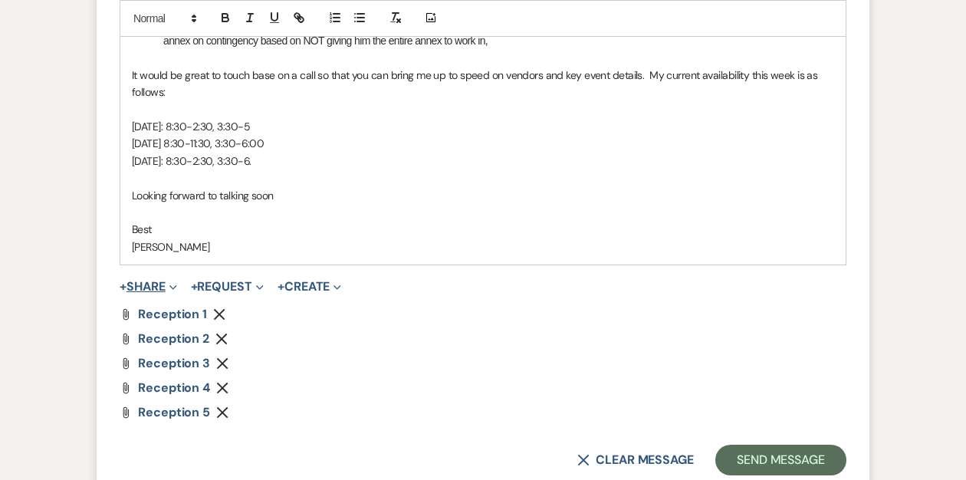
click at [152, 285] on button "+ Share Expand" at bounding box center [149, 287] width 58 height 12
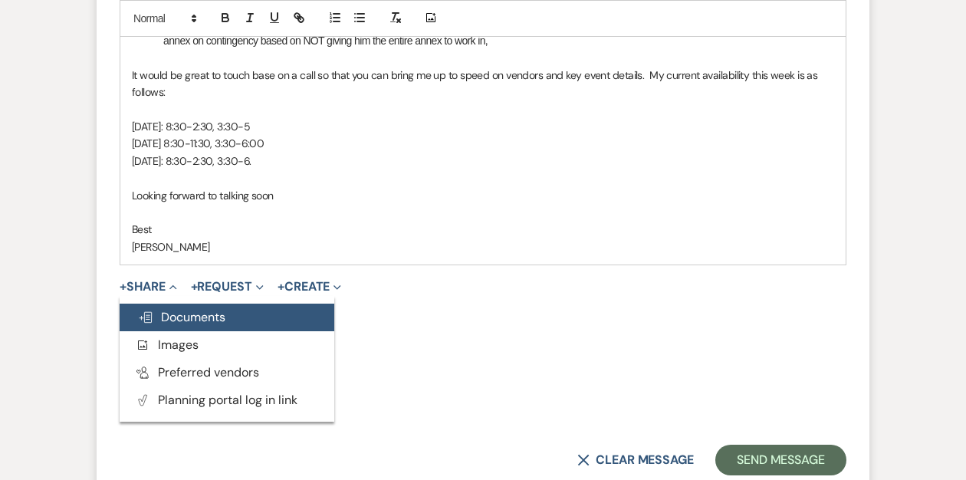
click at [207, 314] on span "Doc Upload Documents" at bounding box center [181, 317] width 87 height 16
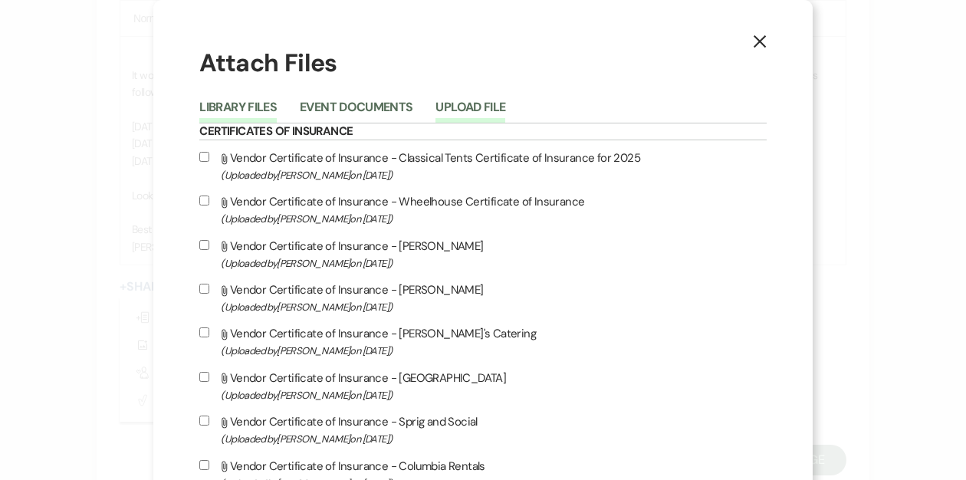
click at [498, 103] on button "Upload File" at bounding box center [471, 111] width 70 height 21
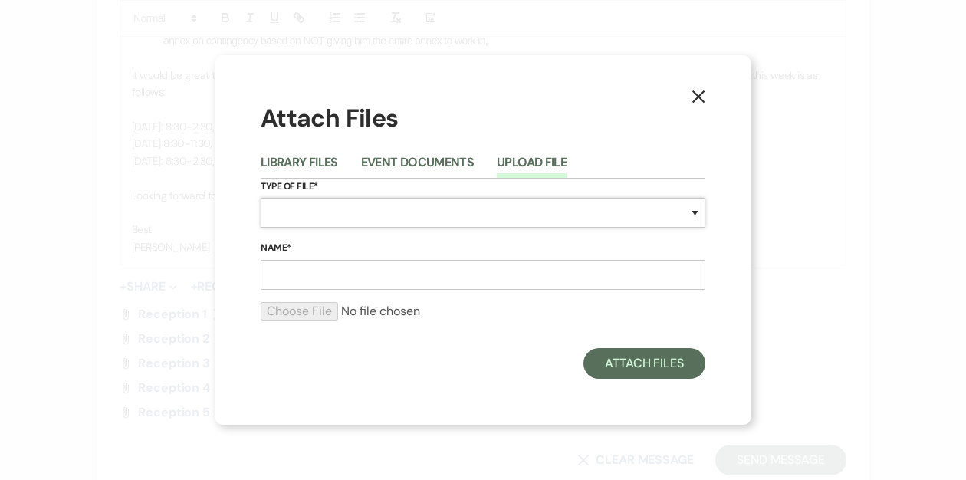
click at [331, 213] on select "Special Event Insurance Vendor Certificate of Insurance Contracts / Rental Agre…" at bounding box center [483, 213] width 445 height 30
select select "24"
click at [261, 198] on select "Special Event Insurance Vendor Certificate of Insurance Contracts / Rental Agre…" at bounding box center [483, 213] width 445 height 30
click at [333, 278] on input "Name*" at bounding box center [483, 275] width 445 height 30
type input "reception 6"
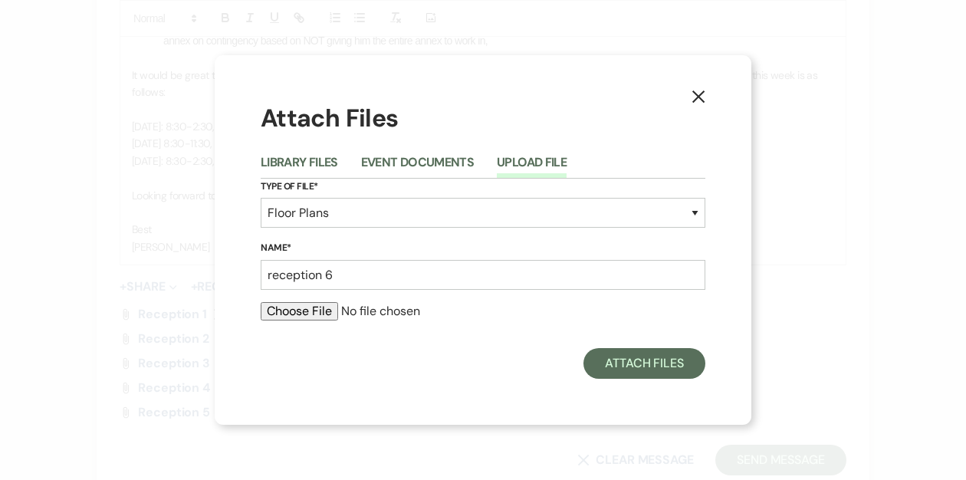
click at [314, 310] on input "file" at bounding box center [483, 311] width 445 height 18
type input "C:\fakepath\reception 6 .pdf"
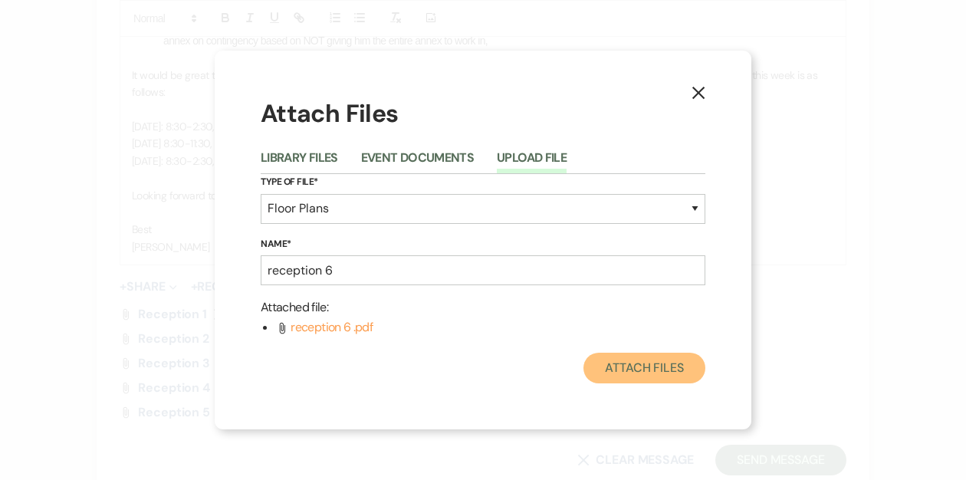
click at [643, 360] on button "Attach Files" at bounding box center [644, 368] width 122 height 31
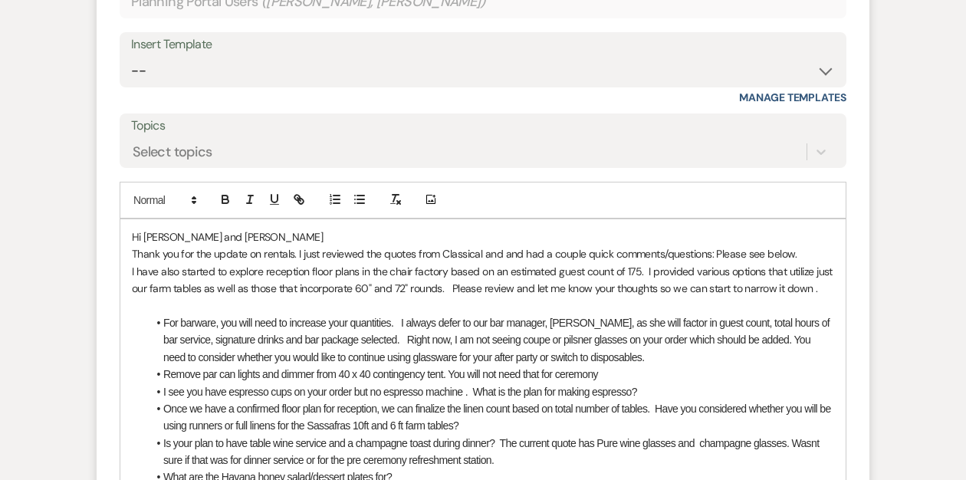
scroll to position [1294, 0]
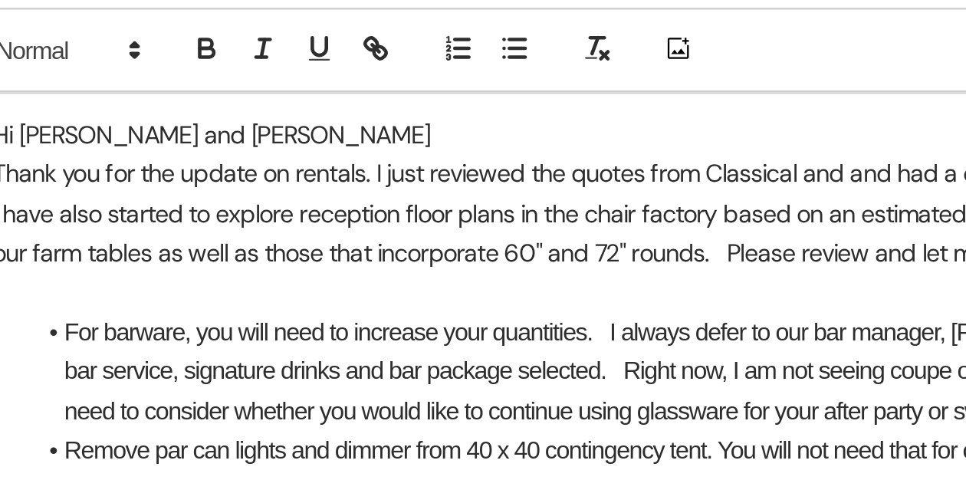
click at [311, 229] on p "Hi [PERSON_NAME] and [PERSON_NAME]" at bounding box center [483, 236] width 702 height 17
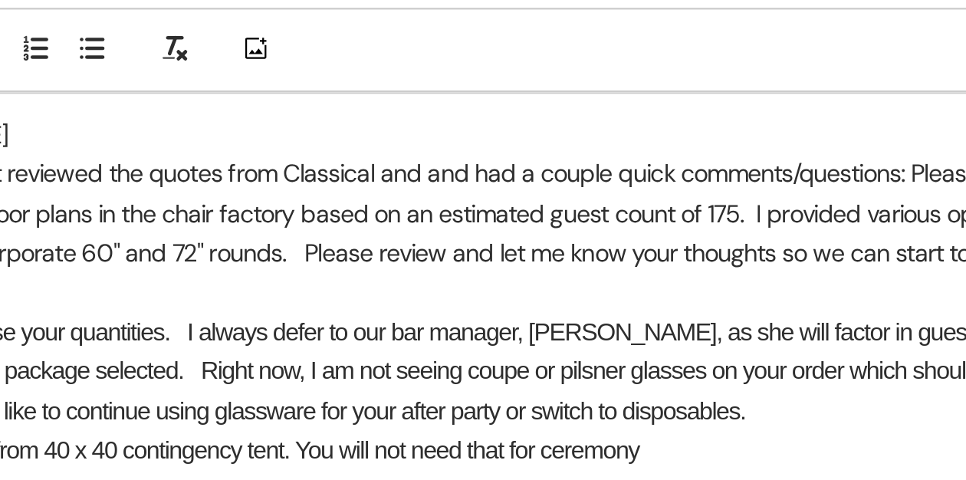
click at [521, 251] on p "Thank you for the update on rentals. I just reviewed the quotes from Classical …" at bounding box center [483, 253] width 702 height 17
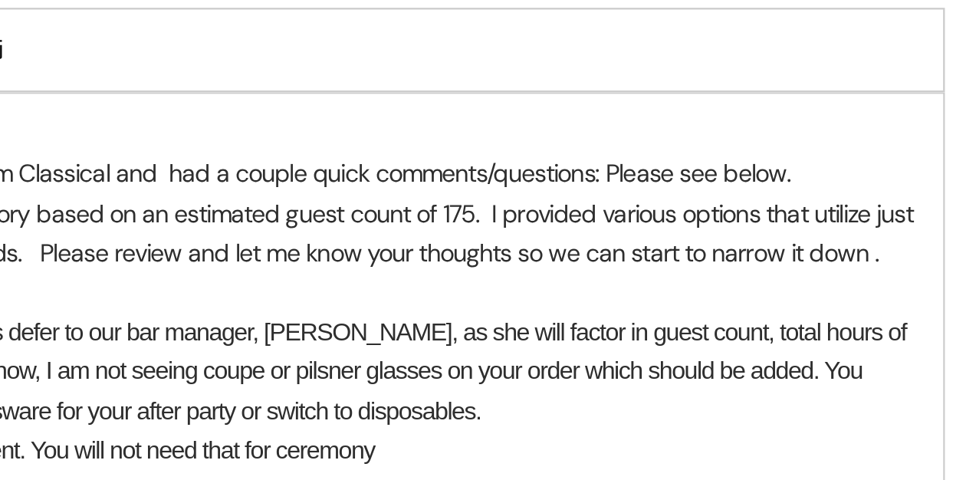
click at [695, 253] on p "Thank you for the update on rentals. I just reviewed the quotes from Classical …" at bounding box center [483, 253] width 702 height 17
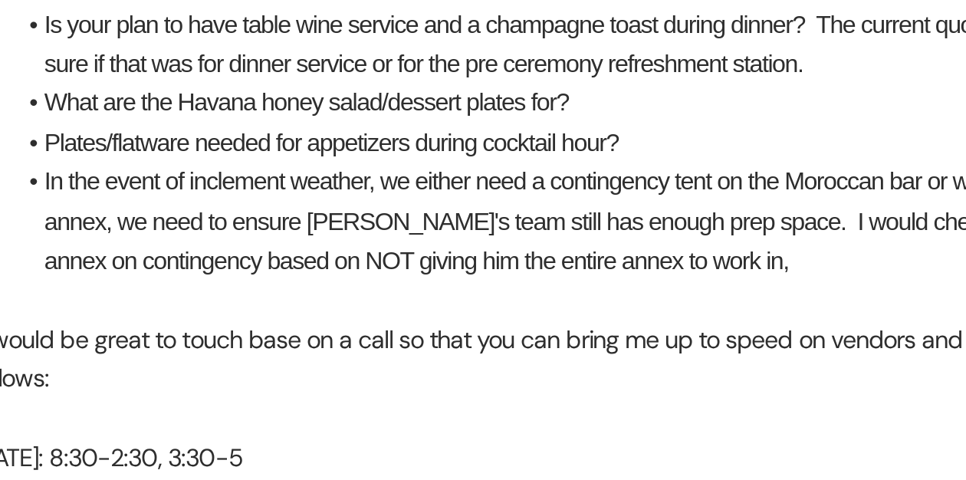
scroll to position [1457, 0]
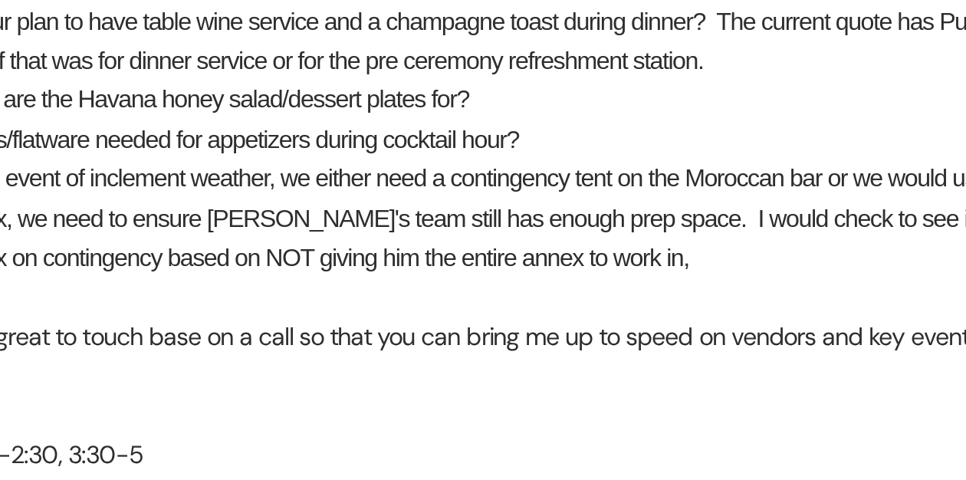
click at [350, 350] on li "In the event of inclement weather, we either need a contingency tent on the Mor…" at bounding box center [490, 365] width 687 height 51
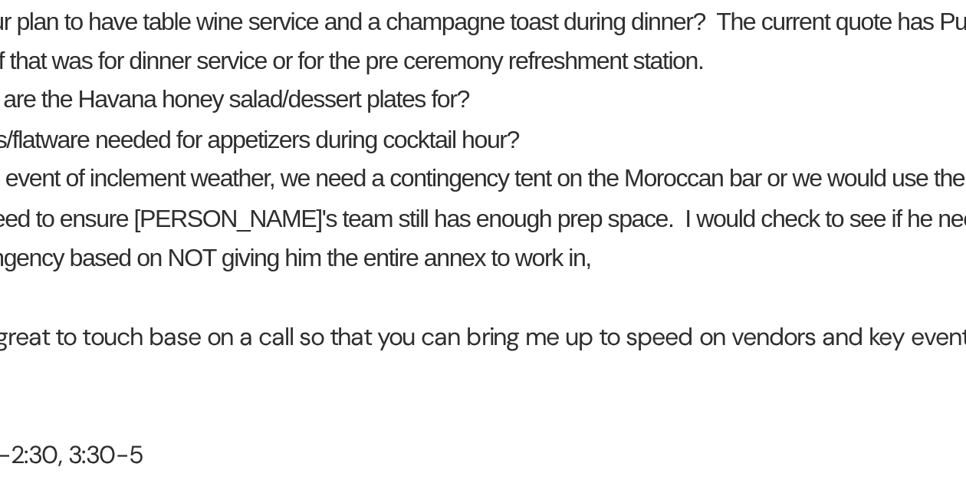
click at [351, 348] on li "In the event of inclement weather, we need a contingency tent on the Moroccan b…" at bounding box center [490, 365] width 687 height 51
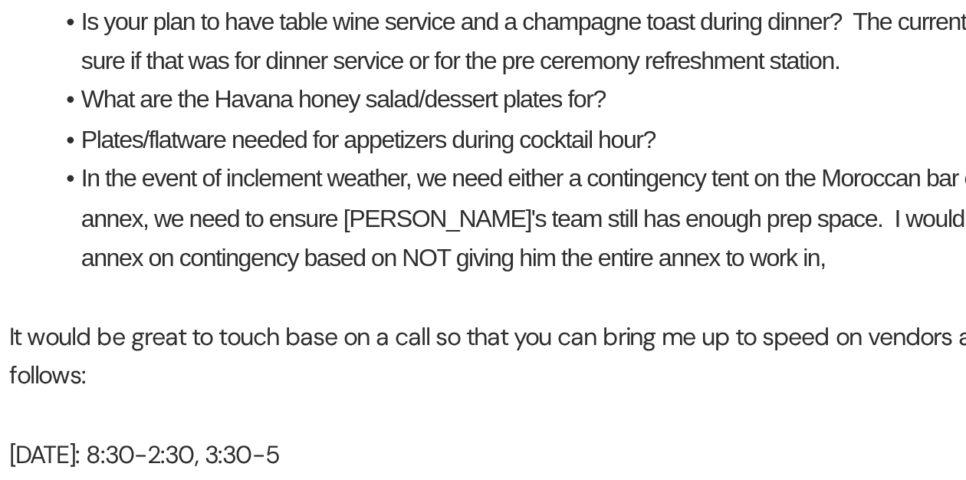
click at [305, 348] on li "In the event of inclement weather, we need either a contingency tent on the Mor…" at bounding box center [490, 365] width 687 height 51
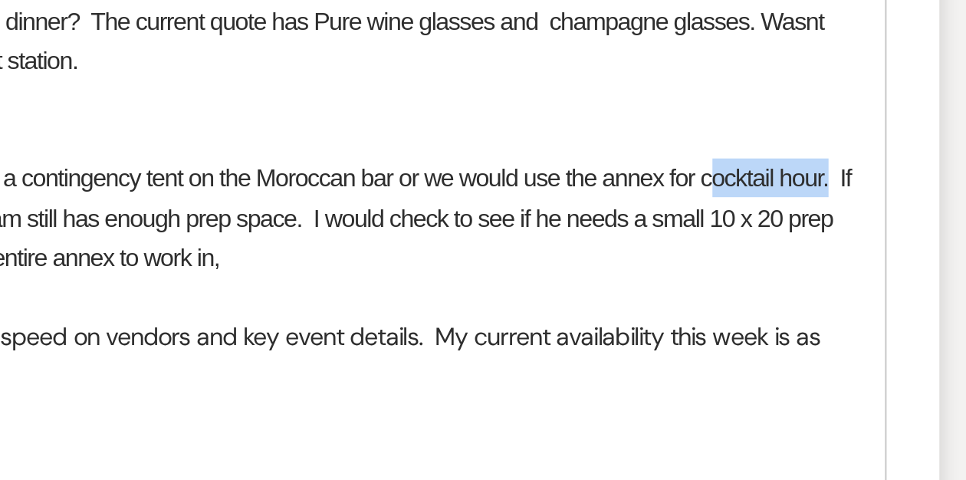
drag, startPoint x: 827, startPoint y: 347, endPoint x: 777, endPoint y: 347, distance: 50.6
click at [777, 347] on li "In the event of inclement weather during cocktail hour, we need either a contin…" at bounding box center [490, 365] width 687 height 51
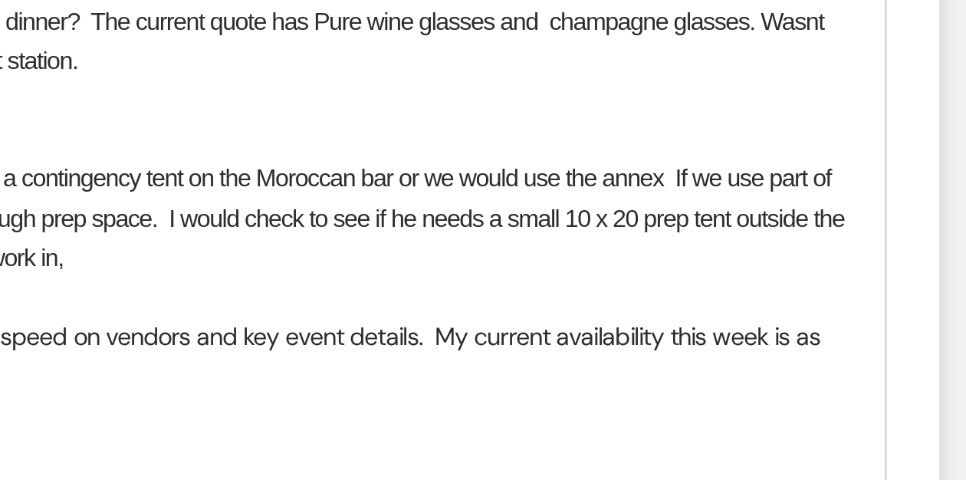
click at [726, 350] on li "In the event of inclement weather during cocktail hour, we need either a contin…" at bounding box center [490, 365] width 687 height 51
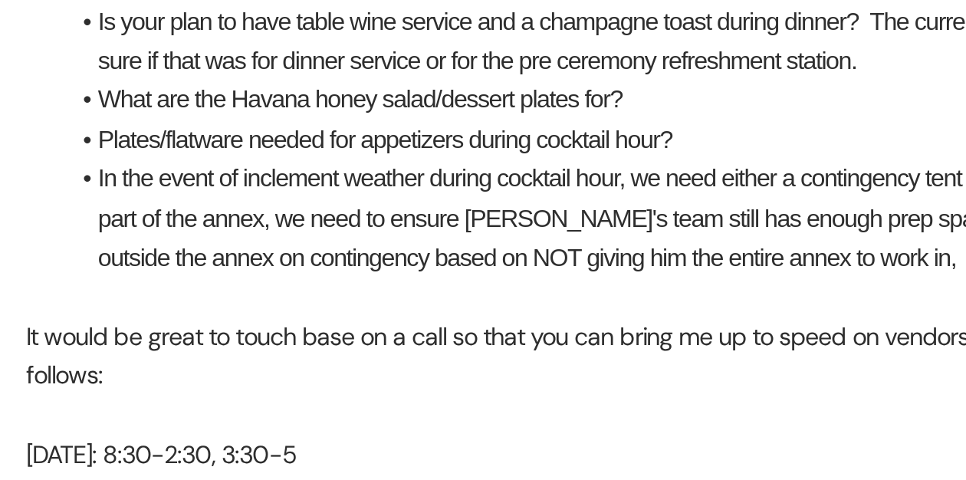
click at [209, 366] on li "In the event of inclement weather during cocktail hour, we need either a contin…" at bounding box center [490, 365] width 687 height 51
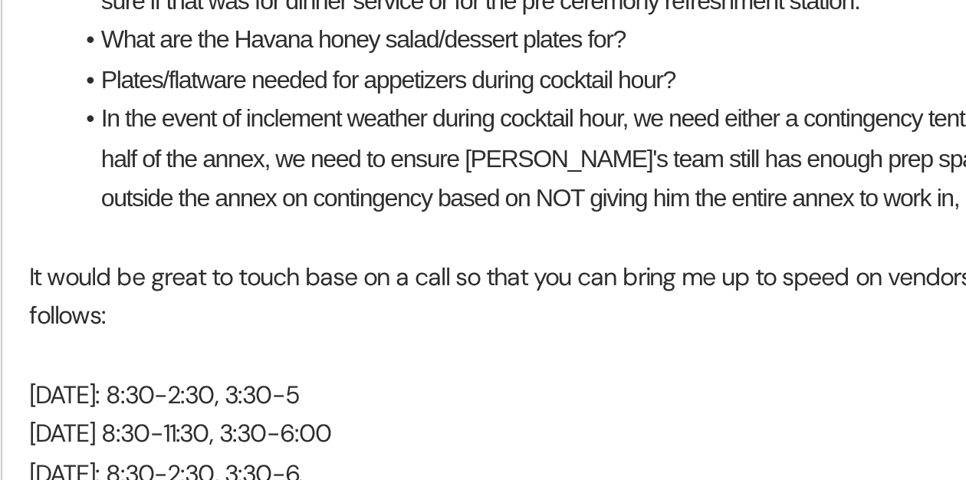
scroll to position [1487, 0]
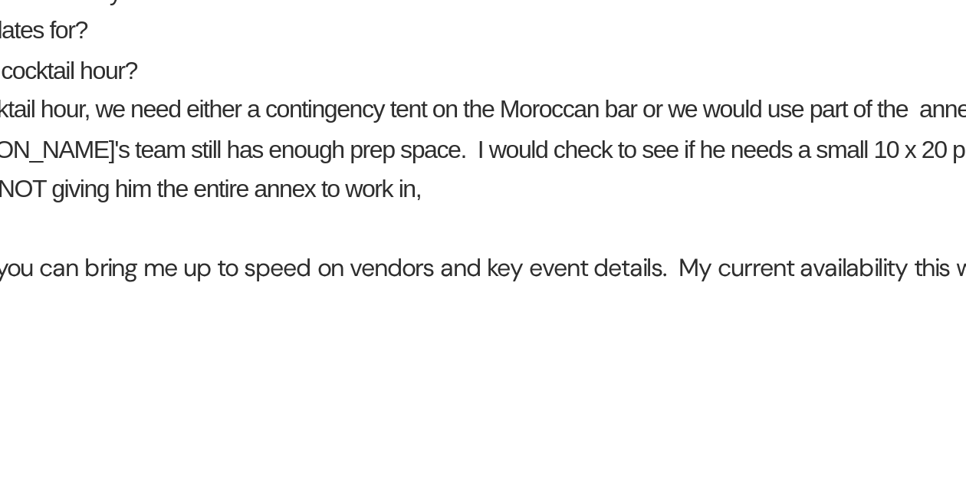
click at [505, 386] on p "It would be great to touch base on a call so that you can bring me up to speed …" at bounding box center [483, 396] width 702 height 35
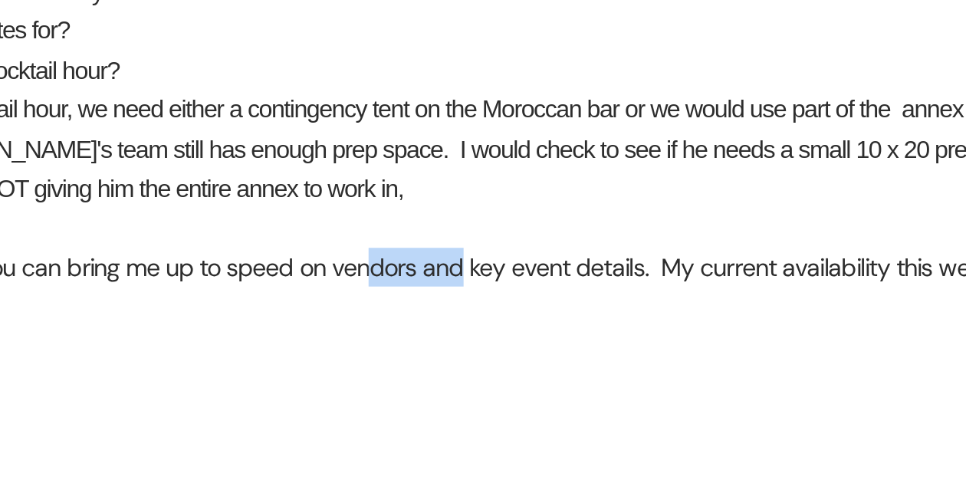
drag, startPoint x: 560, startPoint y: 386, endPoint x: 522, endPoint y: 386, distance: 38.3
click at [522, 386] on p "It would be great to touch base on a call so that you can bring me up to speed …" at bounding box center [483, 396] width 702 height 35
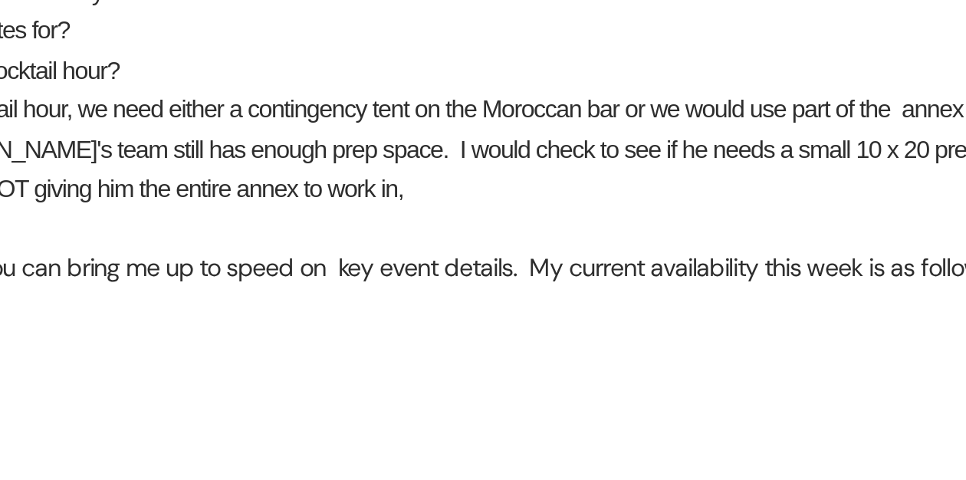
click at [581, 388] on p "It would be great to touch base on a call so that you can bring me up to speed …" at bounding box center [483, 387] width 702 height 17
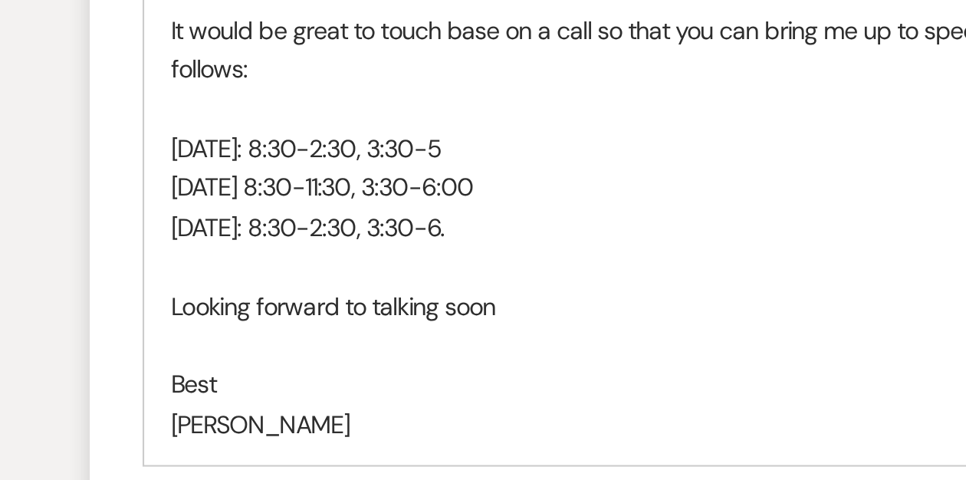
scroll to position [1591, 0]
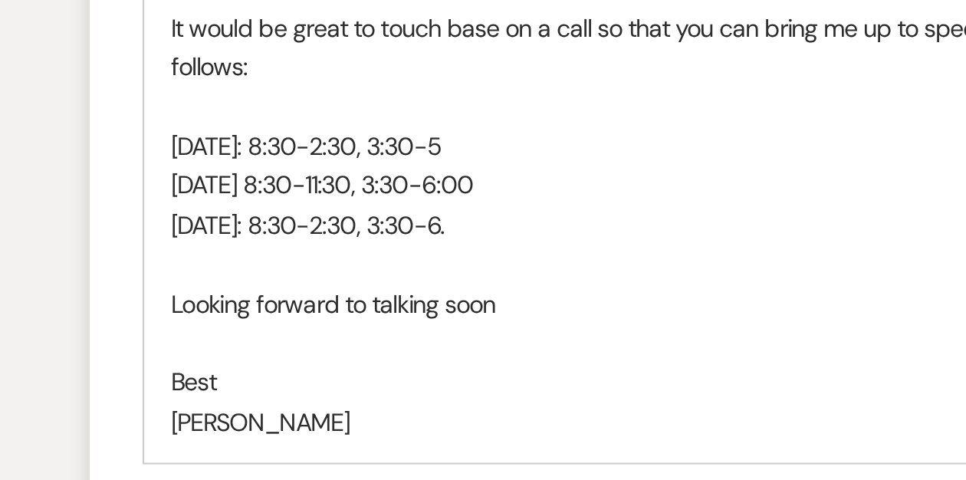
click at [169, 301] on p "It would be great to touch base on a call so that you can bring me up to speed …" at bounding box center [483, 291] width 702 height 35
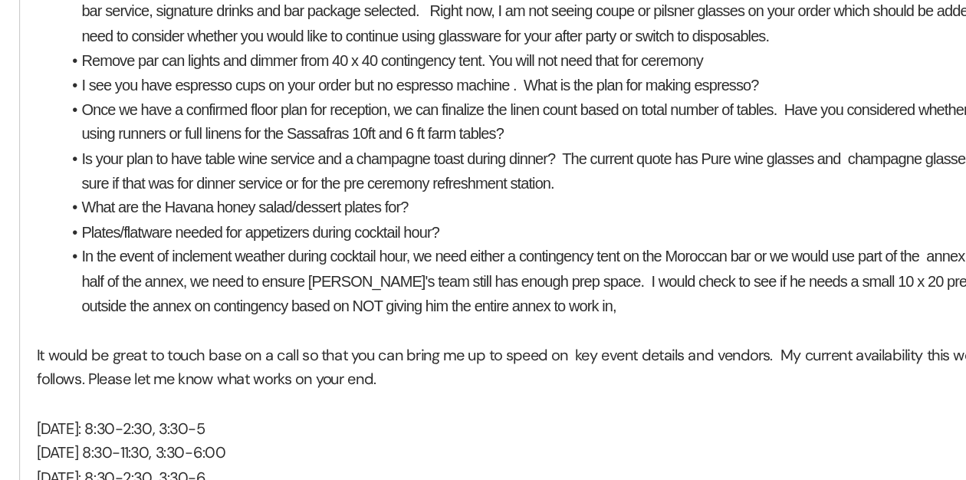
scroll to position [1481, 0]
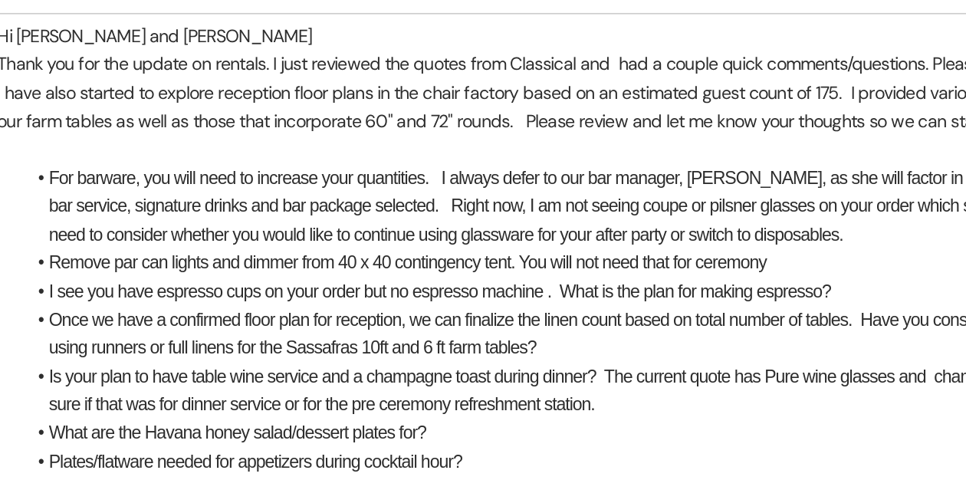
click at [255, 152] on li "For barware, you will need to increase your quantities. I always defer to our b…" at bounding box center [490, 152] width 687 height 51
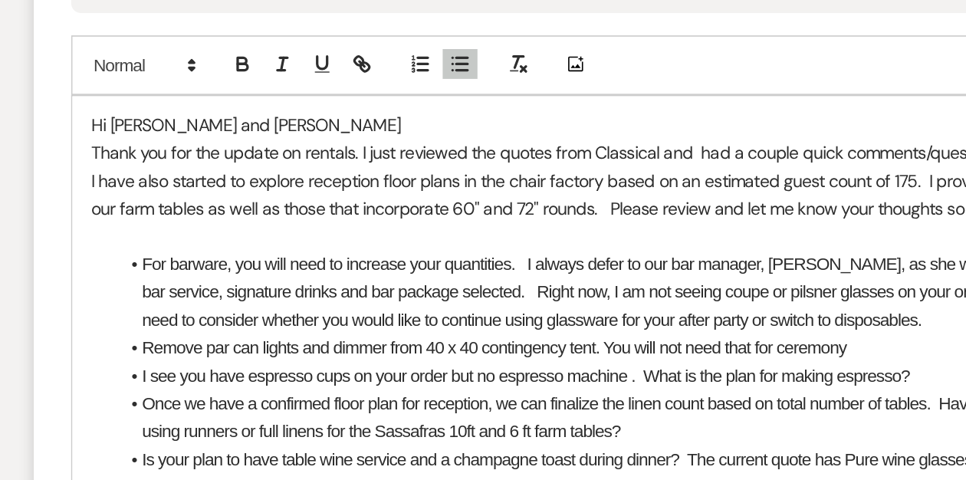
scroll to position [1271, 0]
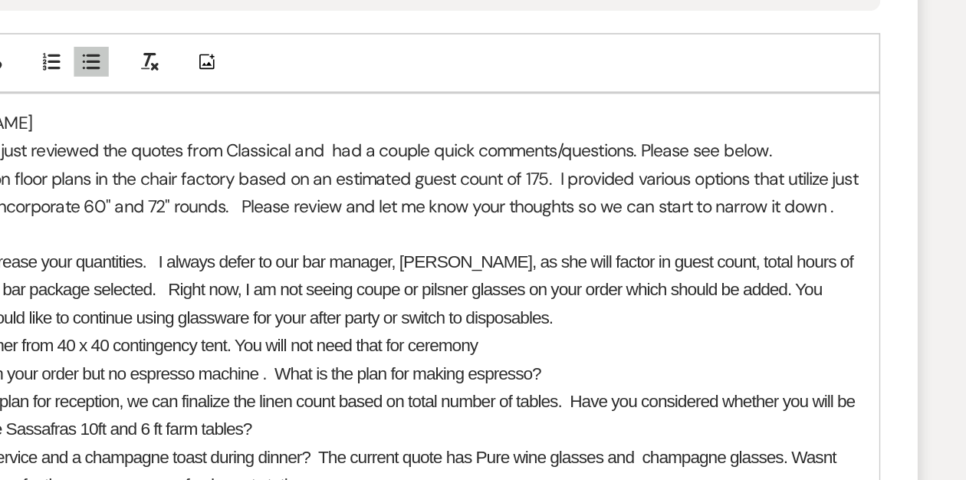
click at [725, 293] on p "I have also started to explore reception floor plans in the chair factory based…" at bounding box center [483, 302] width 702 height 35
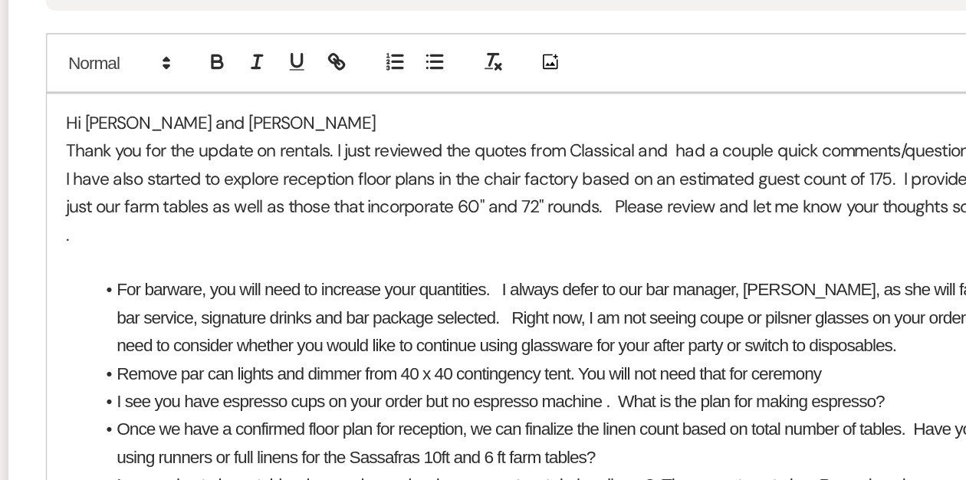
drag, startPoint x: 373, startPoint y: 308, endPoint x: 382, endPoint y: 308, distance: 9.2
click at [373, 308] on p "I have also started to explore reception floor plans in the chair factory based…" at bounding box center [483, 310] width 702 height 51
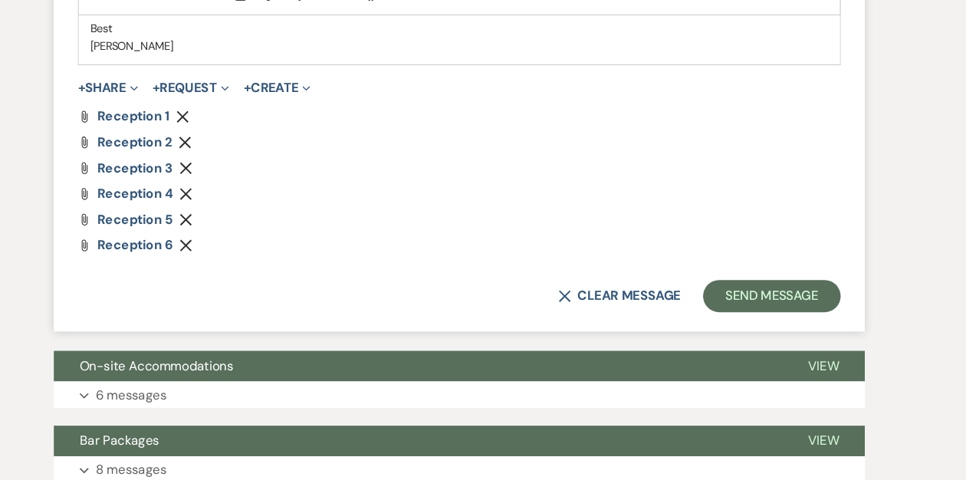
scroll to position [1996, 0]
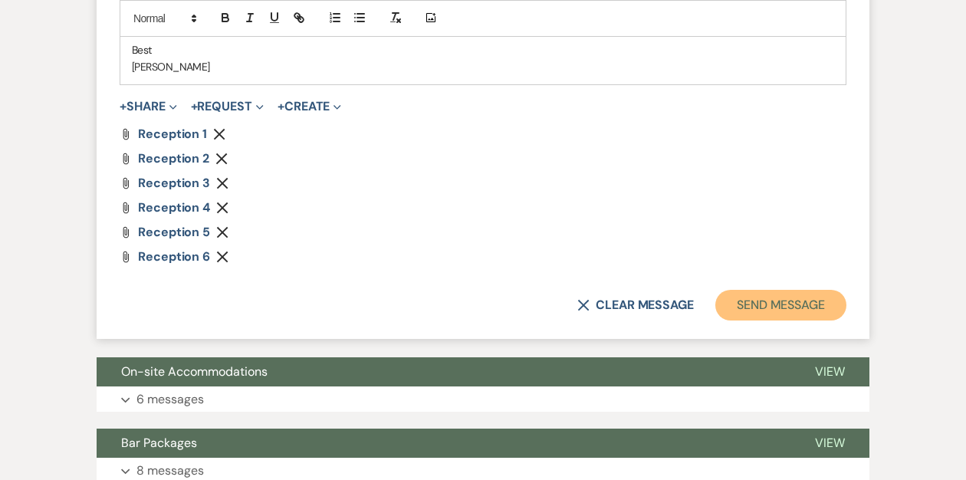
click at [742, 300] on button "Send Message" at bounding box center [780, 305] width 131 height 31
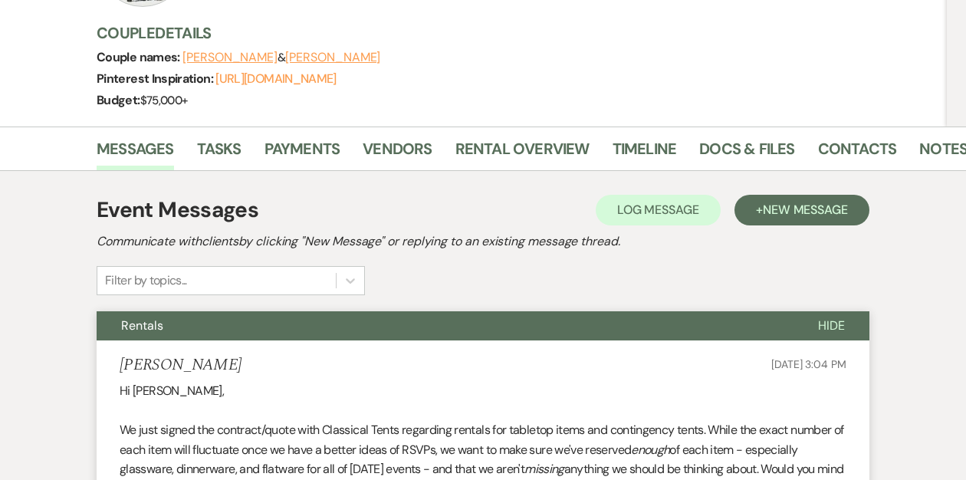
scroll to position [0, 0]
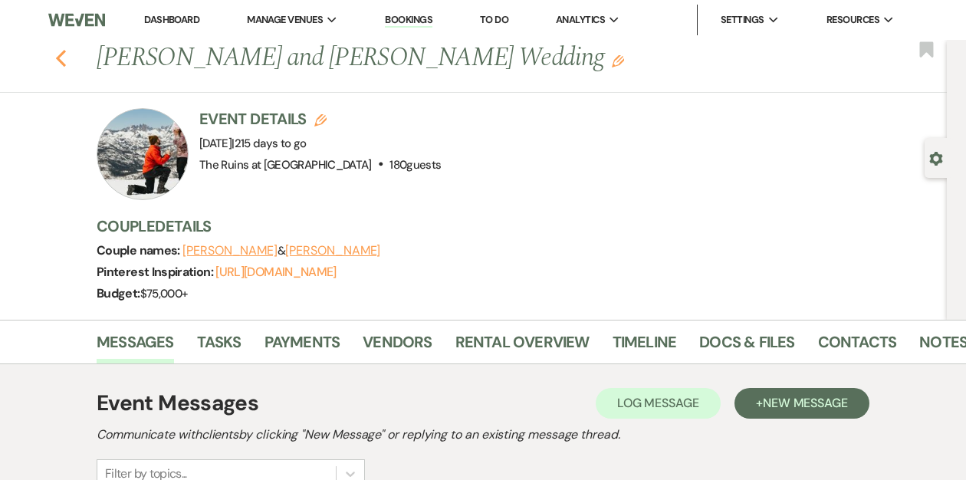
click at [59, 54] on use "button" at bounding box center [61, 58] width 10 height 17
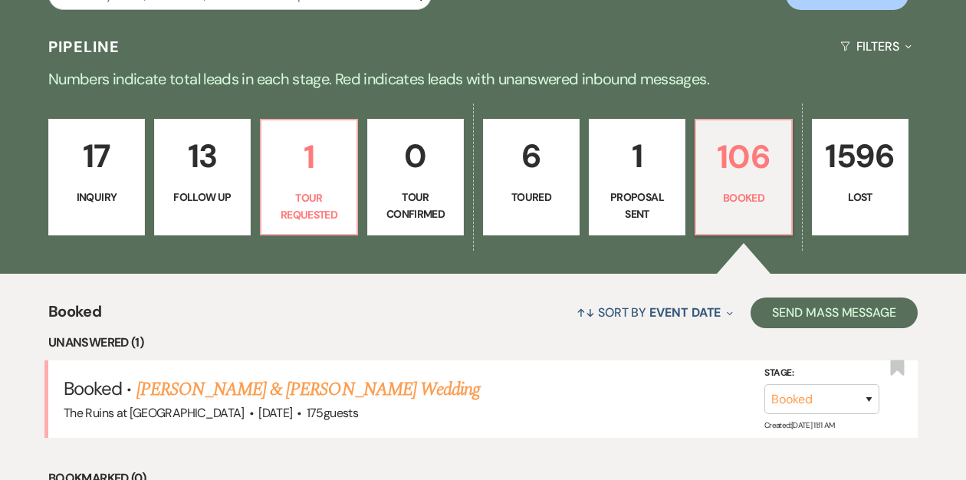
scroll to position [362, 0]
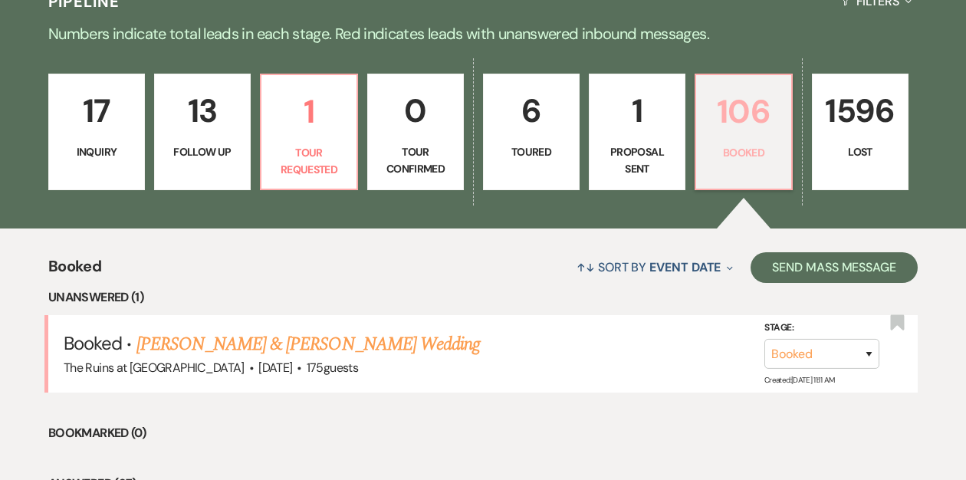
click at [732, 128] on p "106" at bounding box center [743, 111] width 77 height 51
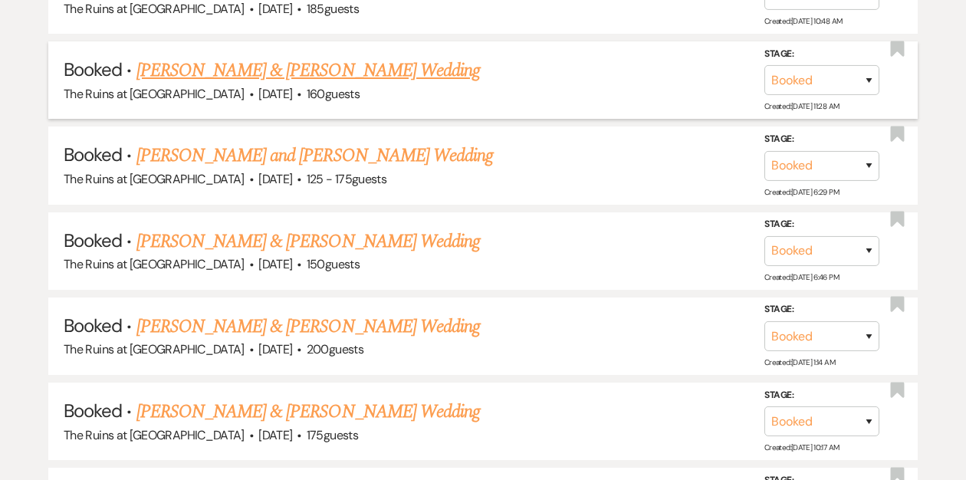
scroll to position [1250, 0]
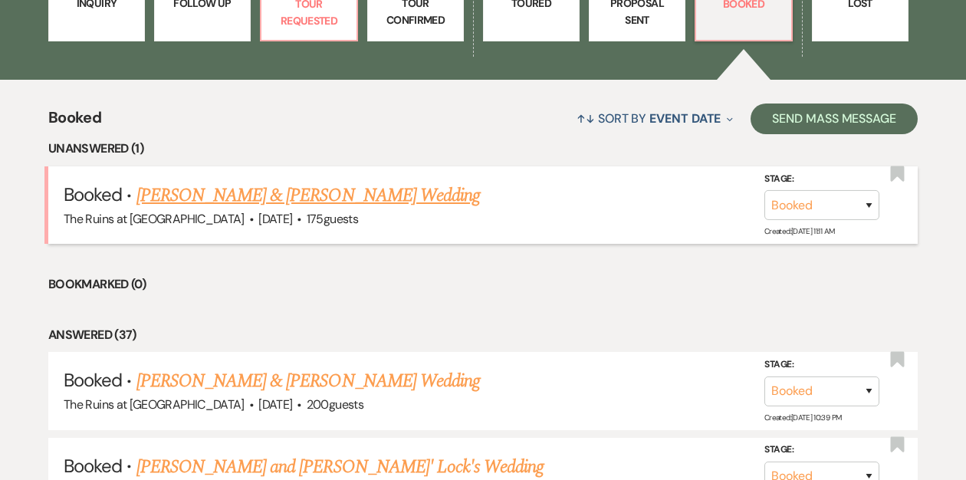
click at [284, 196] on link "[PERSON_NAME] & [PERSON_NAME] Wedding" at bounding box center [308, 196] width 344 height 28
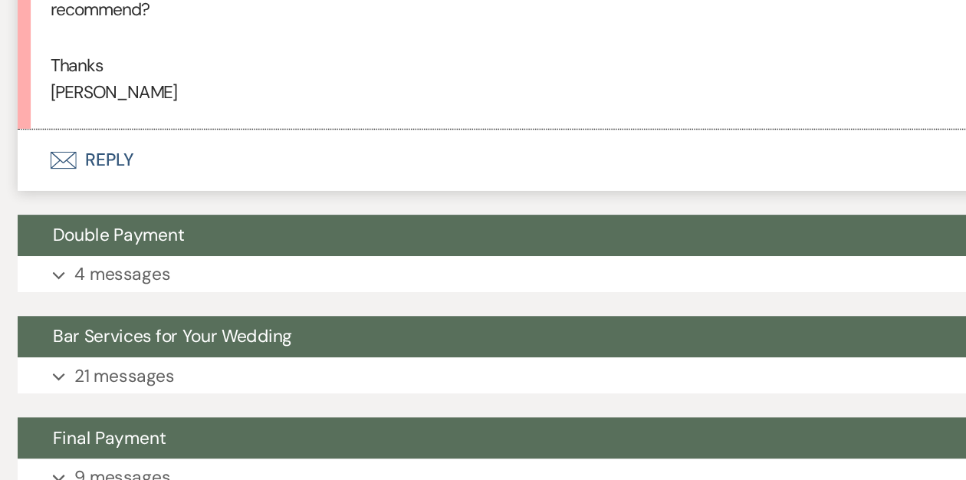
scroll to position [1357, 0]
